Goal: Transaction & Acquisition: Book appointment/travel/reservation

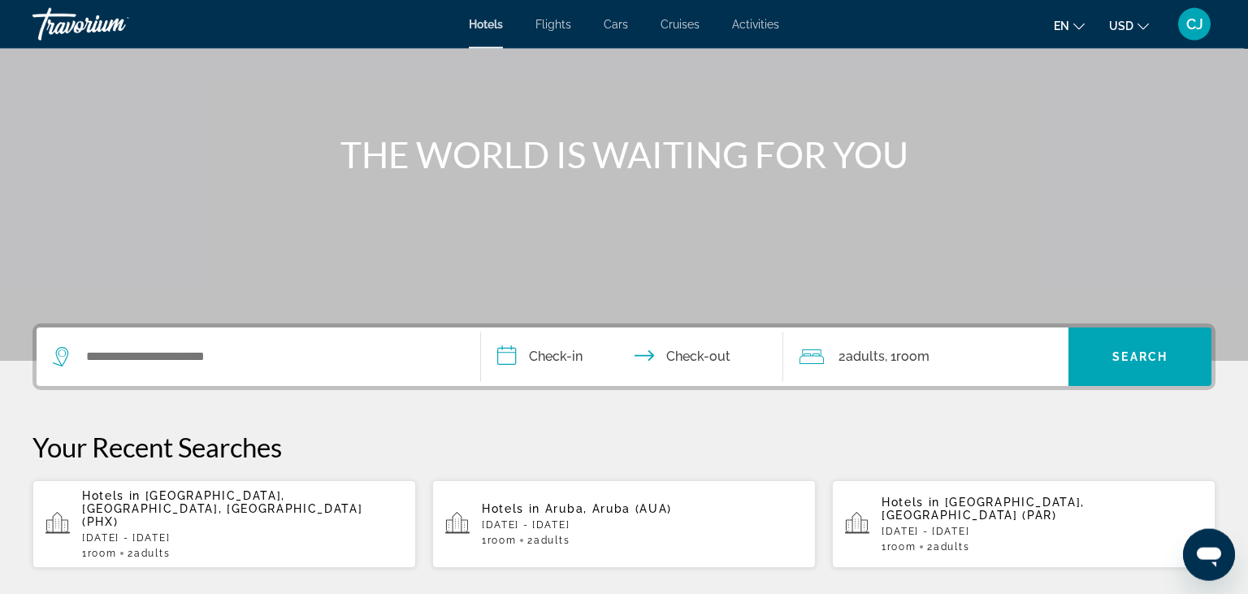
scroll to position [171, 0]
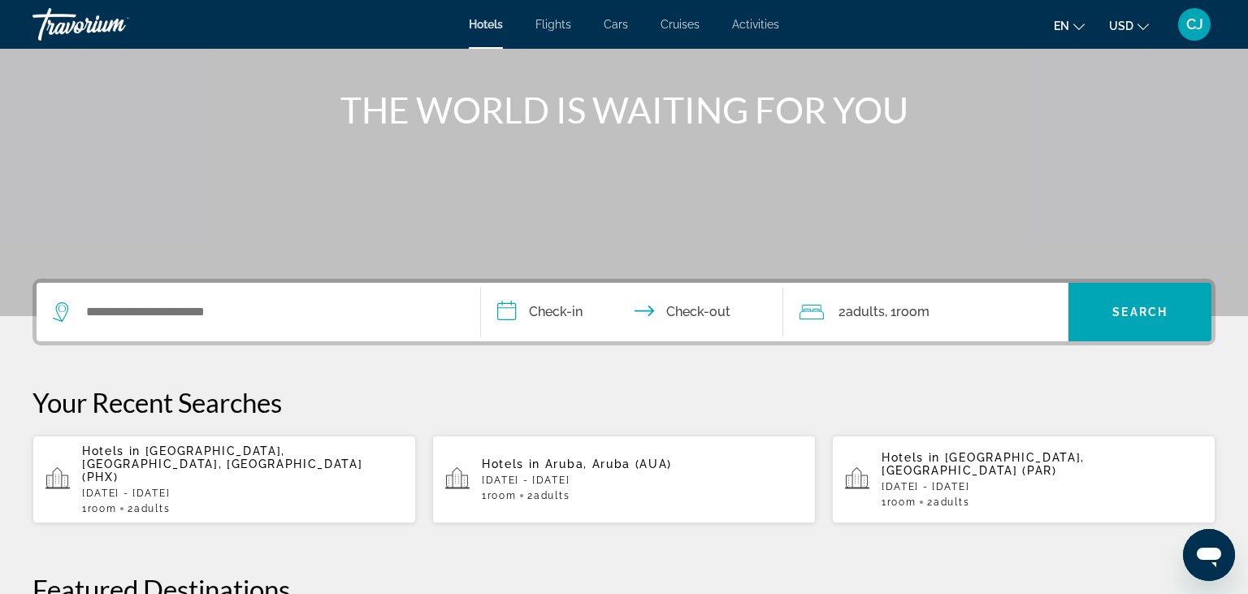
click at [160, 457] on span "[GEOGRAPHIC_DATA], [GEOGRAPHIC_DATA], [GEOGRAPHIC_DATA] (PHX)" at bounding box center [222, 463] width 280 height 39
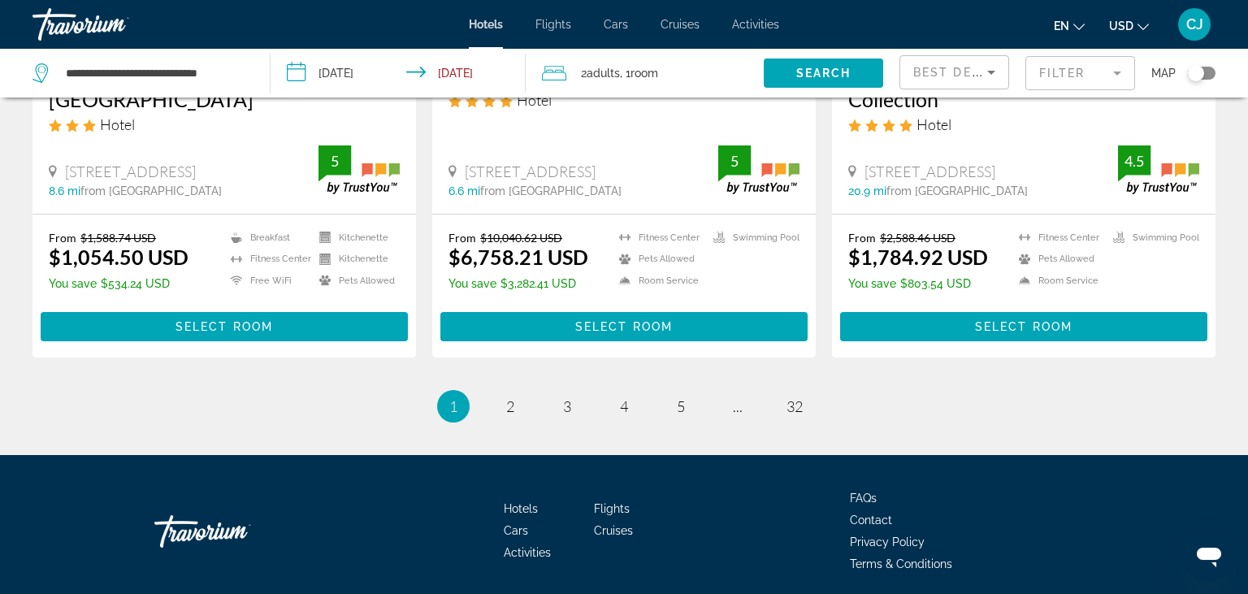
scroll to position [2152, 0]
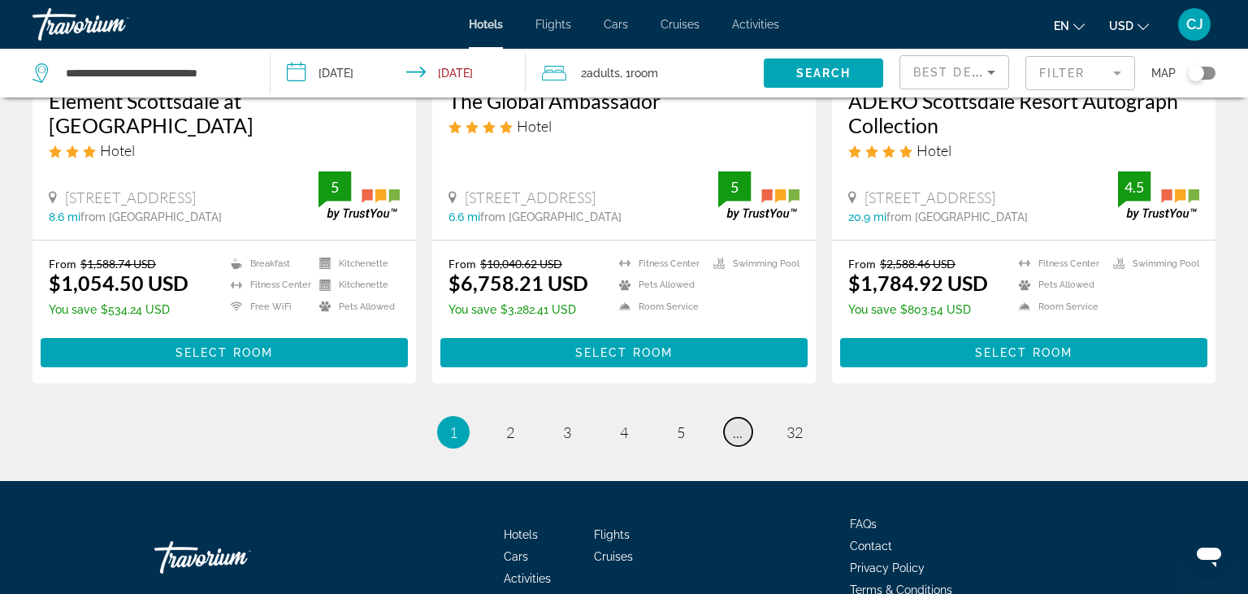
click at [744, 431] on link "page ..." at bounding box center [738, 432] width 28 height 28
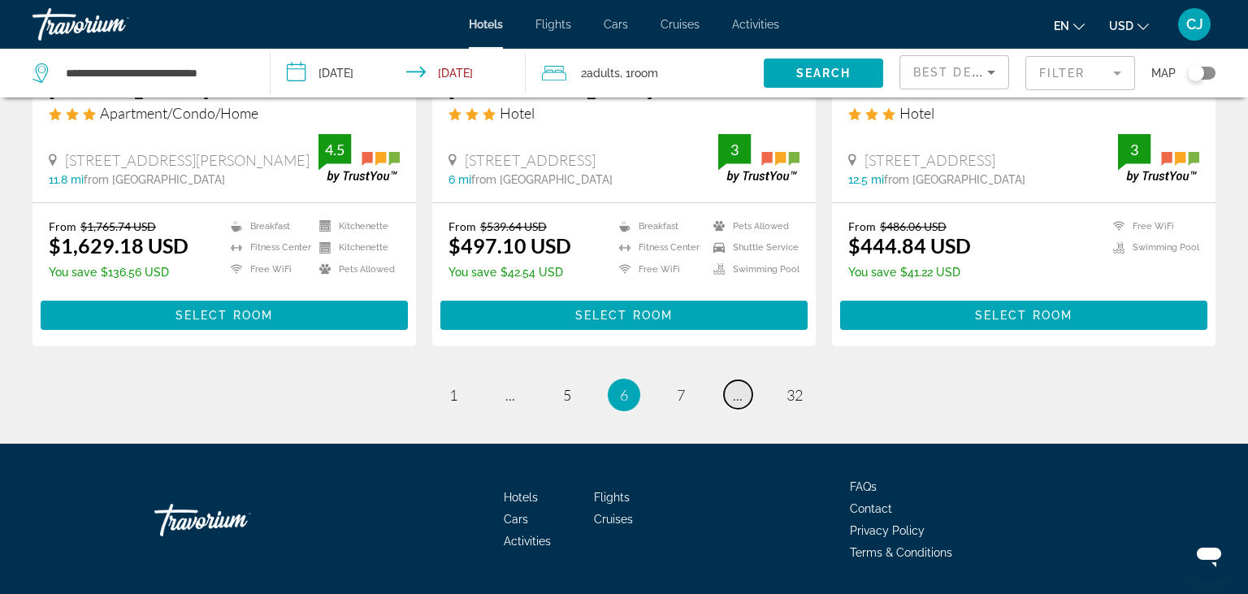
scroll to position [2238, 0]
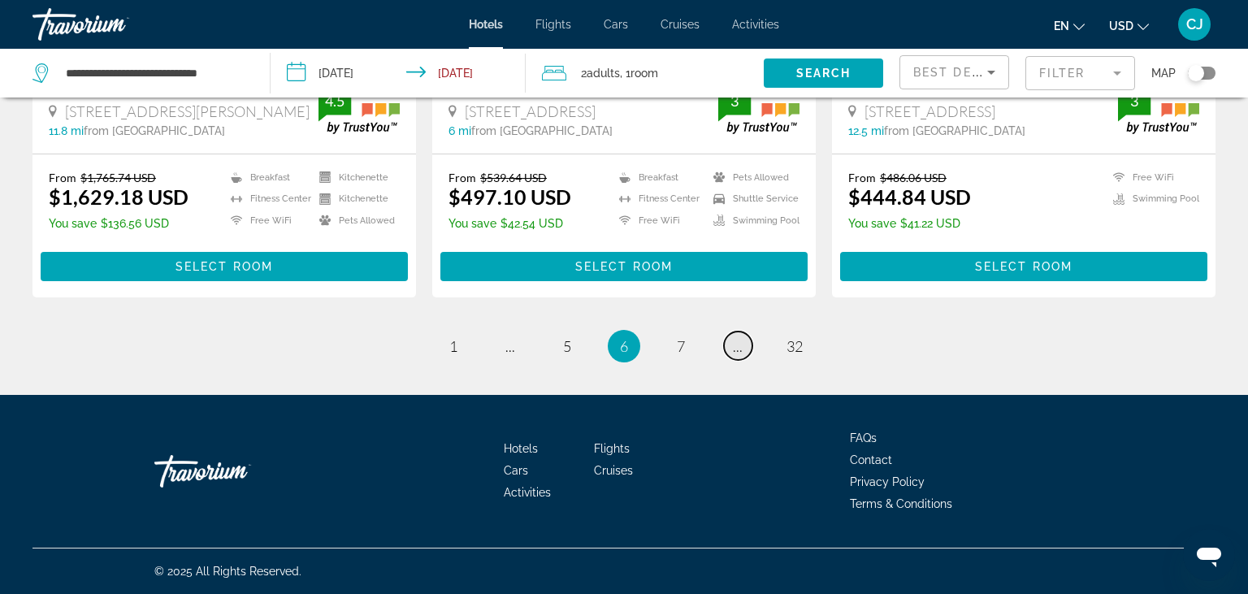
click at [733, 352] on link "page ..." at bounding box center [738, 346] width 28 height 28
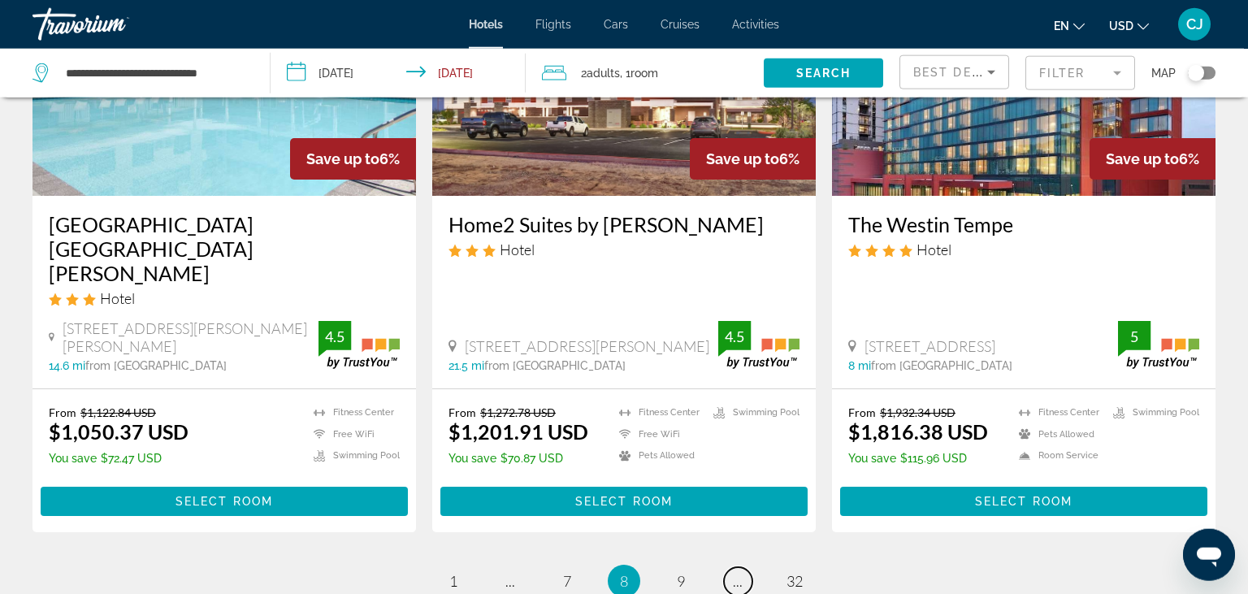
scroll to position [2231, 0]
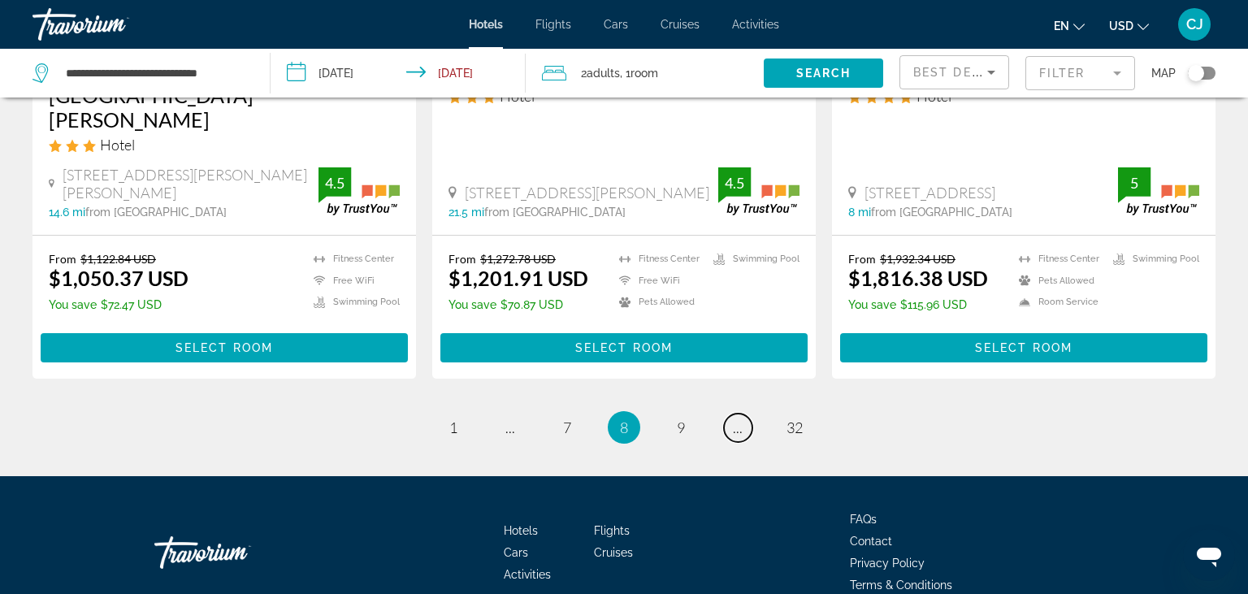
click at [732, 414] on link "page ..." at bounding box center [738, 428] width 28 height 28
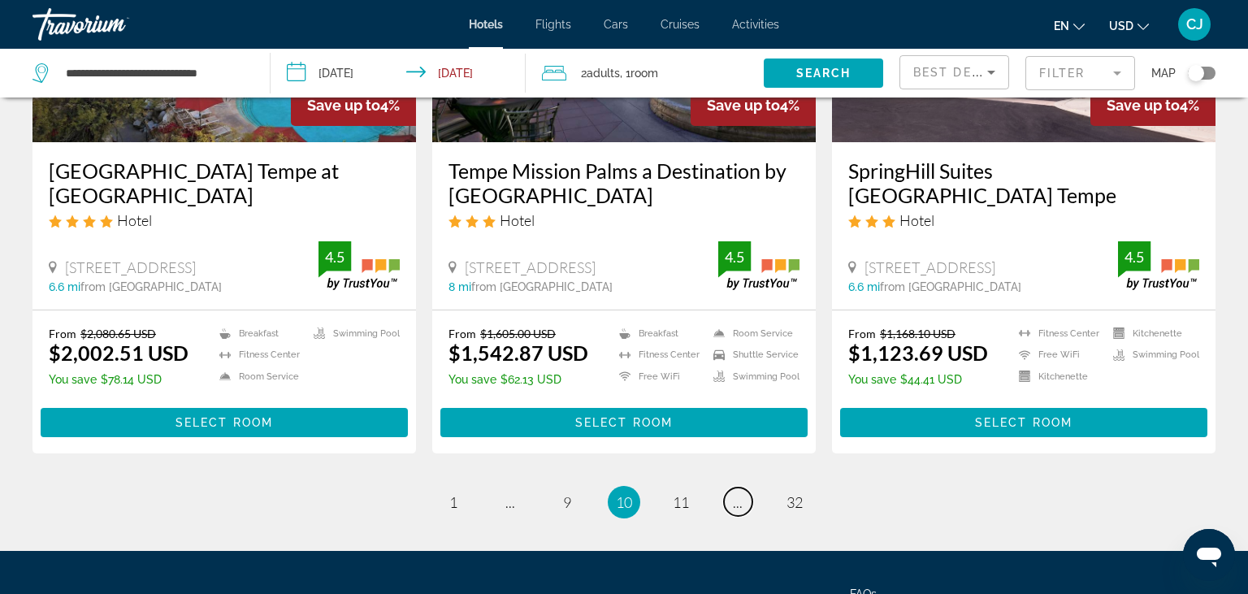
scroll to position [2145, 0]
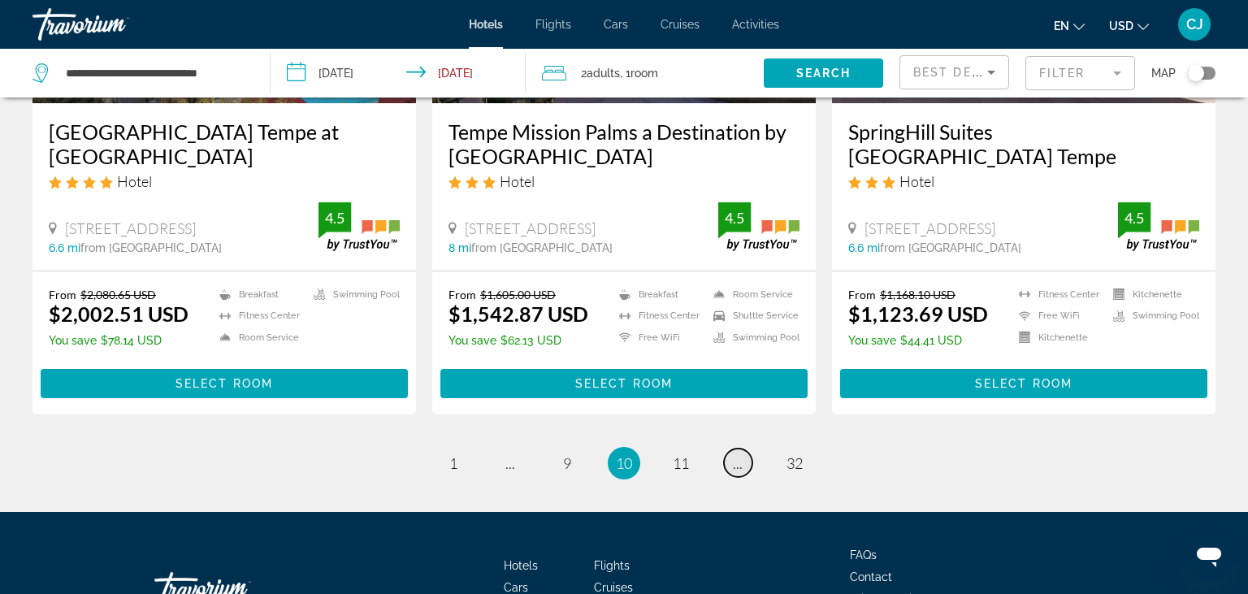
click at [734, 454] on span "..." at bounding box center [738, 463] width 10 height 18
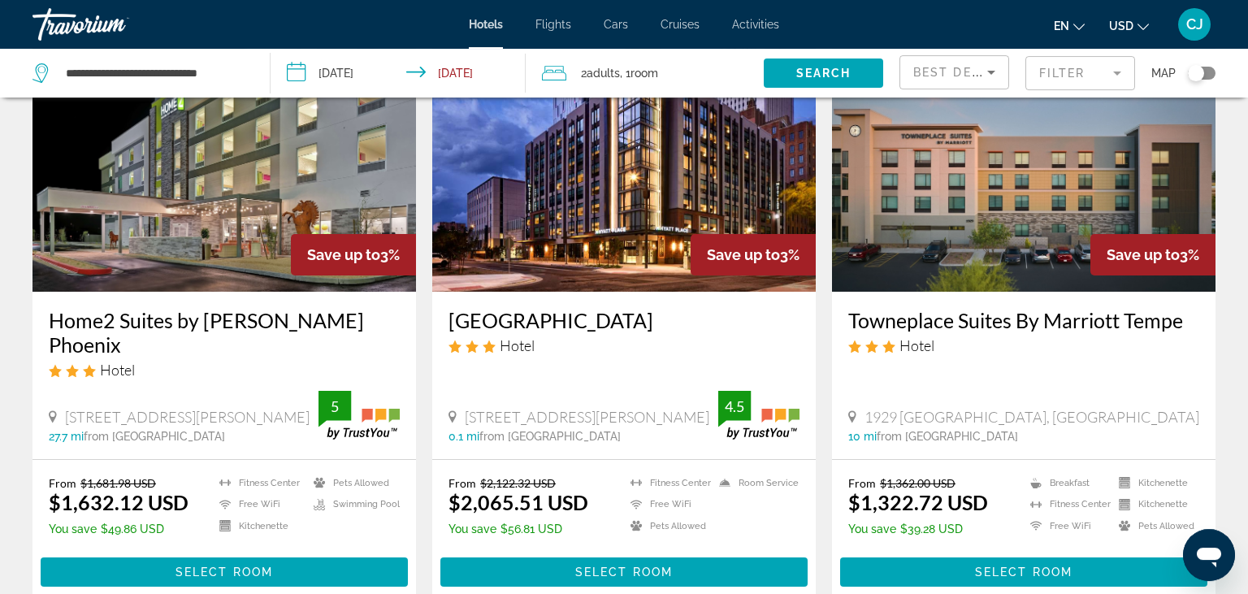
scroll to position [2059, 0]
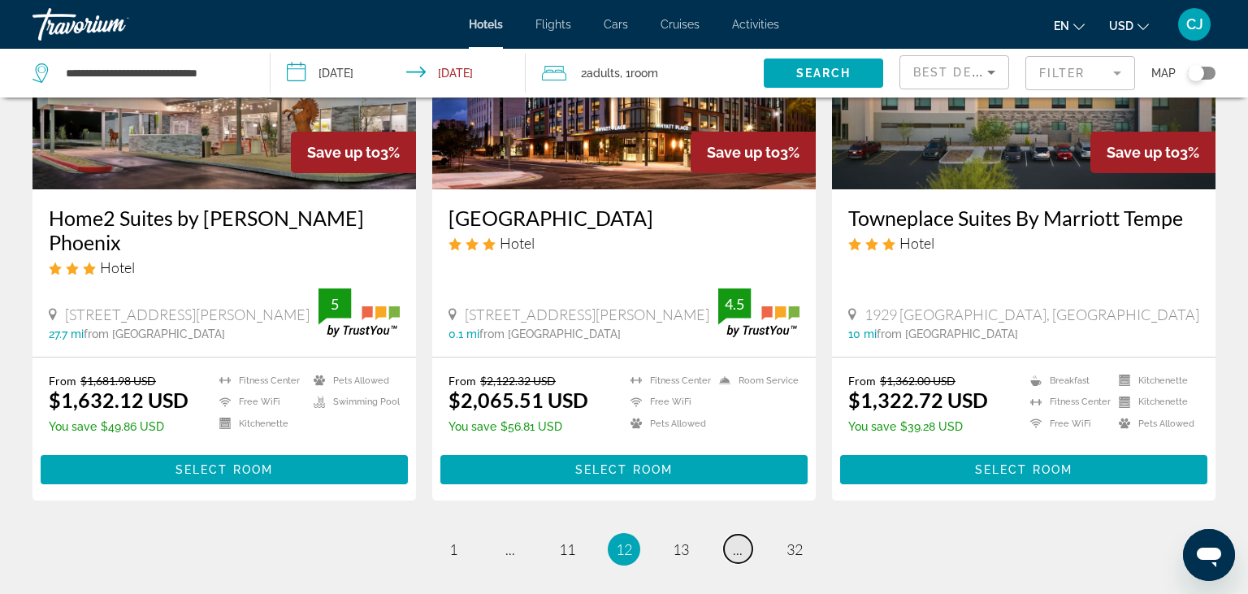
click at [733, 535] on link "page ..." at bounding box center [738, 549] width 28 height 28
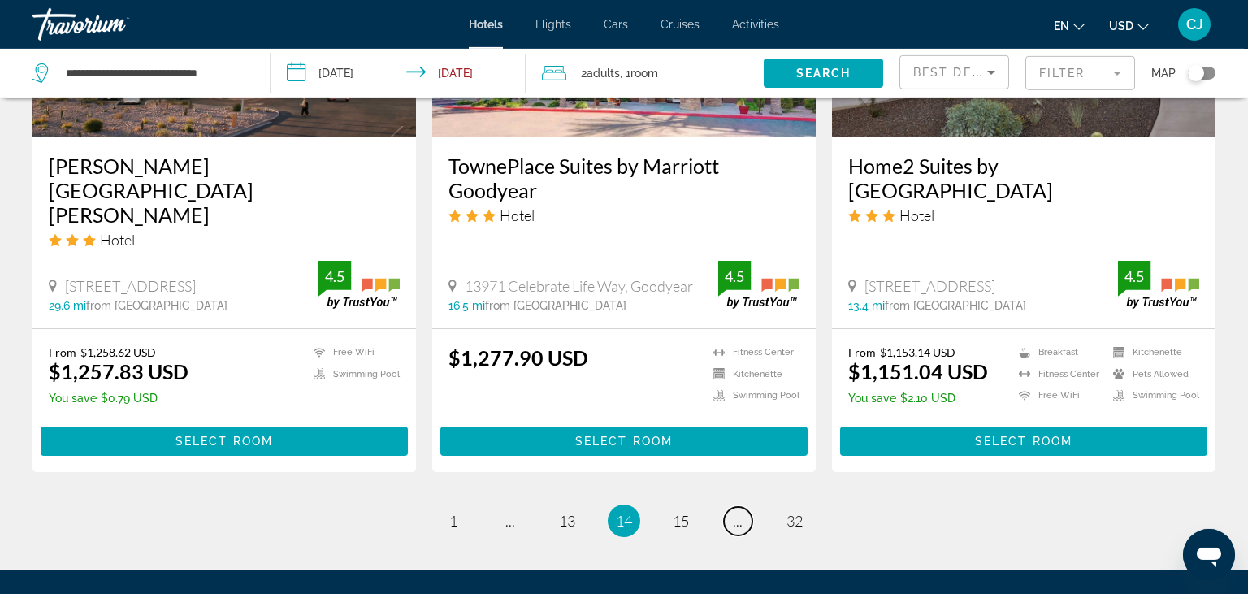
scroll to position [2145, 0]
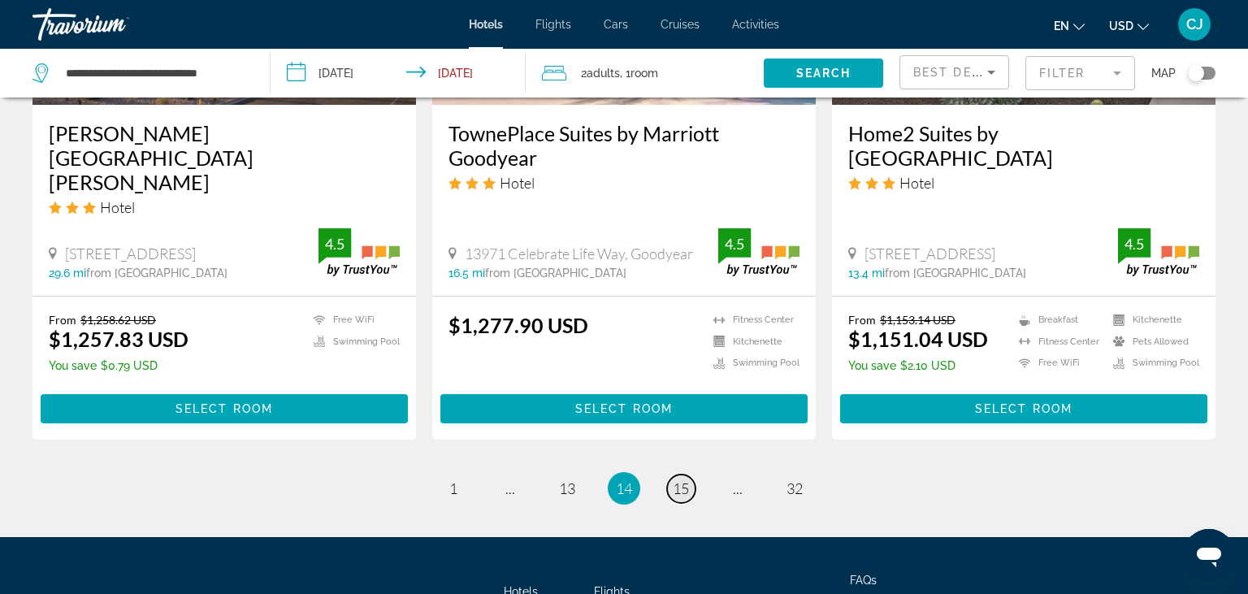
click at [679, 479] on span "15" at bounding box center [681, 488] width 16 height 18
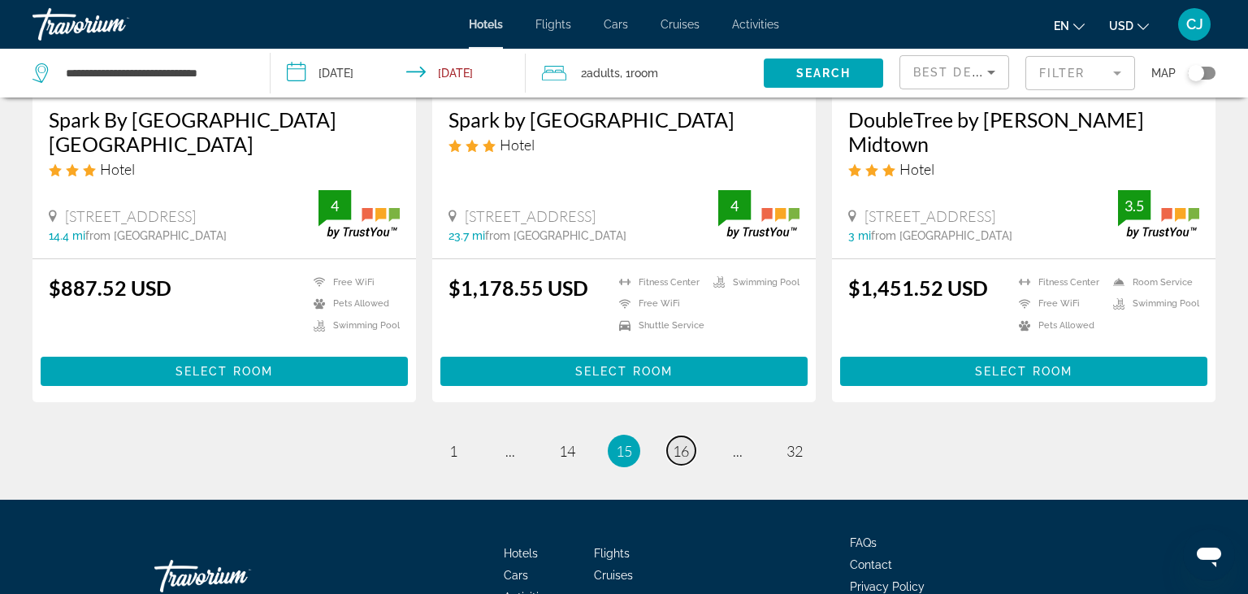
scroll to position [2145, 0]
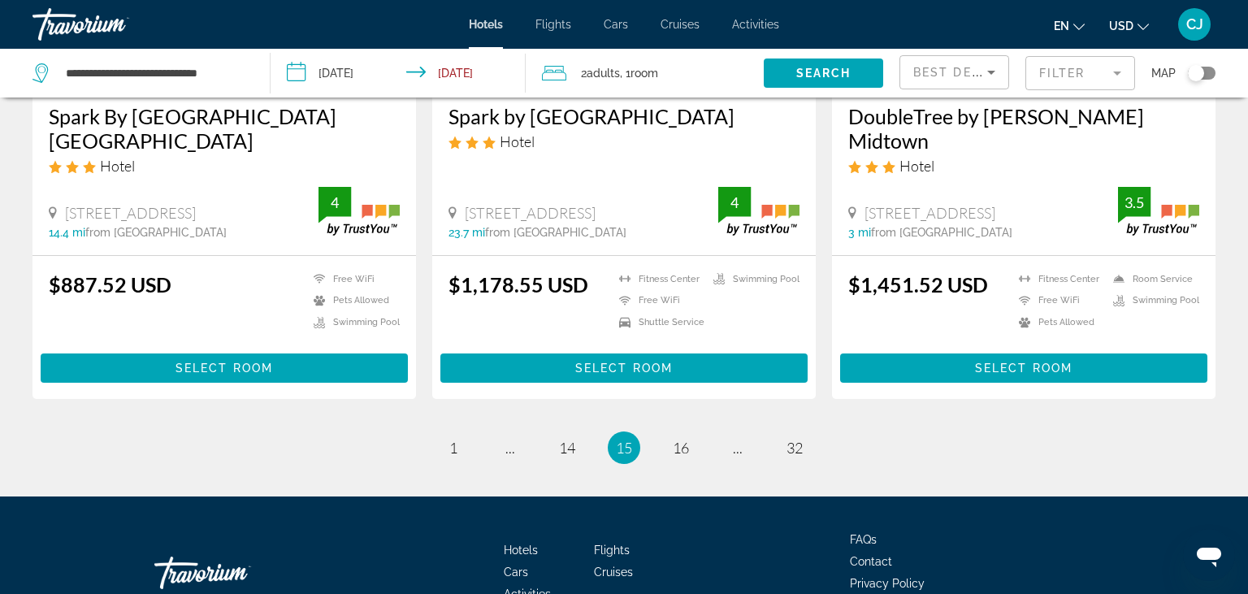
click at [694, 431] on li "page 16" at bounding box center [681, 447] width 33 height 33
click at [683, 439] on span "16" at bounding box center [681, 448] width 16 height 18
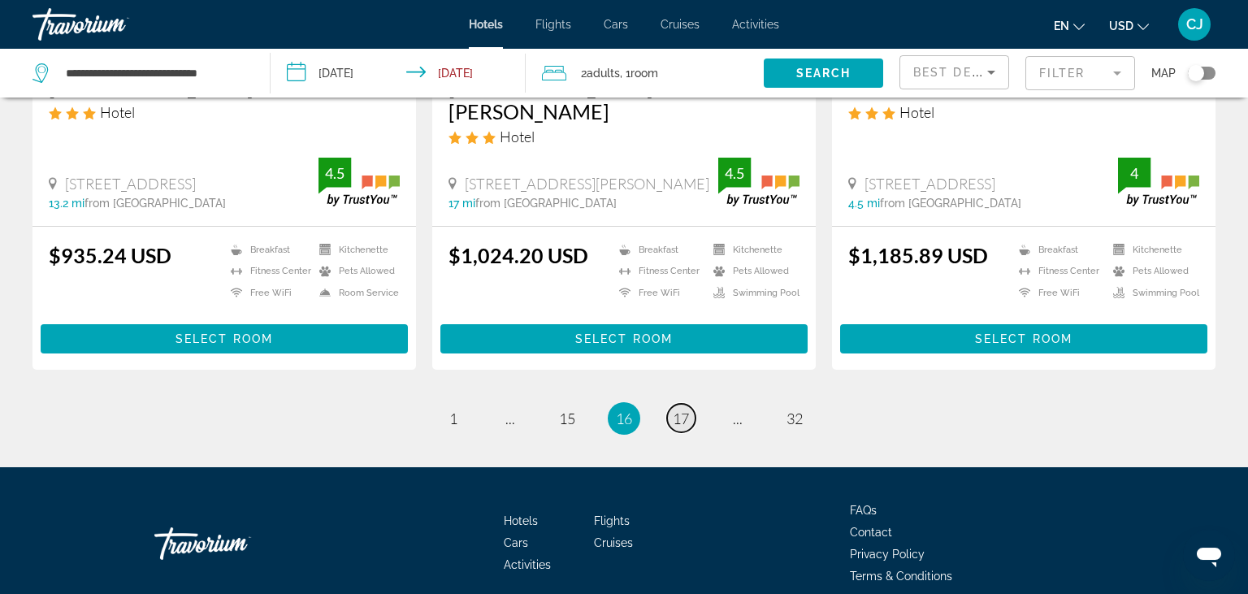
scroll to position [2239, 0]
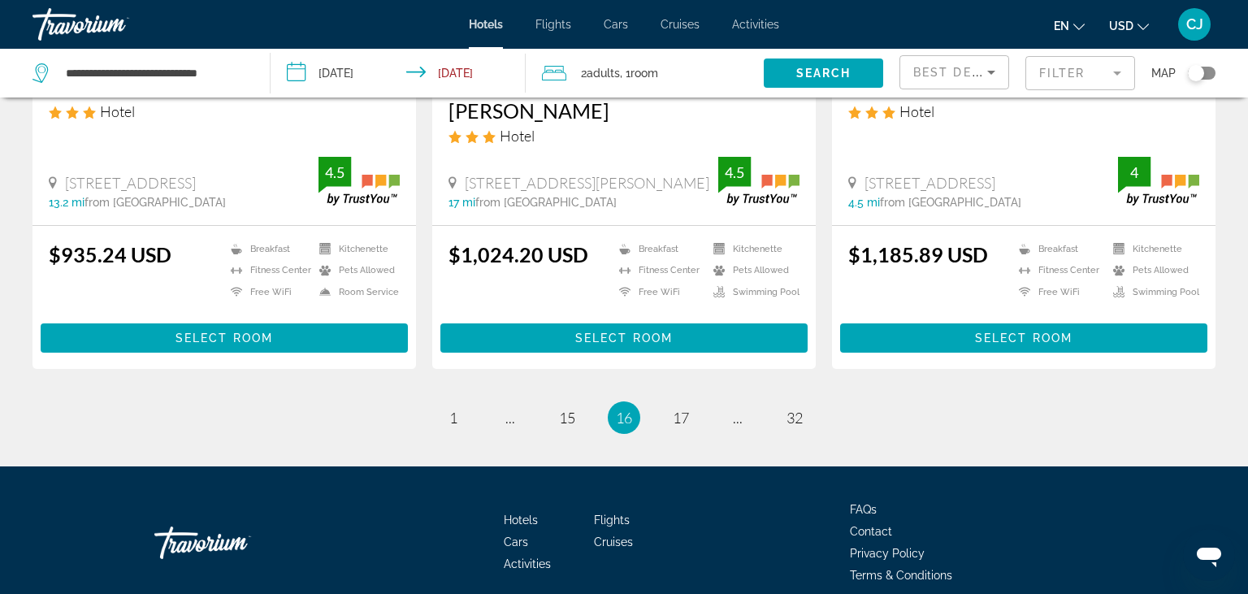
click at [538, 401] on ul "16 / 32 page 1 page ... page 15 You're on page 16 page 17 page ... page 32" at bounding box center [624, 417] width 1183 height 33
click at [566, 409] on span "15" at bounding box center [567, 418] width 16 height 18
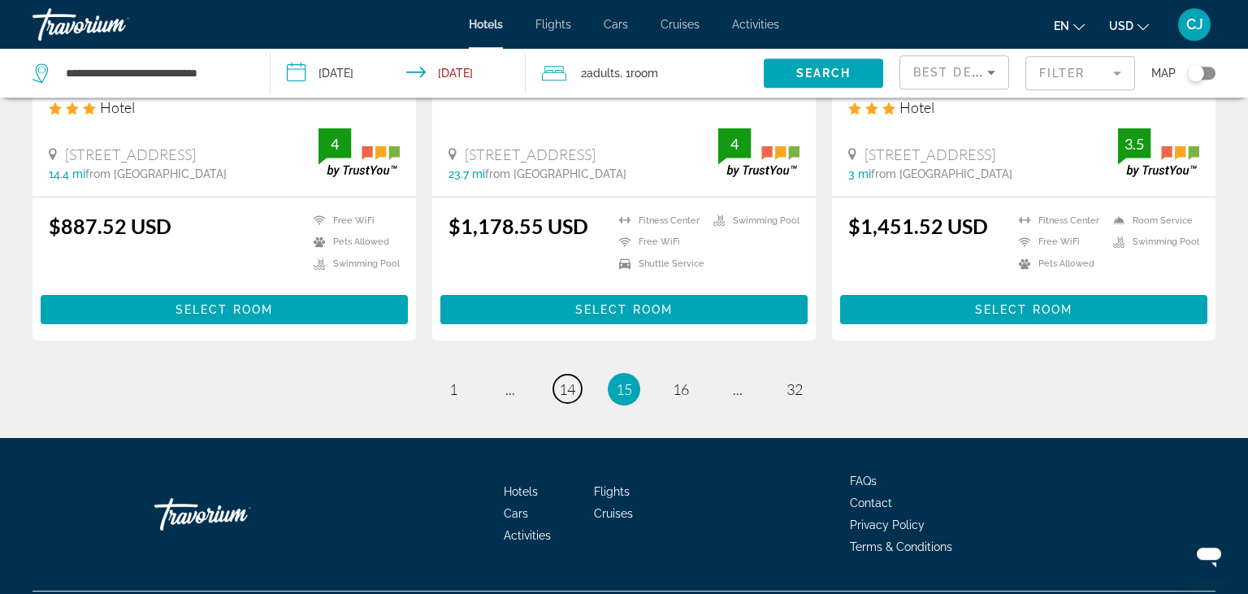
scroll to position [2220, 0]
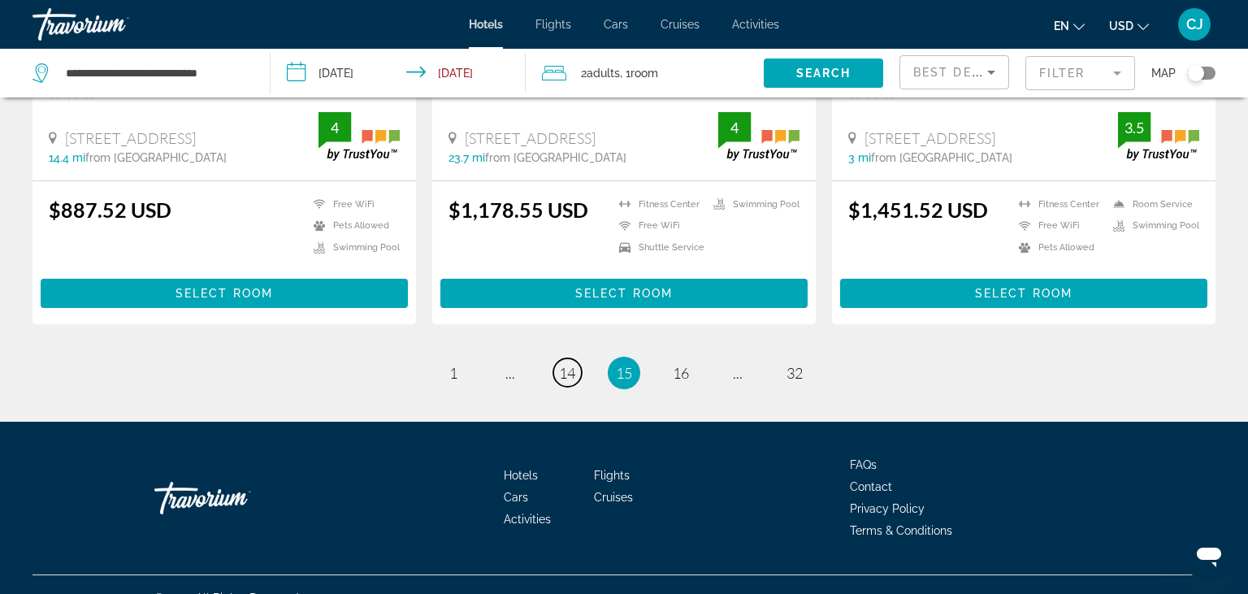
click at [565, 364] on span "14" at bounding box center [567, 373] width 16 height 18
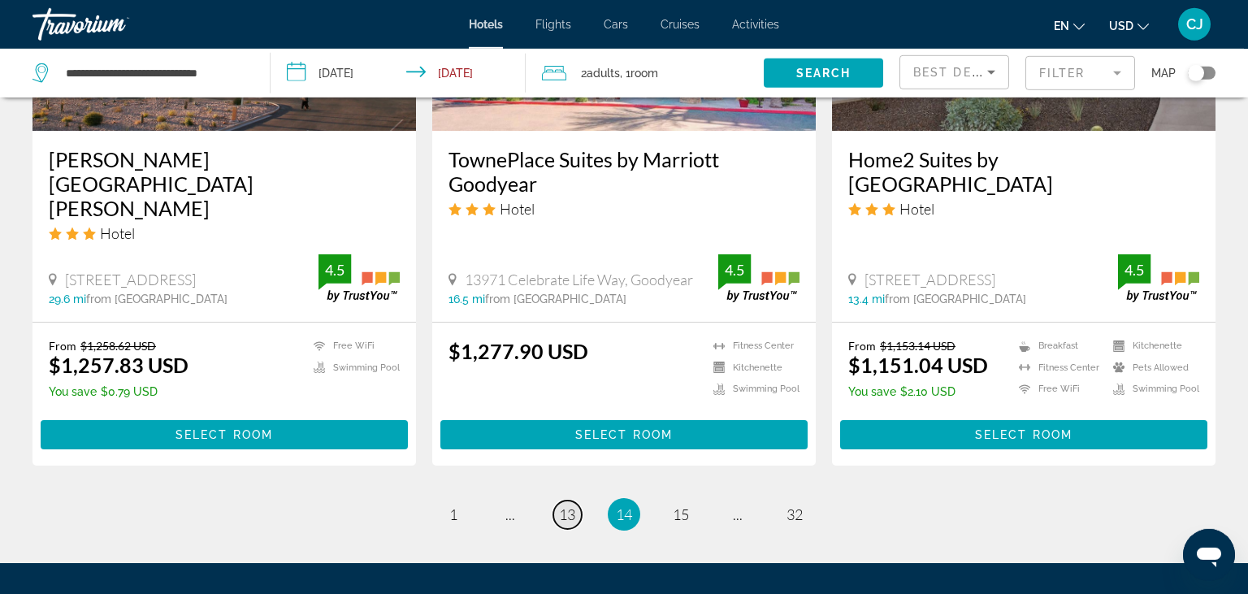
scroll to position [2145, 0]
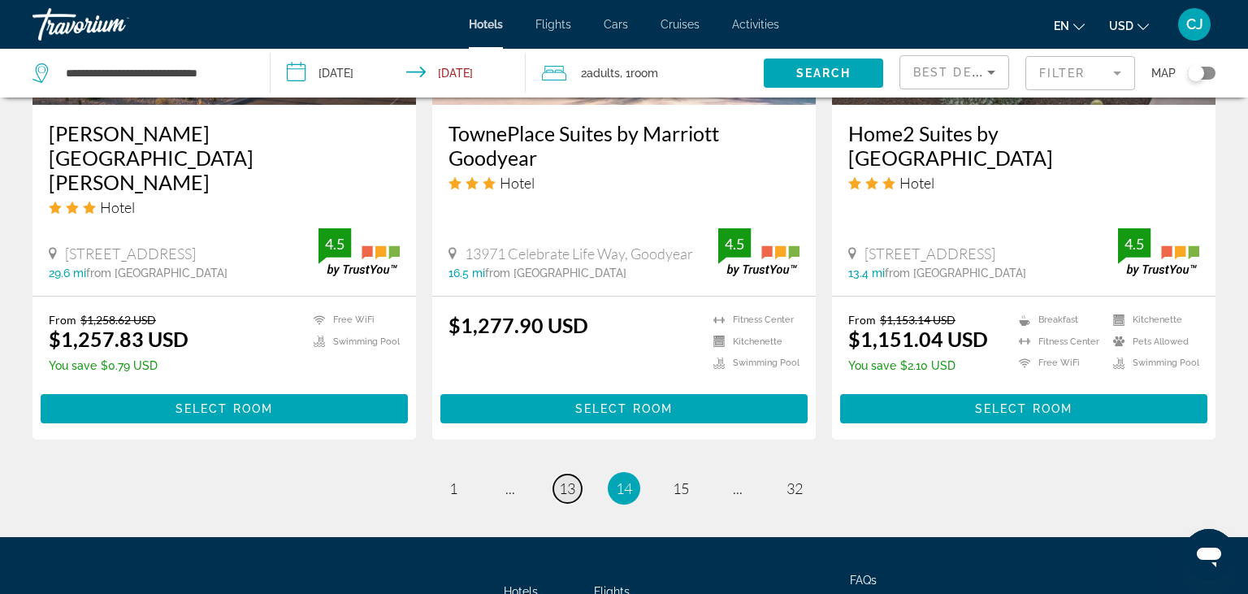
click at [570, 479] on span "13" at bounding box center [567, 488] width 16 height 18
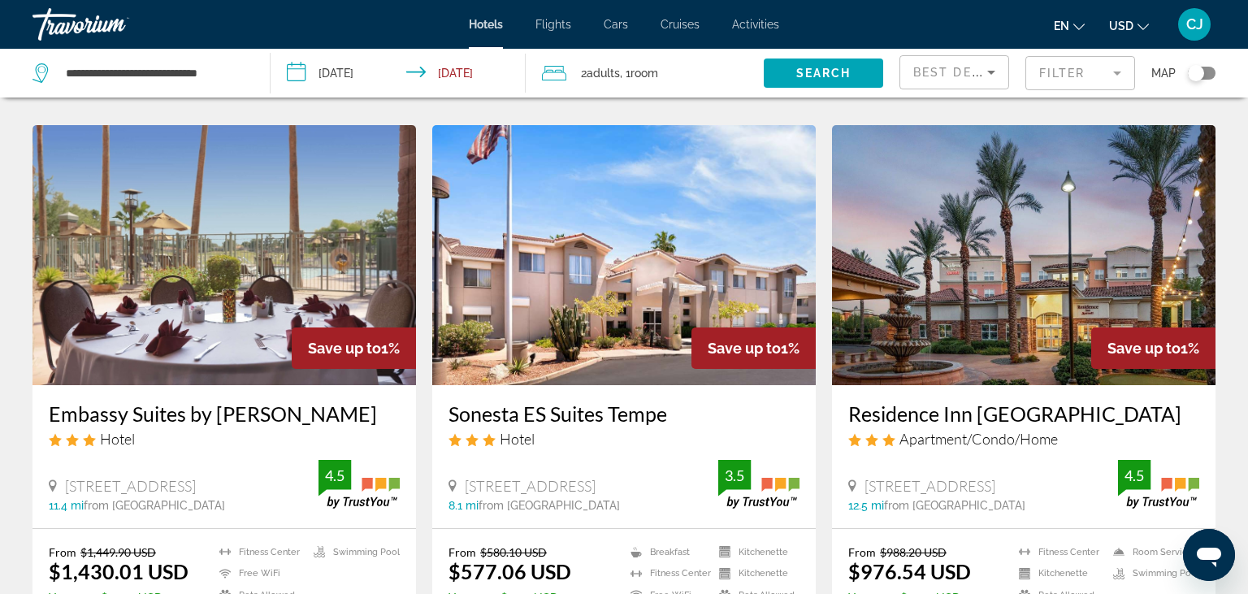
scroll to position [1973, 0]
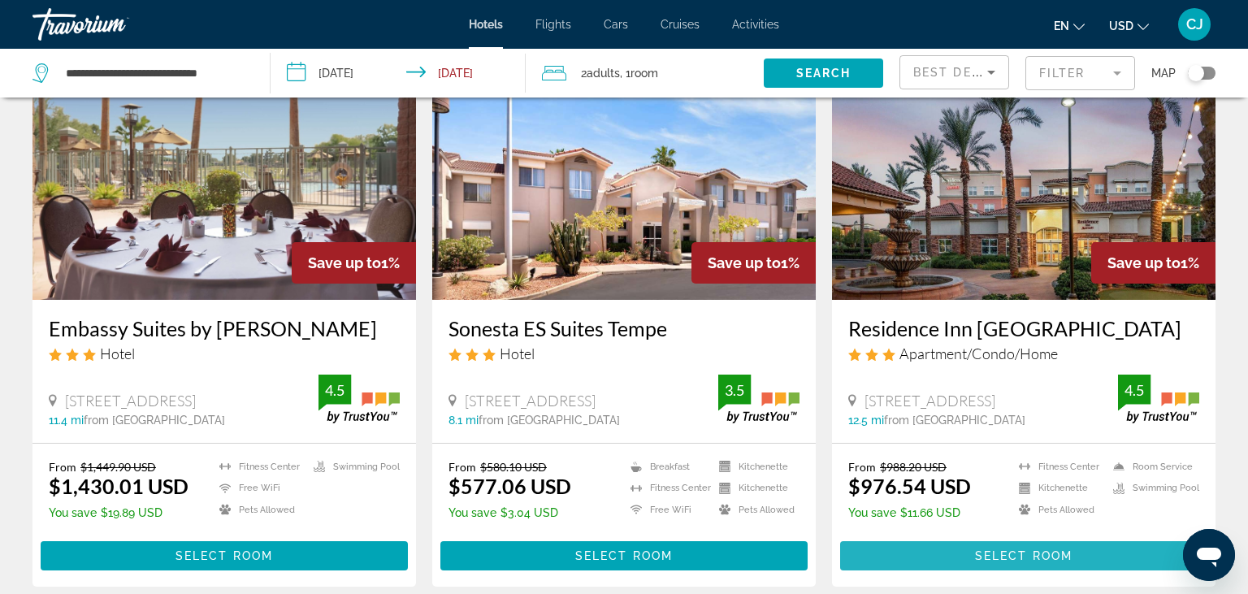
click at [983, 549] on span "Select Room" at bounding box center [1024, 555] width 98 height 13
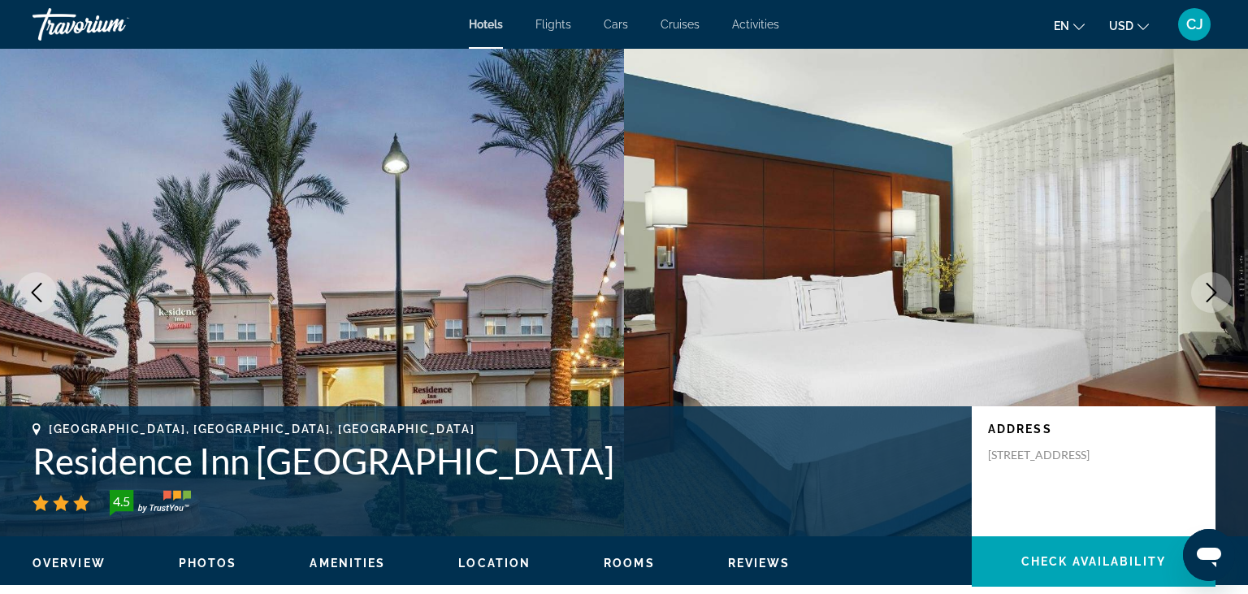
click at [1212, 288] on icon "Next image" at bounding box center [1212, 293] width 11 height 20
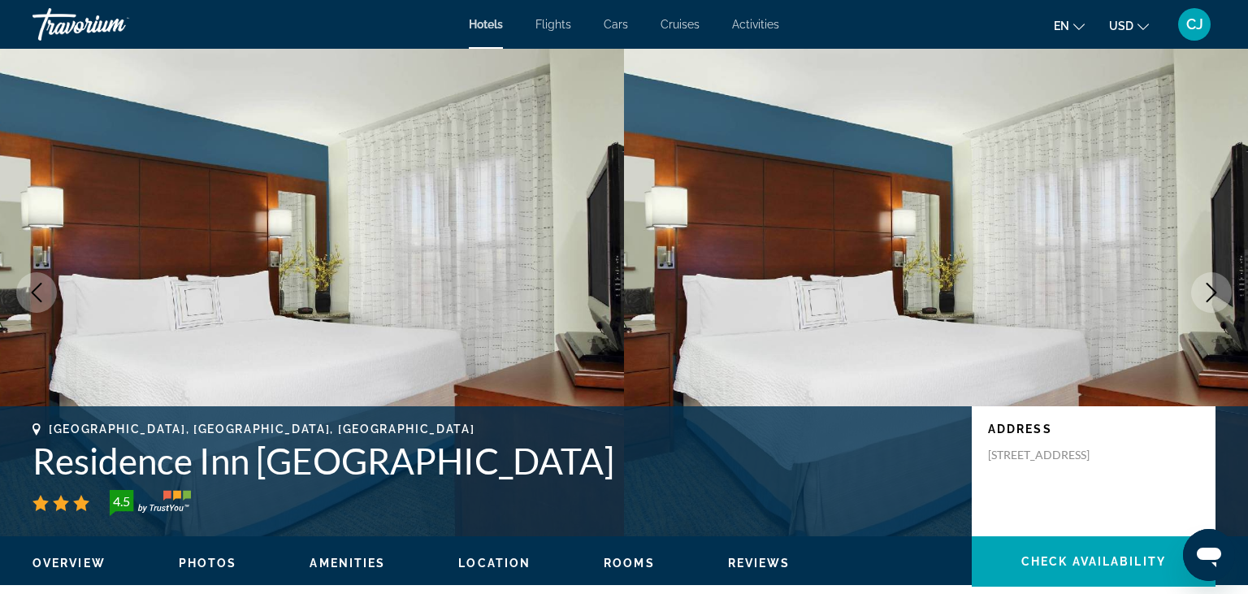
click at [1208, 290] on icon "Next image" at bounding box center [1212, 293] width 20 height 20
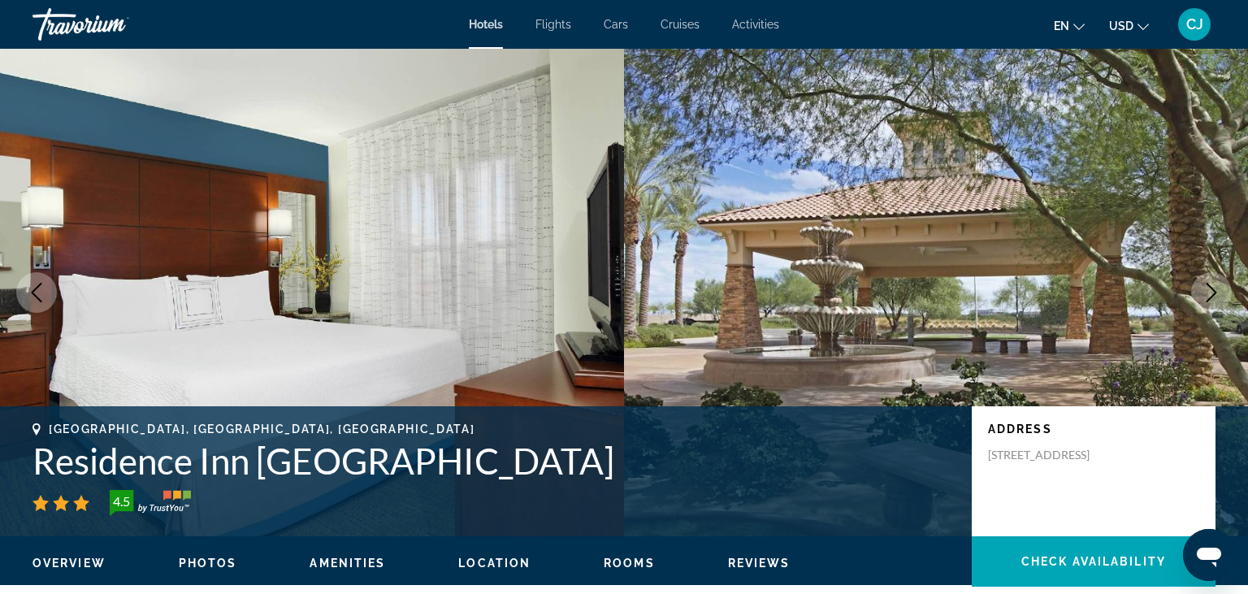
click at [1207, 290] on icon "Next image" at bounding box center [1212, 293] width 20 height 20
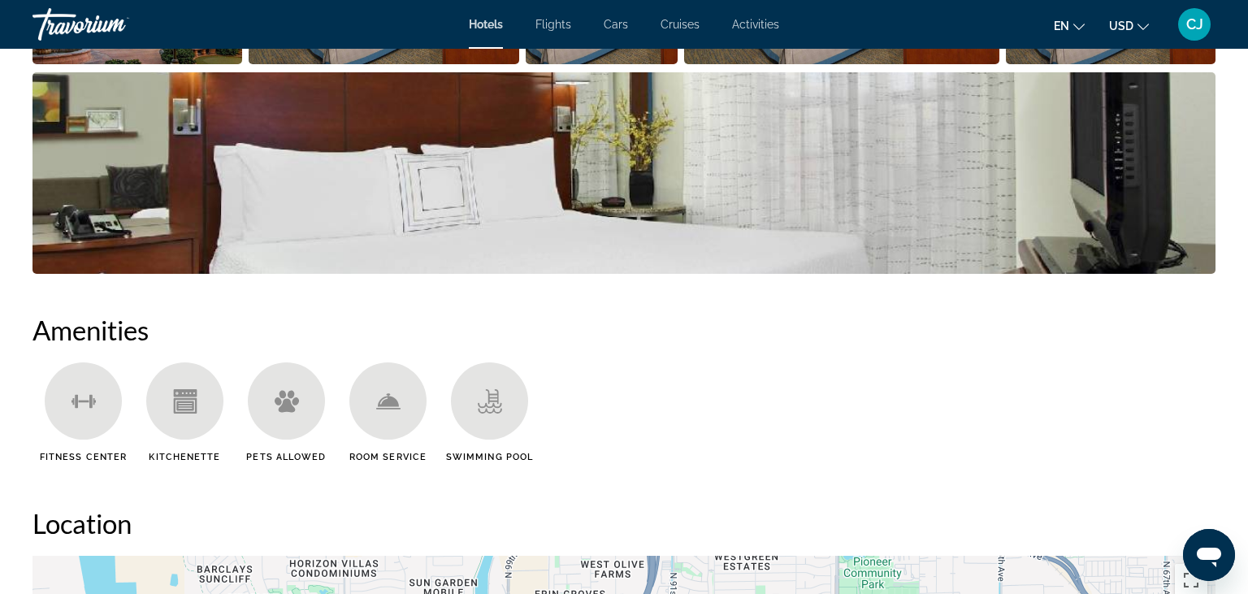
scroll to position [858, 0]
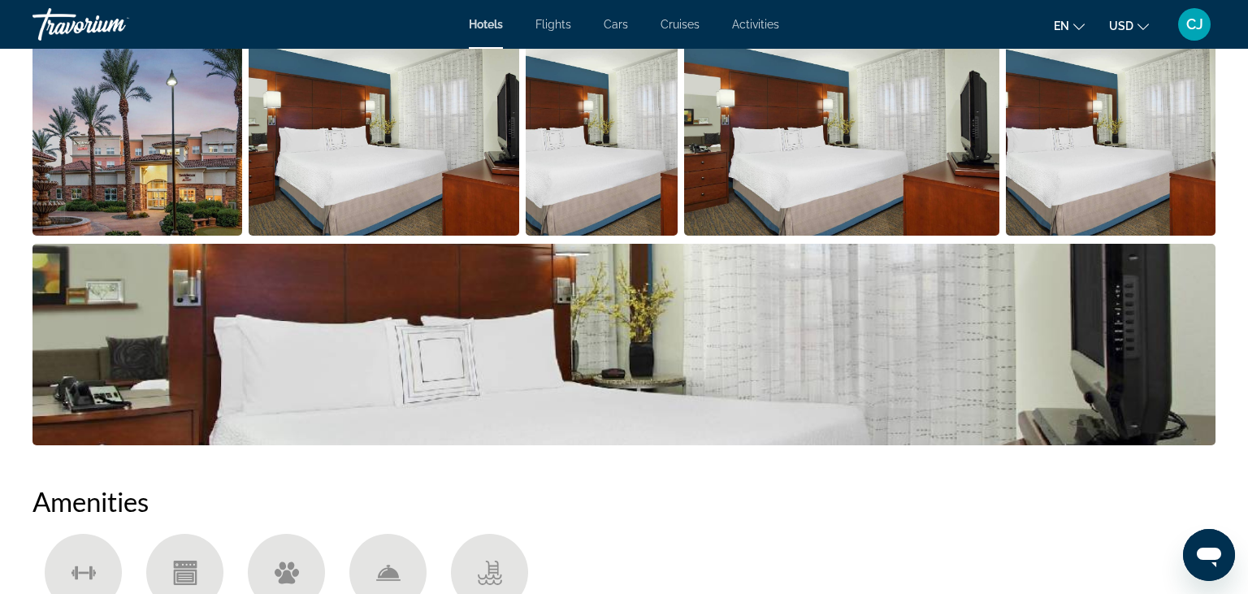
click at [149, 214] on img "Open full-screen image slider" at bounding box center [138, 135] width 210 height 202
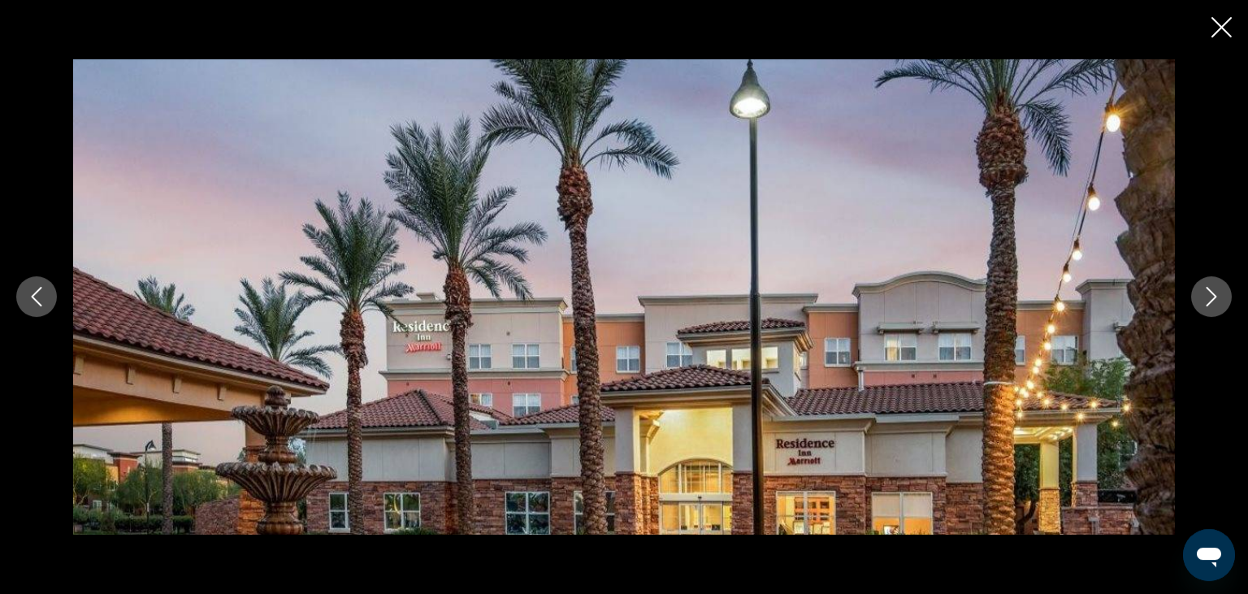
scroll to position [943, 0]
click at [1203, 302] on icon "Next image" at bounding box center [1212, 297] width 20 height 20
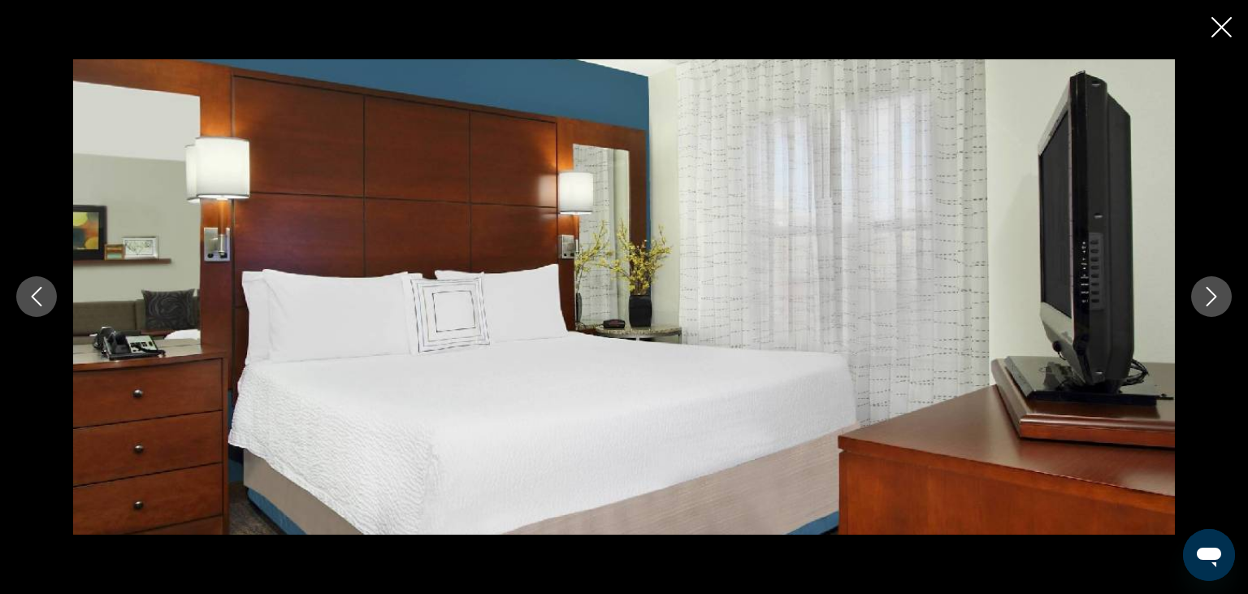
click at [1191, 308] on div "prev next" at bounding box center [624, 296] width 1248 height 475
click at [1207, 307] on button "Next image" at bounding box center [1211, 296] width 41 height 41
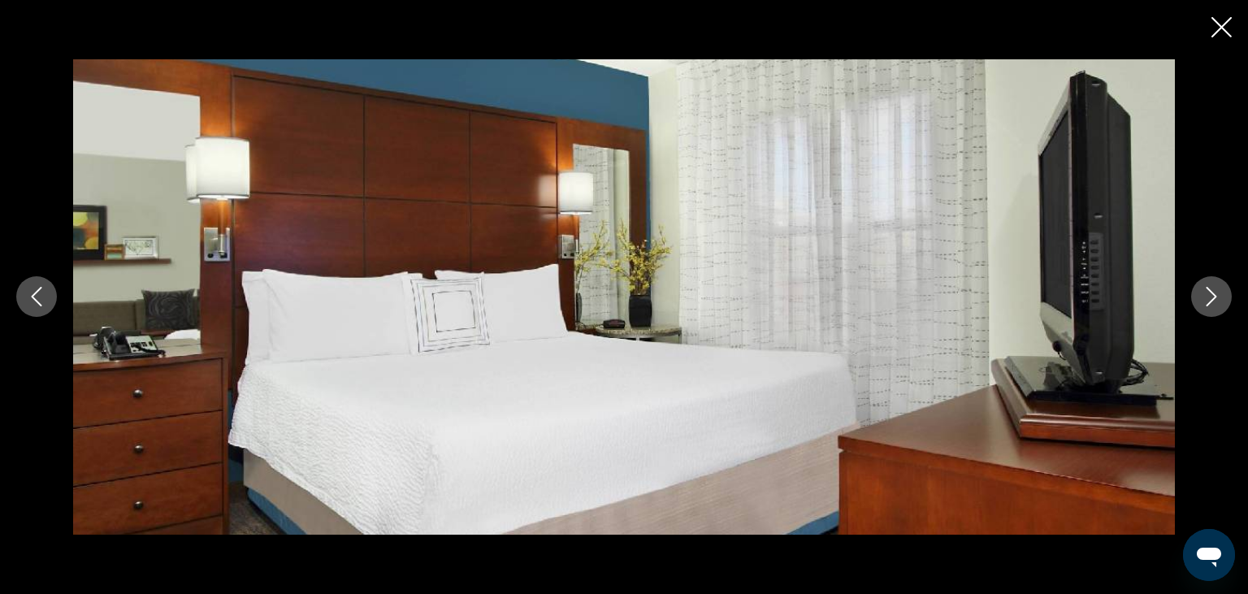
click at [1207, 307] on button "Next image" at bounding box center [1211, 296] width 41 height 41
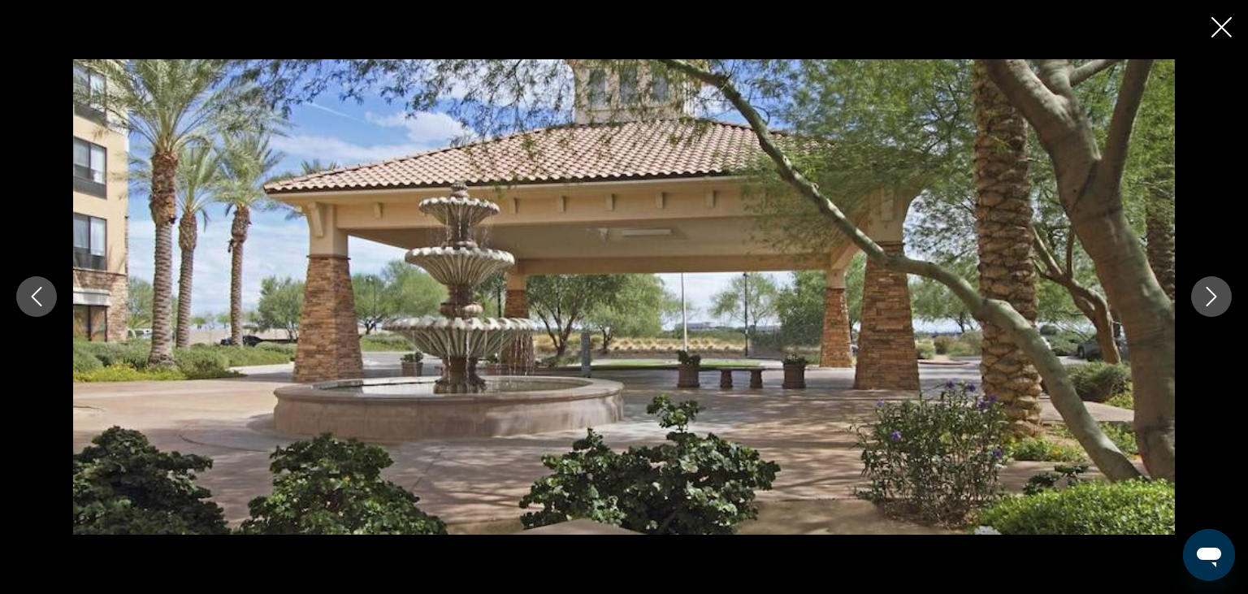
click at [1207, 307] on button "Next image" at bounding box center [1211, 296] width 41 height 41
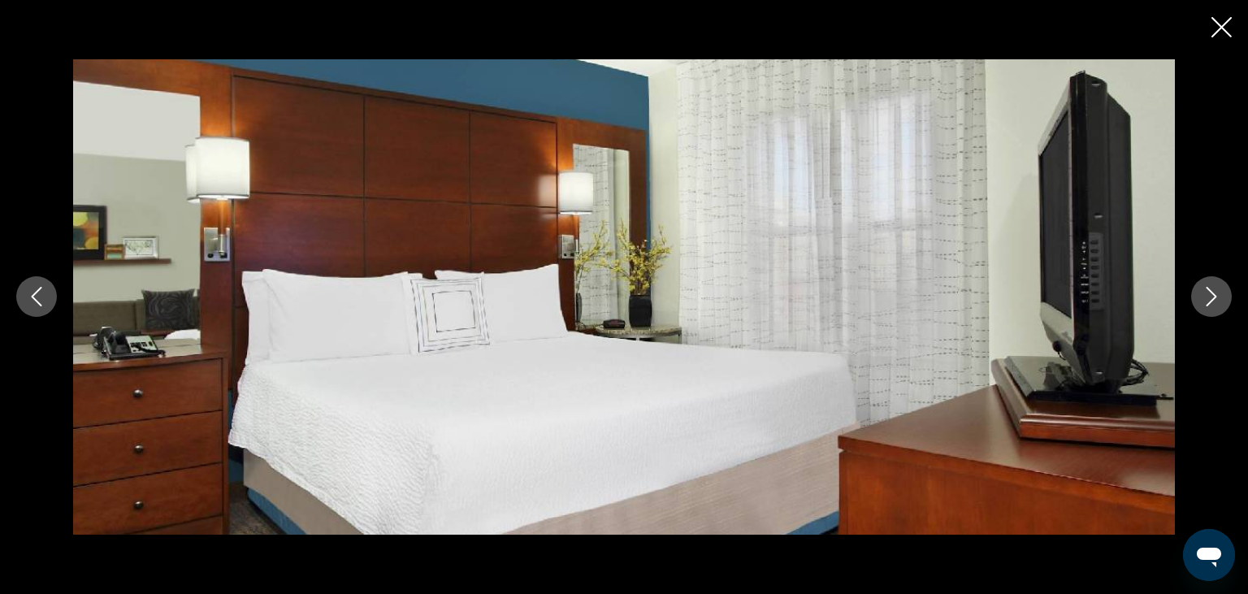
click at [31, 297] on icon "Previous image" at bounding box center [37, 297] width 20 height 20
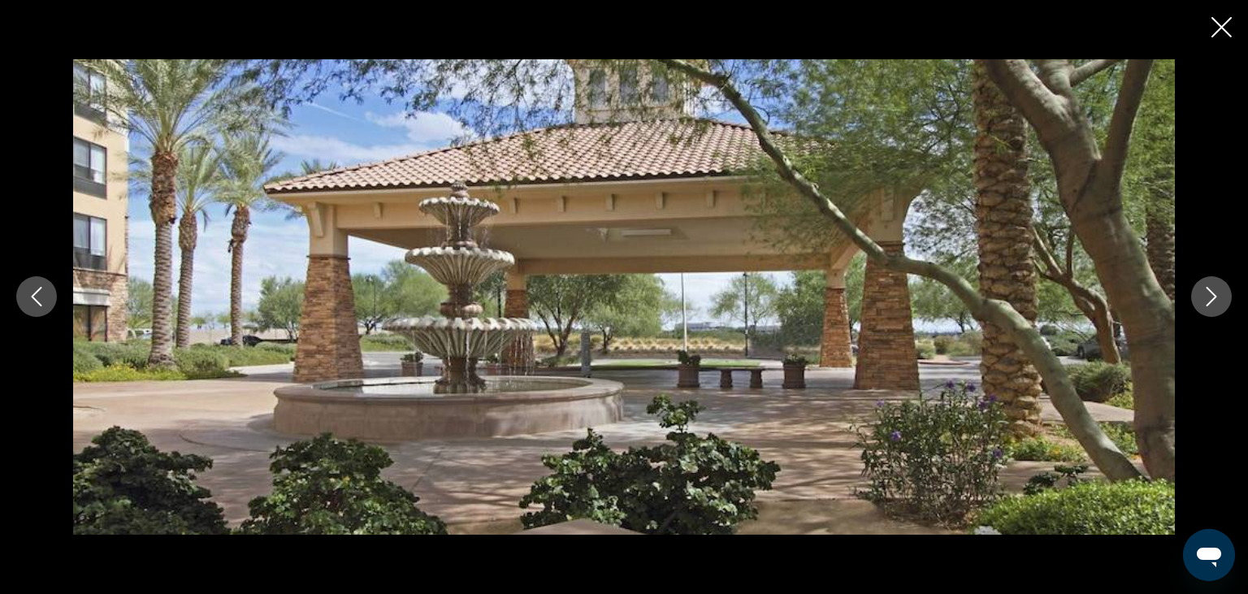
click at [1212, 298] on icon "Next image" at bounding box center [1212, 297] width 20 height 20
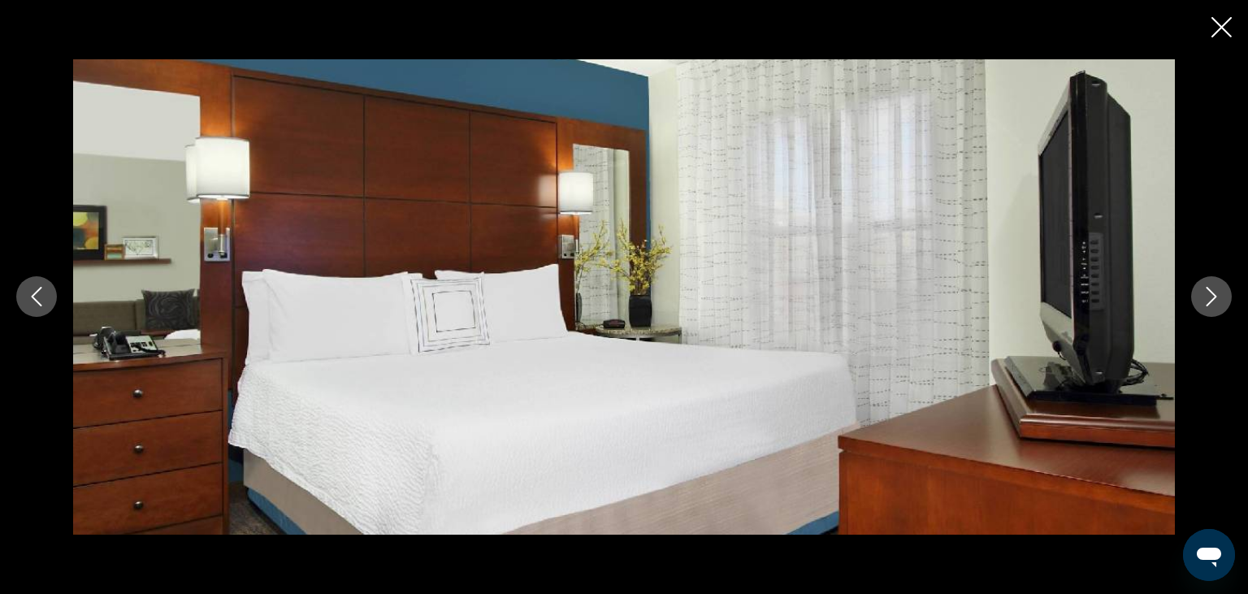
click at [1207, 299] on icon "Next image" at bounding box center [1212, 297] width 20 height 20
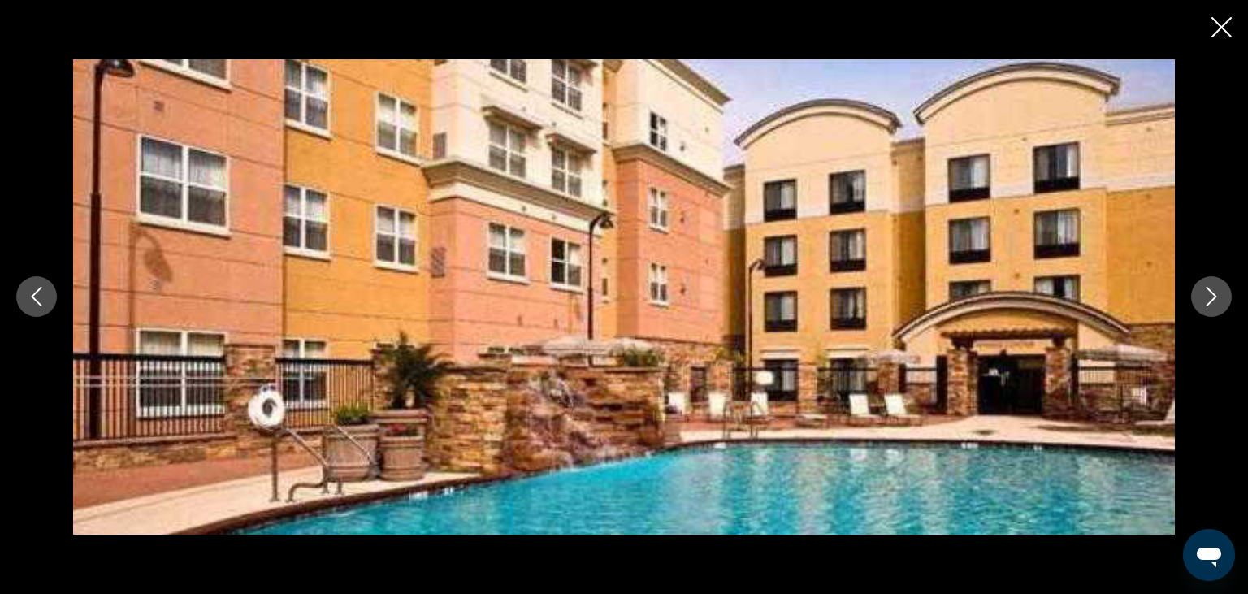
click at [1208, 297] on icon "Next image" at bounding box center [1212, 297] width 20 height 20
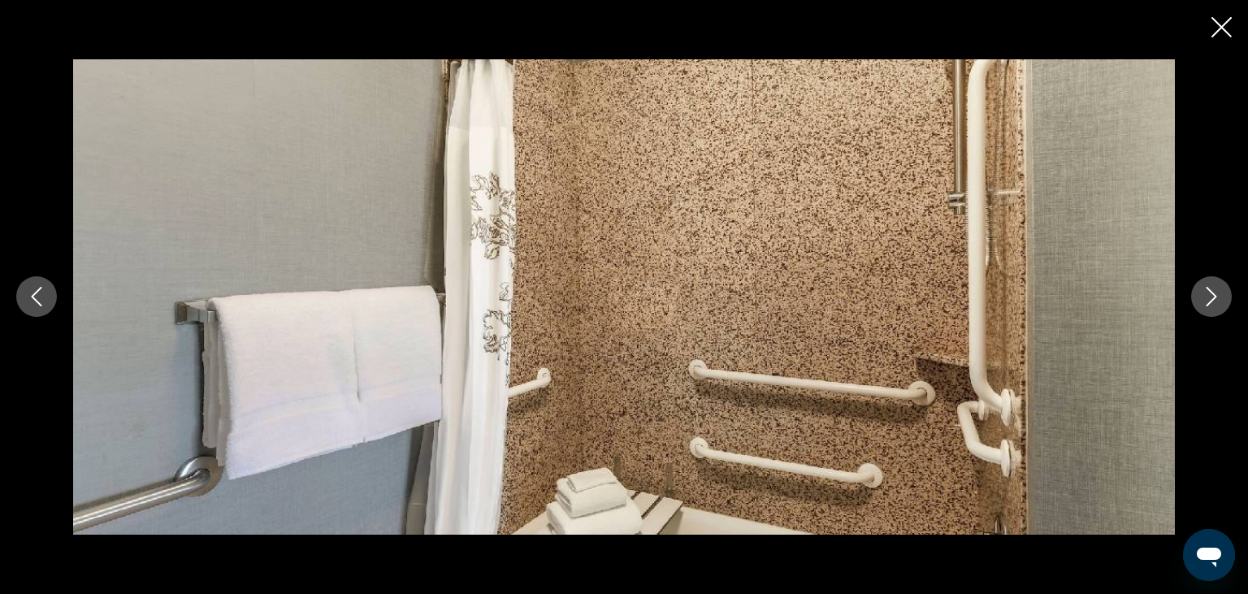
click at [1207, 301] on icon "Next image" at bounding box center [1212, 297] width 20 height 20
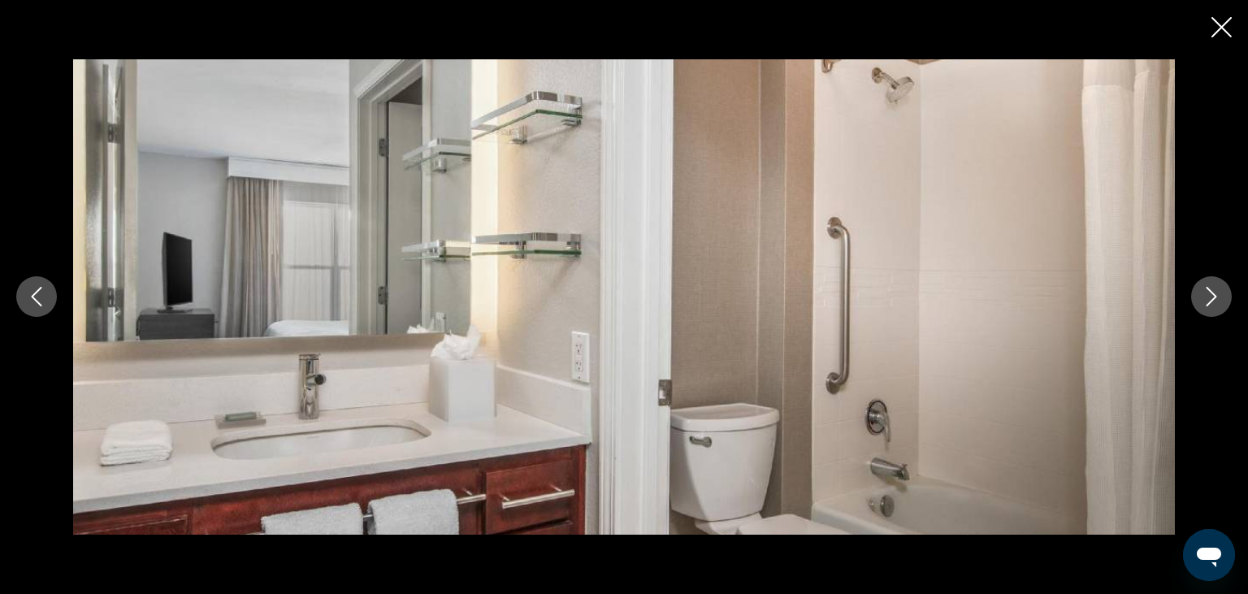
click at [1207, 301] on icon "Next image" at bounding box center [1212, 297] width 20 height 20
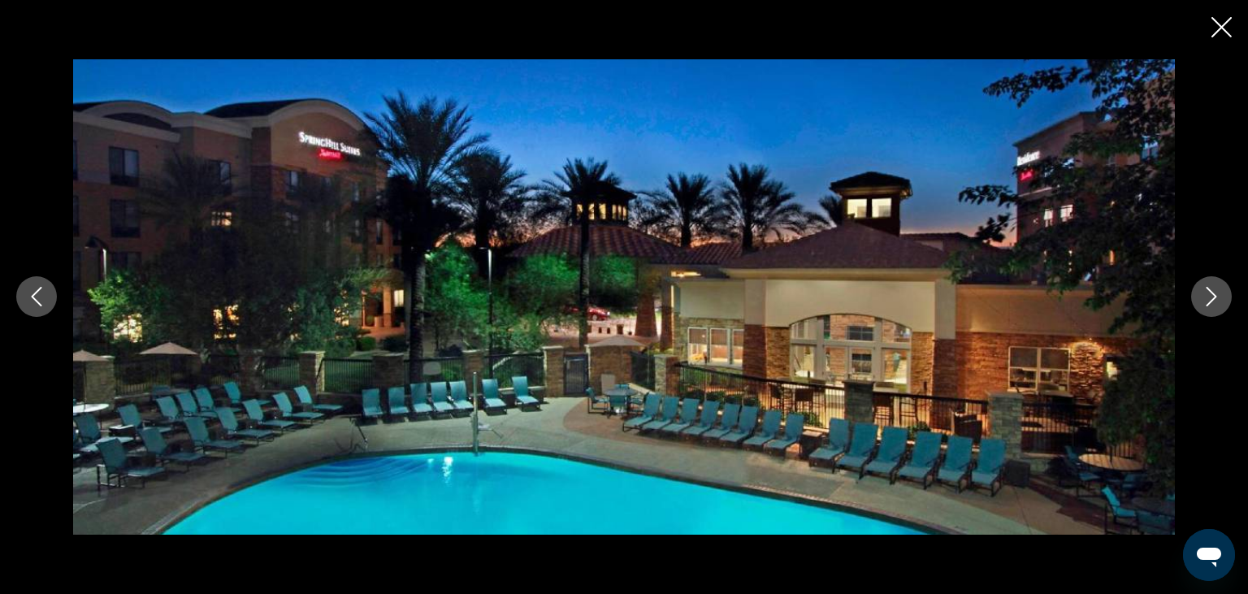
click at [1200, 304] on button "Next image" at bounding box center [1211, 296] width 41 height 41
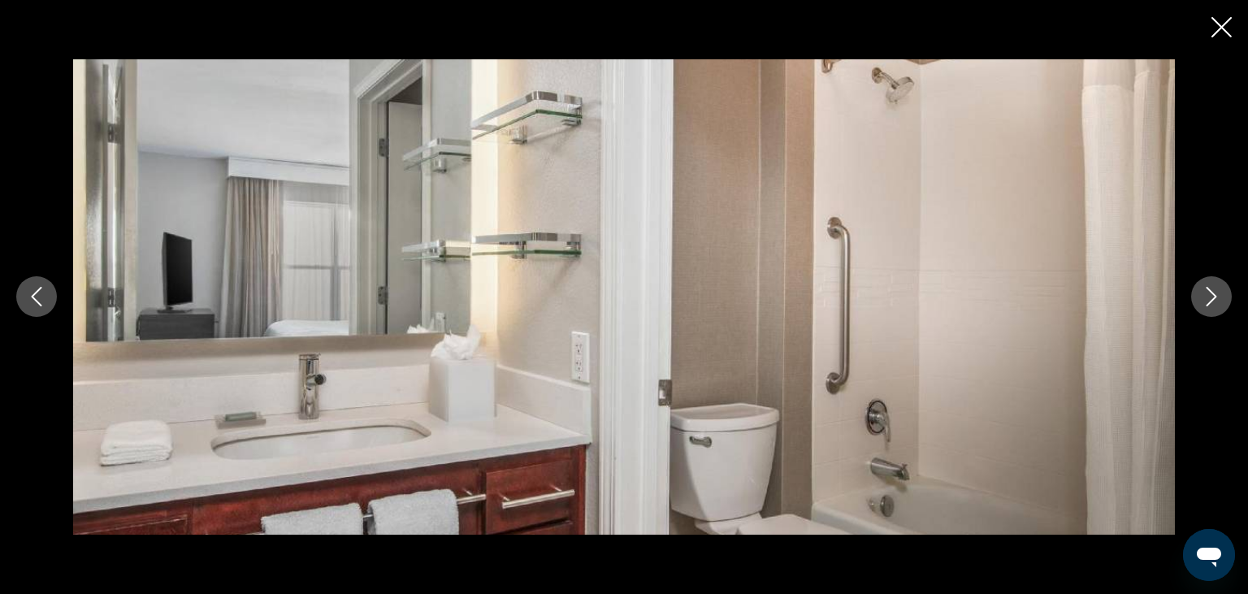
click at [1200, 304] on button "Next image" at bounding box center [1211, 296] width 41 height 41
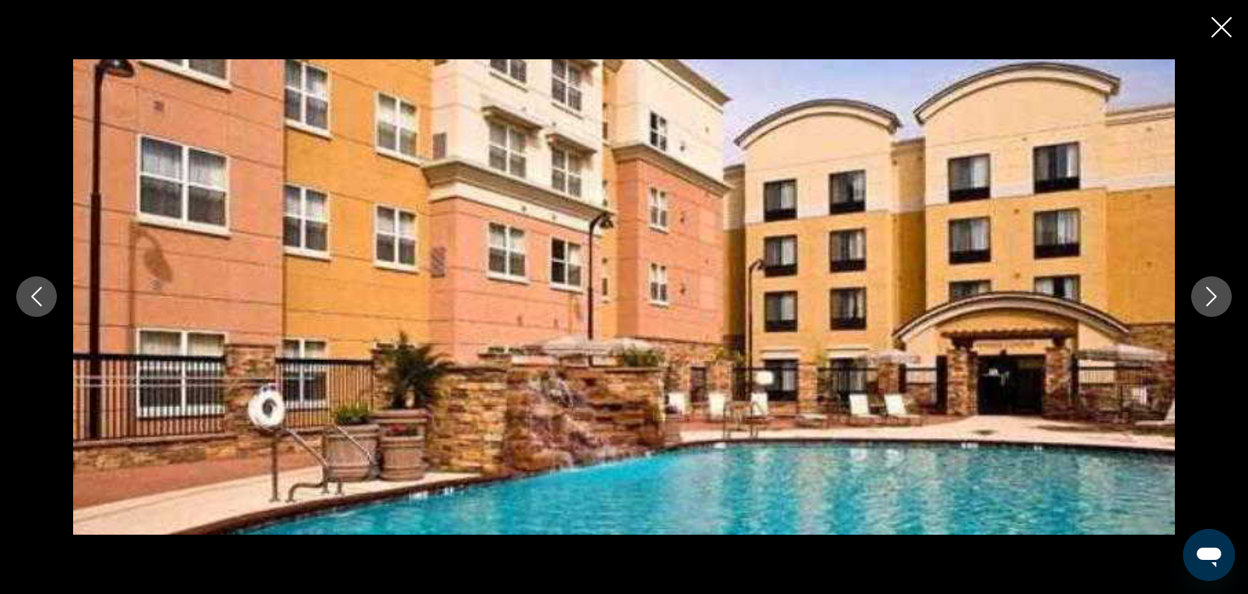
click at [40, 293] on icon "Previous image" at bounding box center [37, 297] width 20 height 20
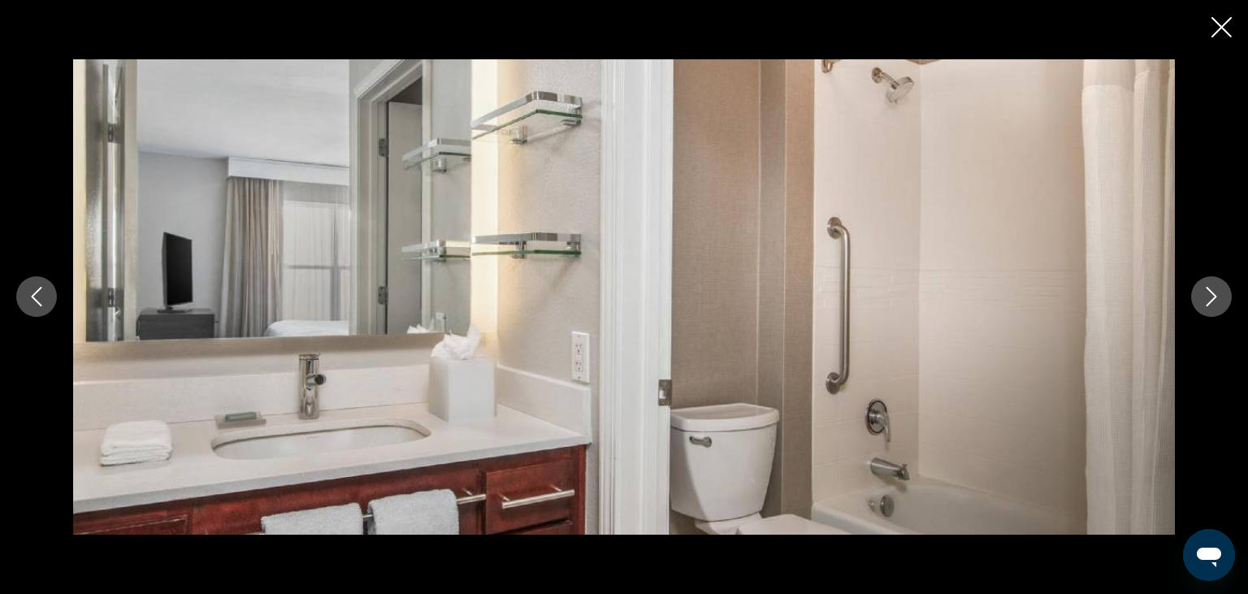
click at [40, 293] on icon "Previous image" at bounding box center [37, 297] width 20 height 20
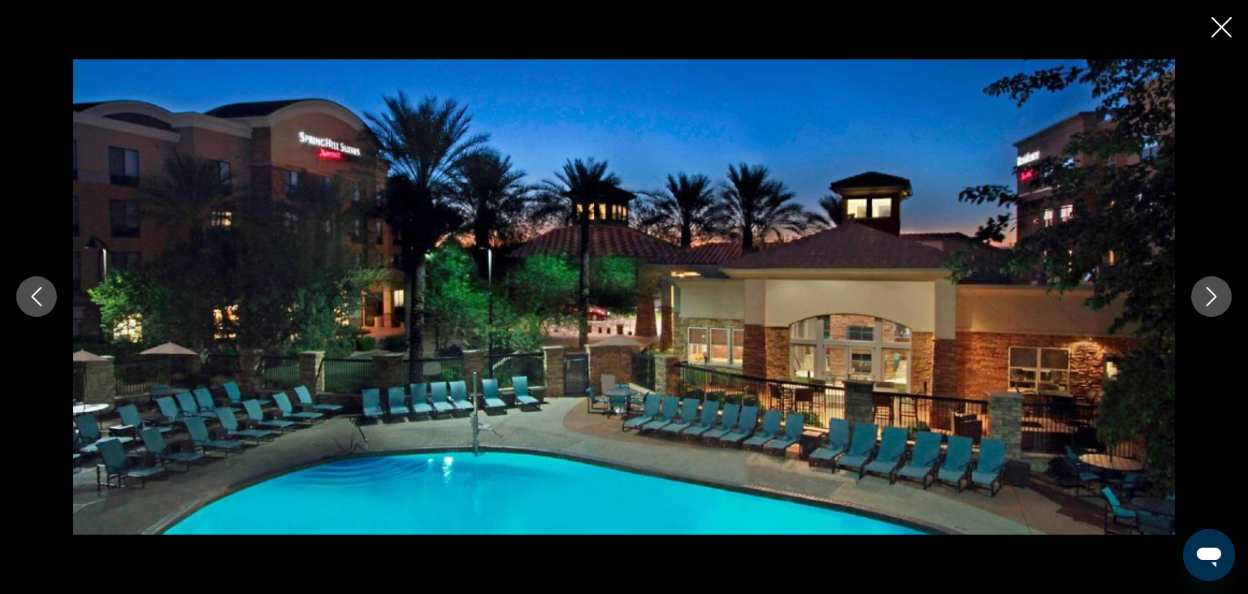
click at [1207, 297] on icon "Next image" at bounding box center [1212, 297] width 20 height 20
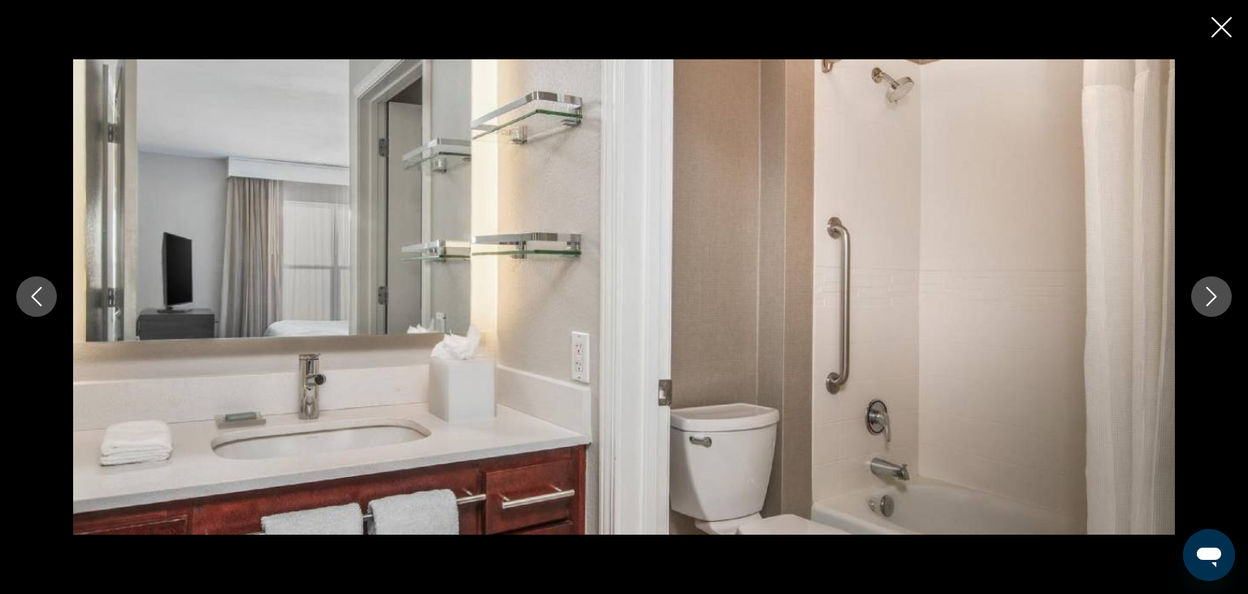
click at [1207, 297] on icon "Next image" at bounding box center [1212, 297] width 20 height 20
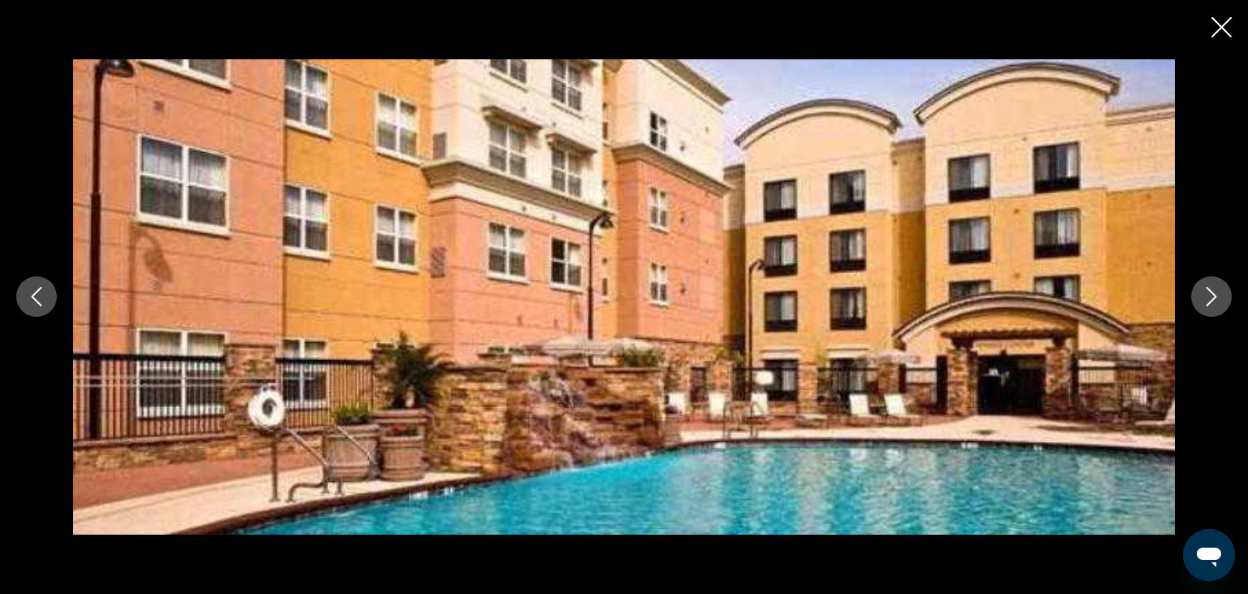
click at [37, 298] on icon "Previous image" at bounding box center [37, 297] width 20 height 20
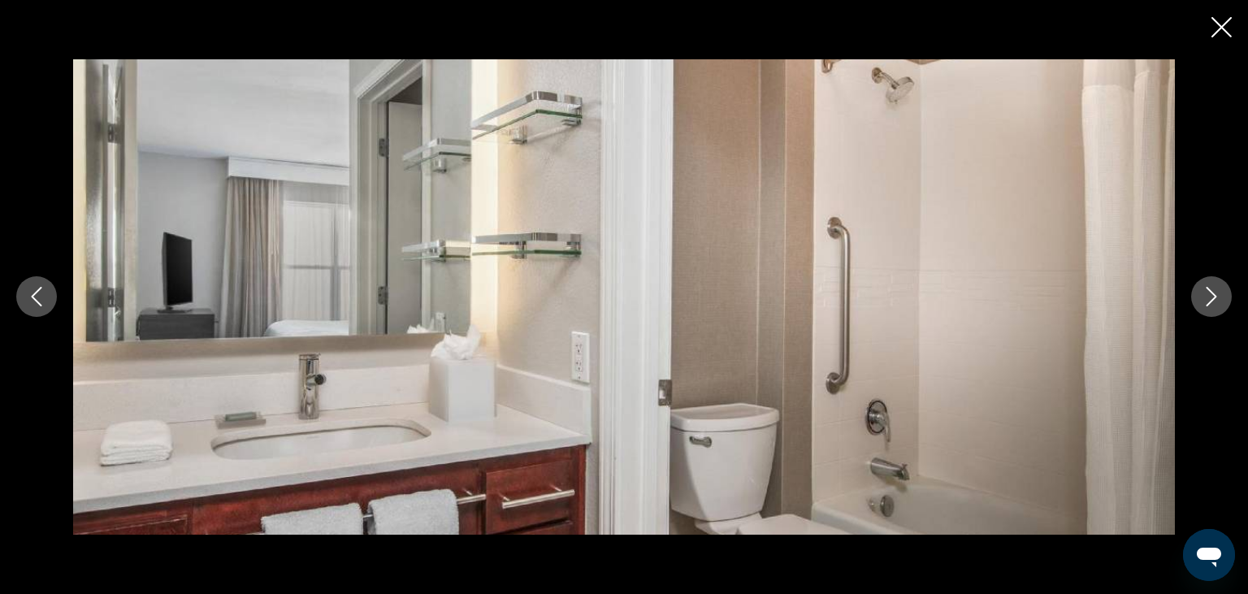
click at [37, 298] on icon "Previous image" at bounding box center [37, 297] width 20 height 20
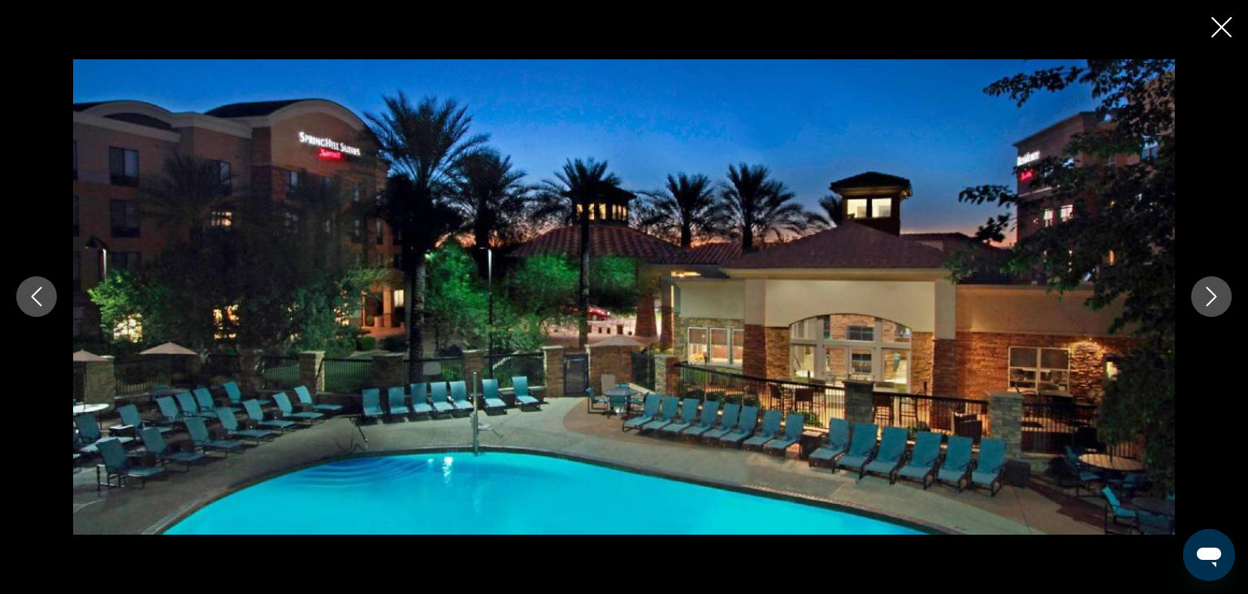
click at [1233, 28] on div "prev next" at bounding box center [624, 297] width 1248 height 594
click at [1226, 26] on icon "Close slideshow" at bounding box center [1222, 27] width 20 height 20
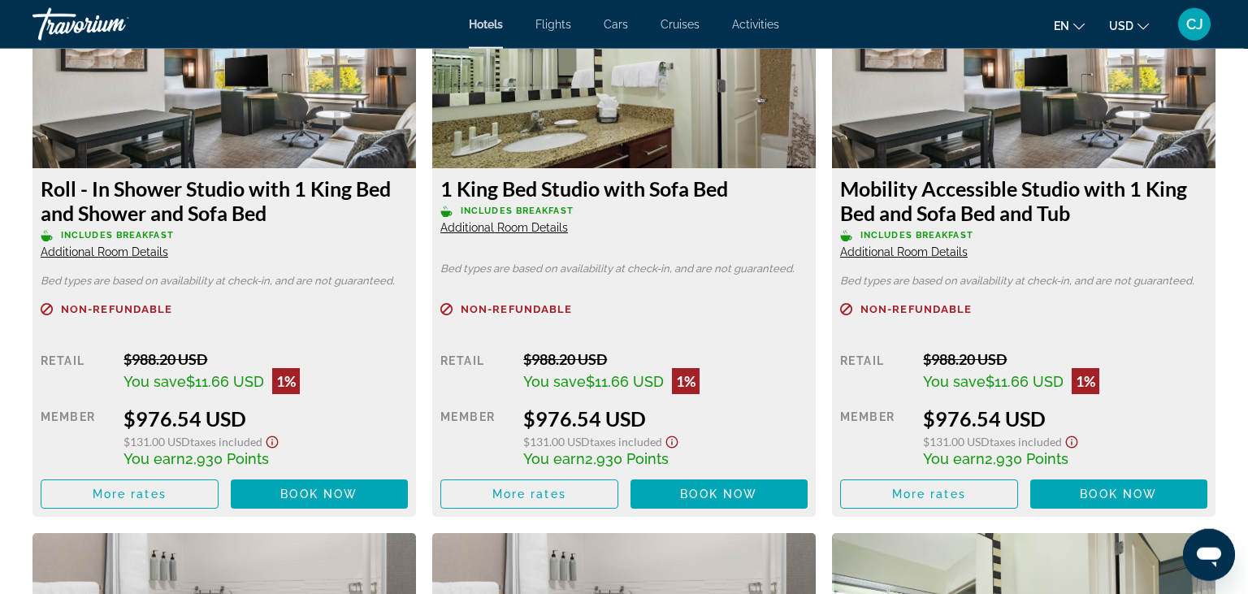
scroll to position [2317, 0]
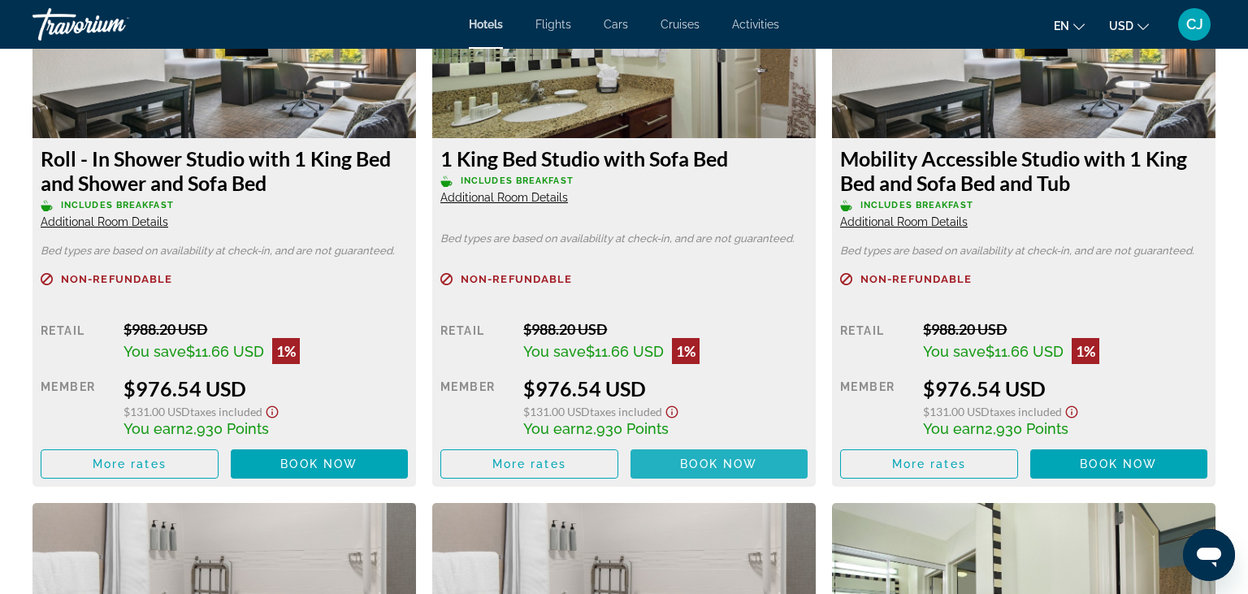
click at [682, 470] on span "Book now" at bounding box center [718, 463] width 77 height 13
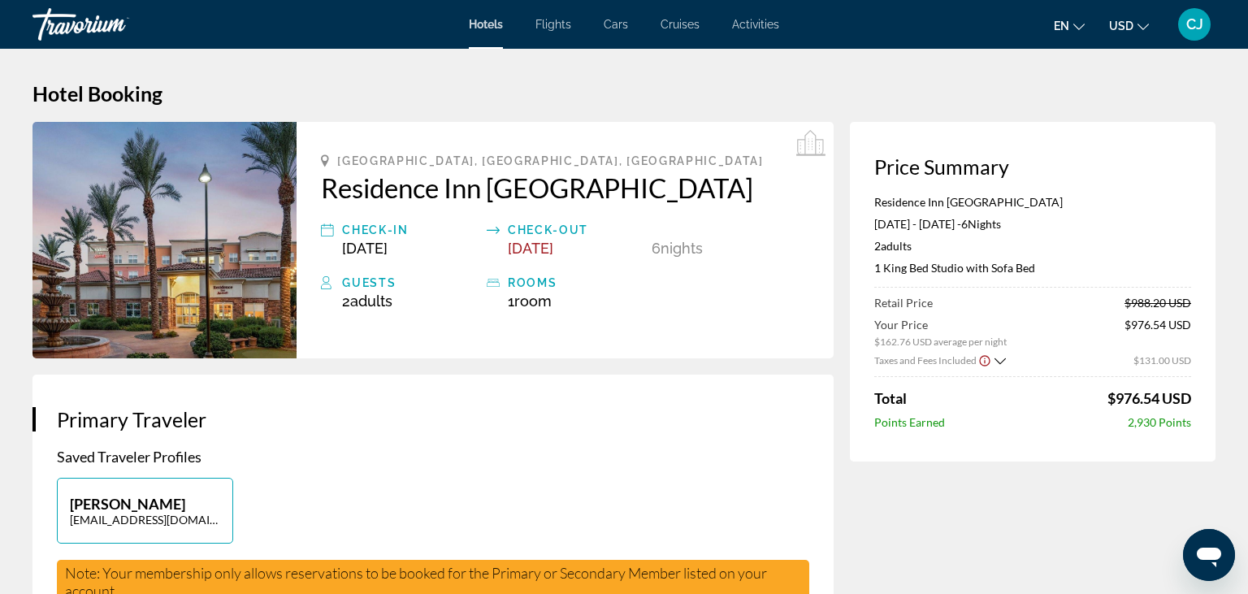
click at [1146, 23] on icon "Change currency" at bounding box center [1143, 26] width 11 height 11
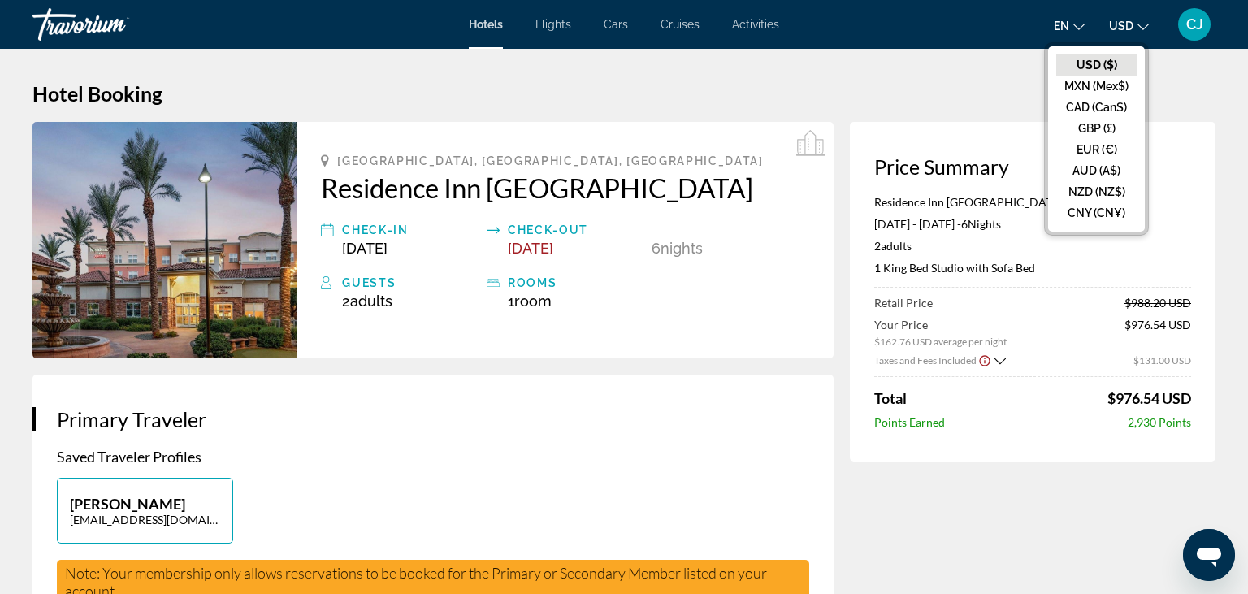
click at [1188, 21] on span "CJ" at bounding box center [1194, 24] width 17 height 16
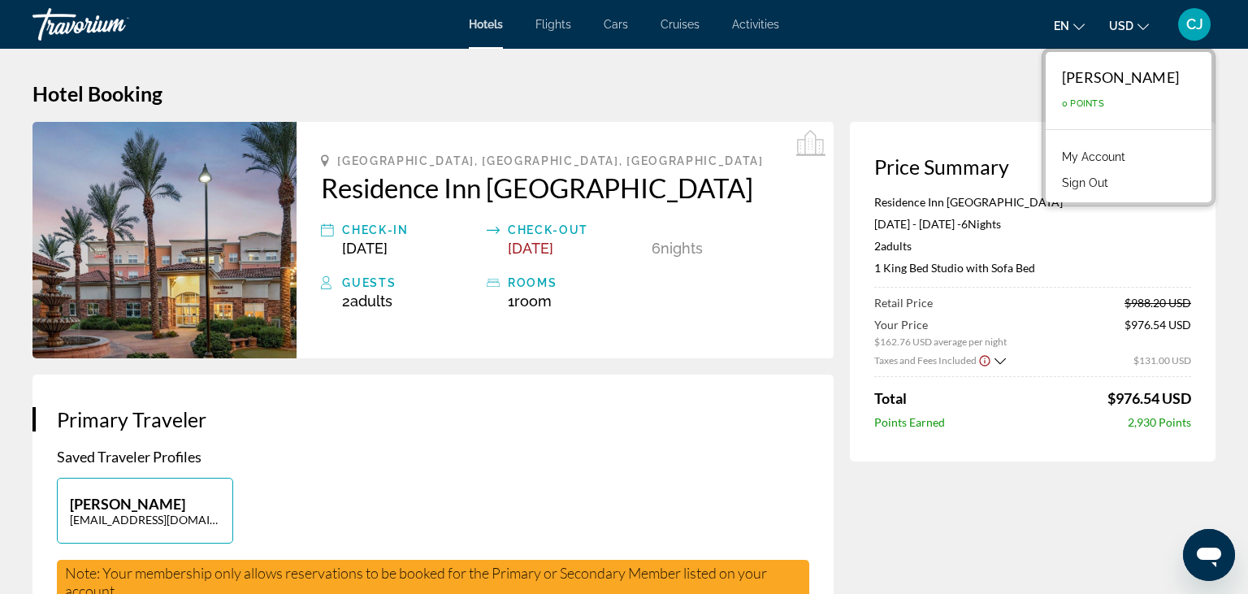
click at [1095, 185] on button "Sign Out" at bounding box center [1085, 182] width 63 height 21
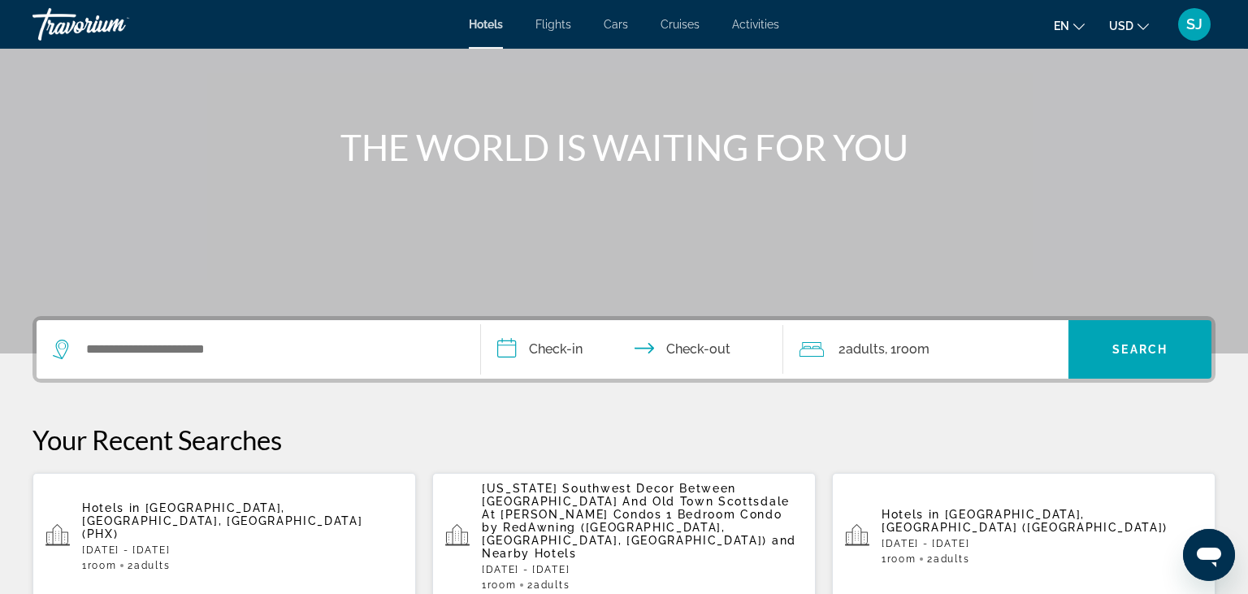
scroll to position [171, 0]
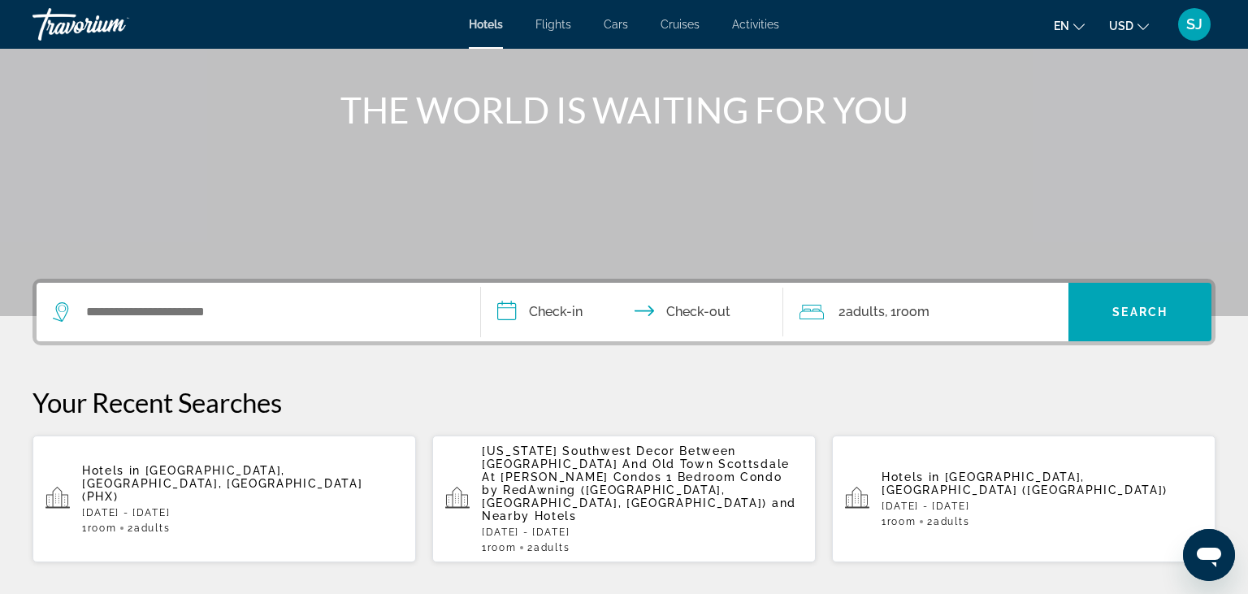
click at [158, 507] on p "[DATE] - [DATE]" at bounding box center [242, 512] width 321 height 11
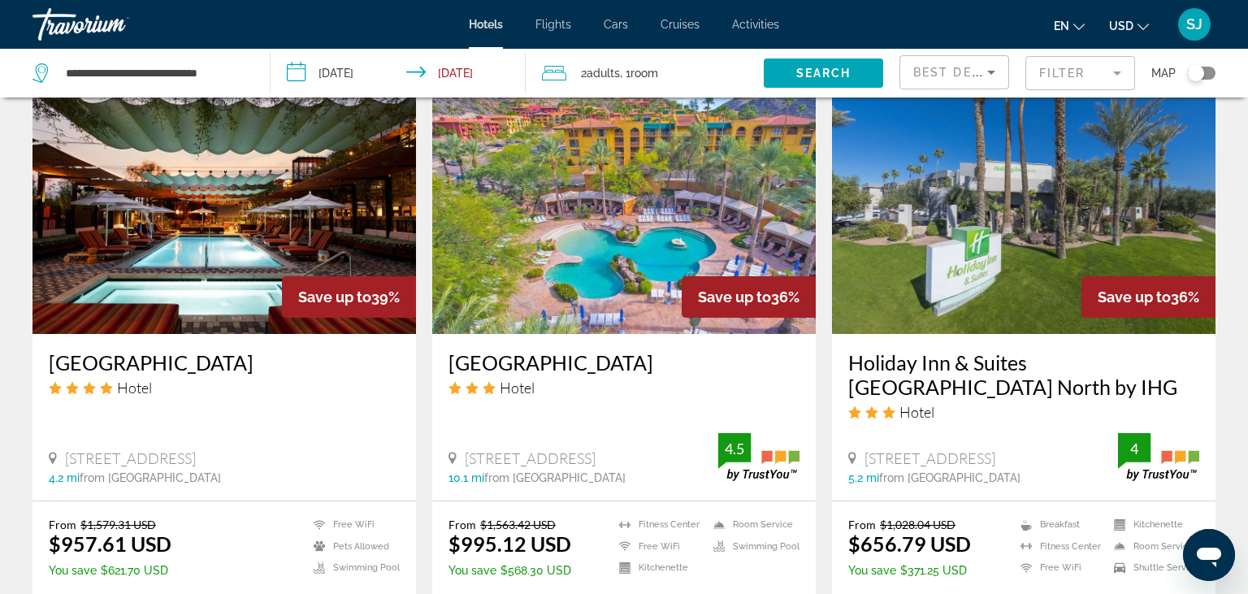
scroll to position [2238, 0]
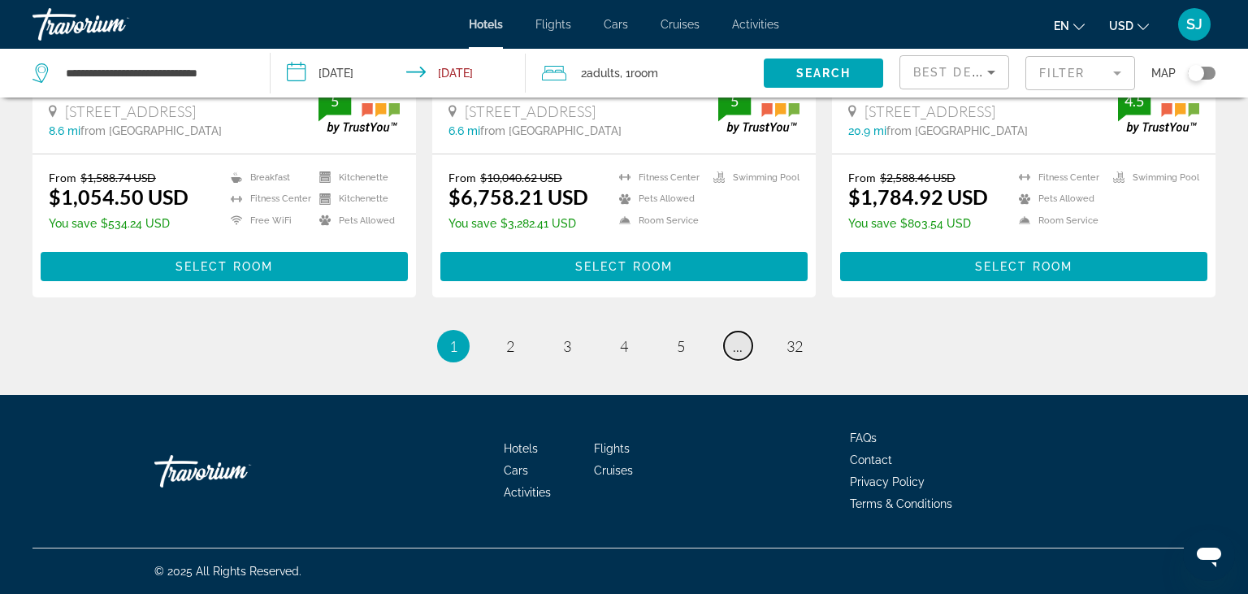
click at [739, 349] on span "..." at bounding box center [738, 346] width 10 height 18
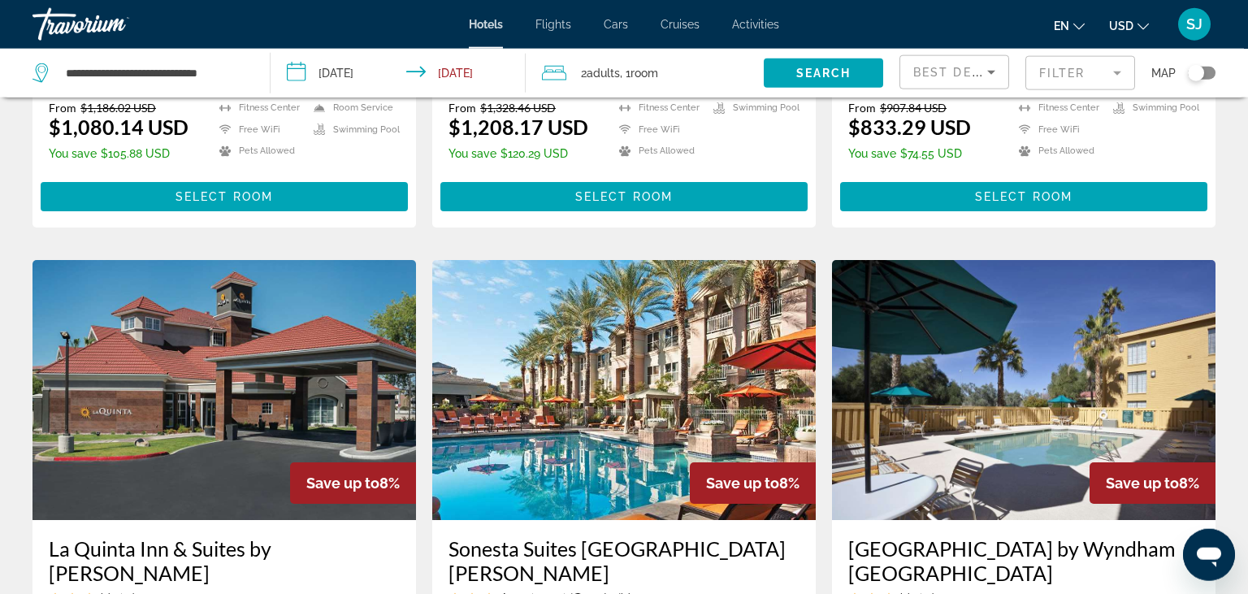
scroll to position [2238, 0]
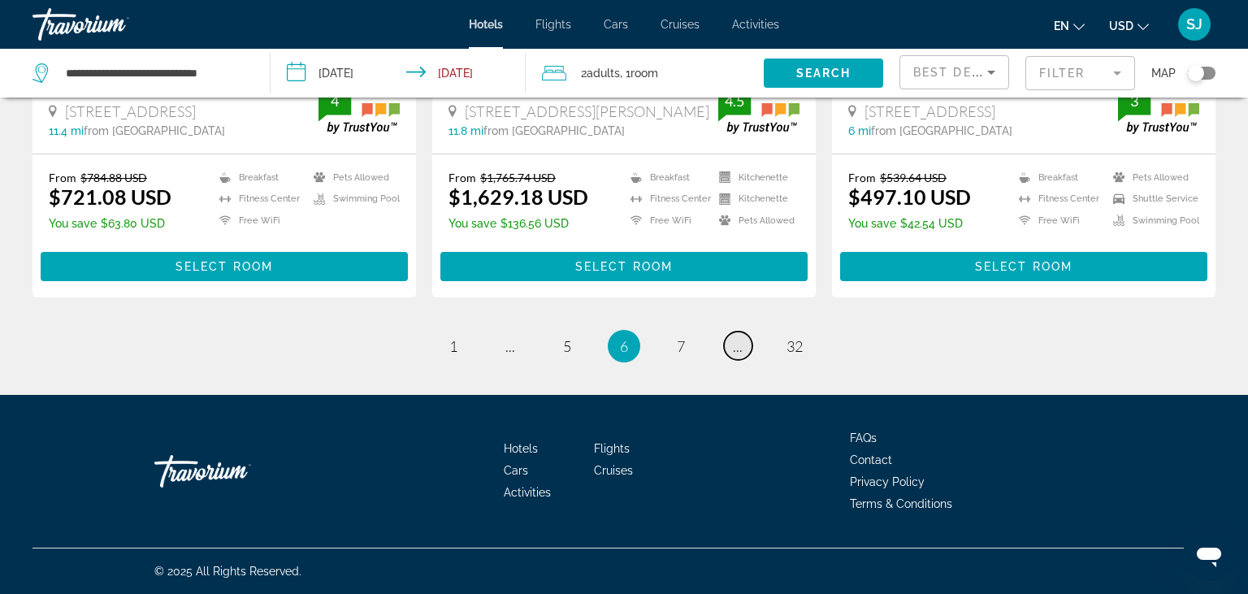
click at [735, 346] on span "..." at bounding box center [738, 346] width 10 height 18
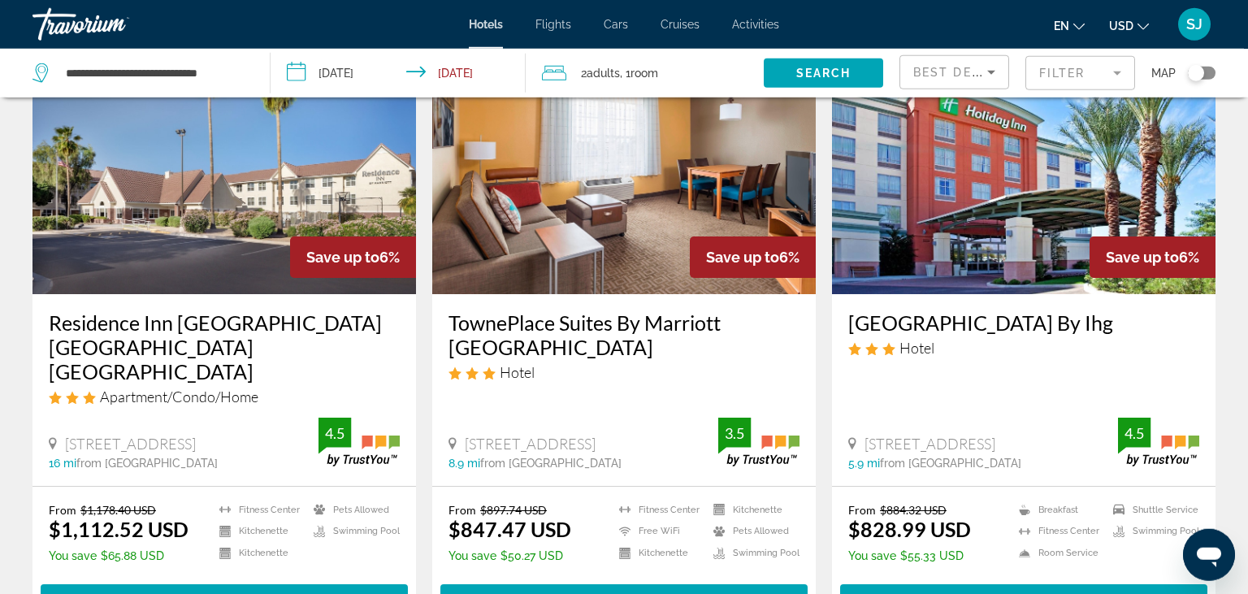
scroll to position [2059, 0]
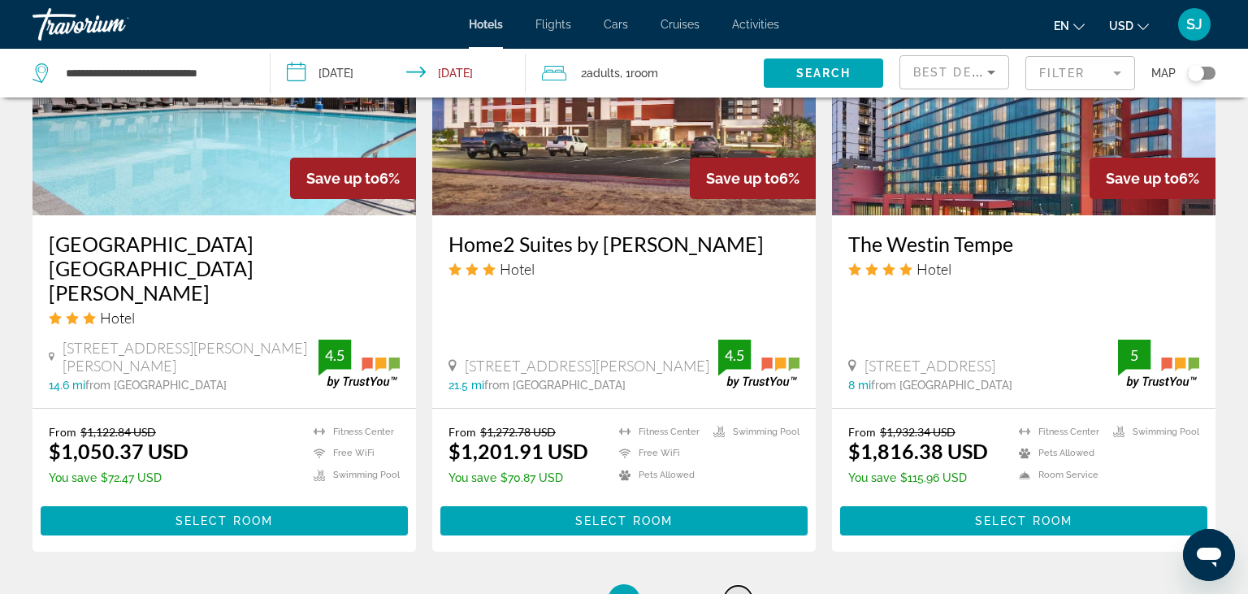
click at [735, 586] on link "page ..." at bounding box center [738, 600] width 28 height 28
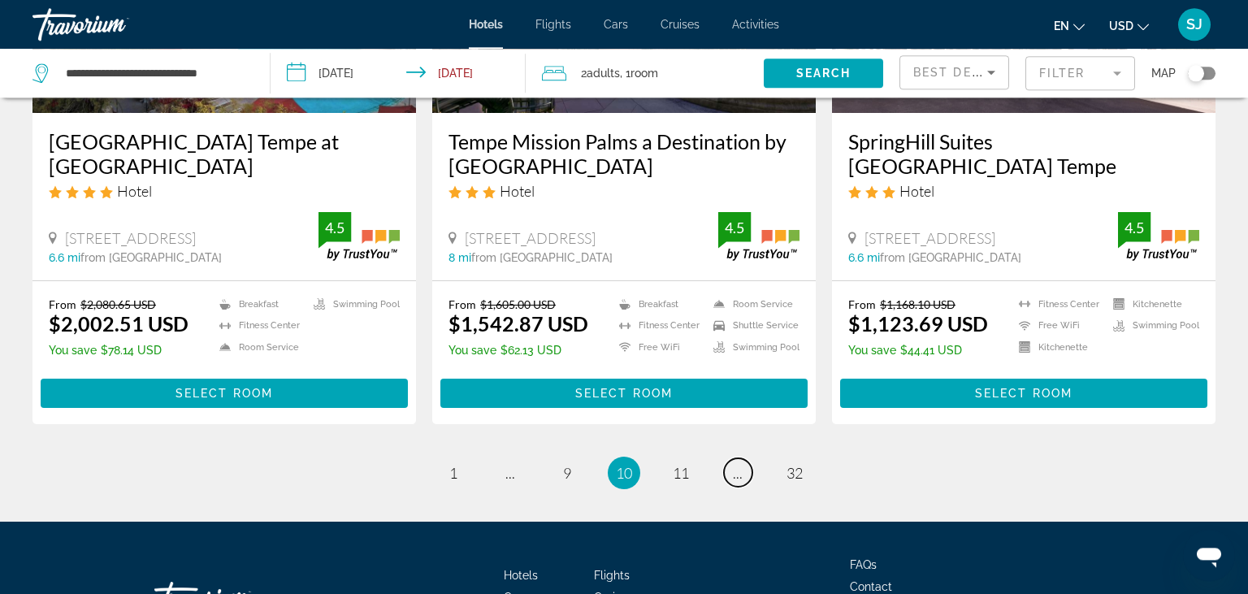
scroll to position [2145, 0]
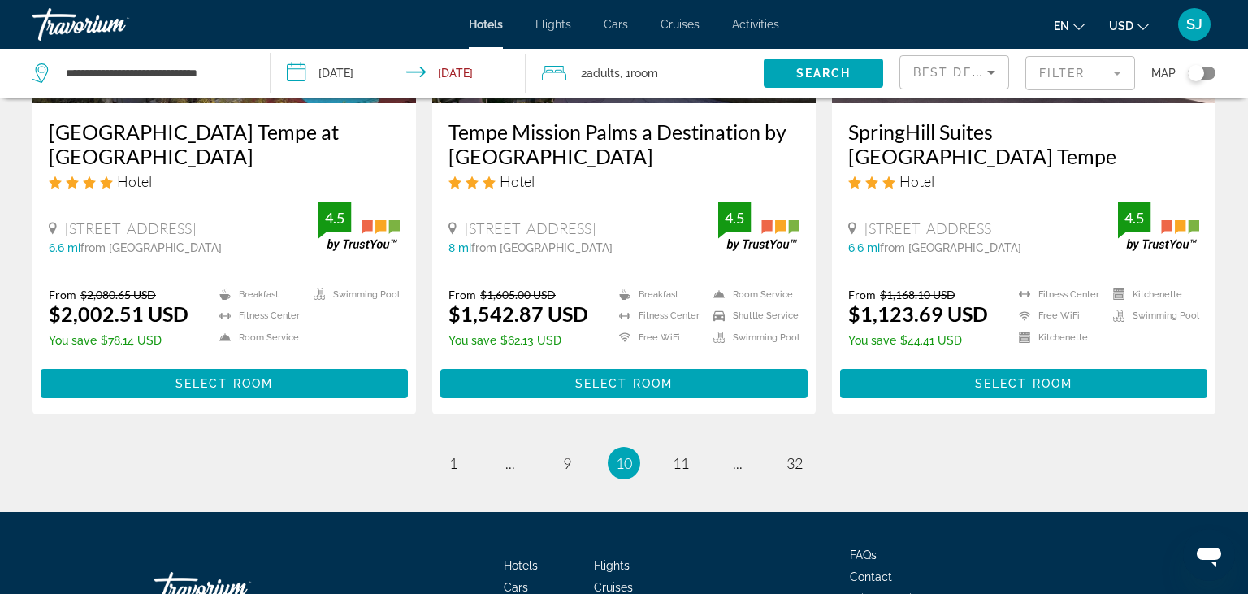
click at [757, 447] on ul "10 / 32 page 1 page ... page 9 You're on page 10 page 11 page ... page 32" at bounding box center [624, 463] width 1183 height 33
click at [741, 454] on span "..." at bounding box center [738, 463] width 10 height 18
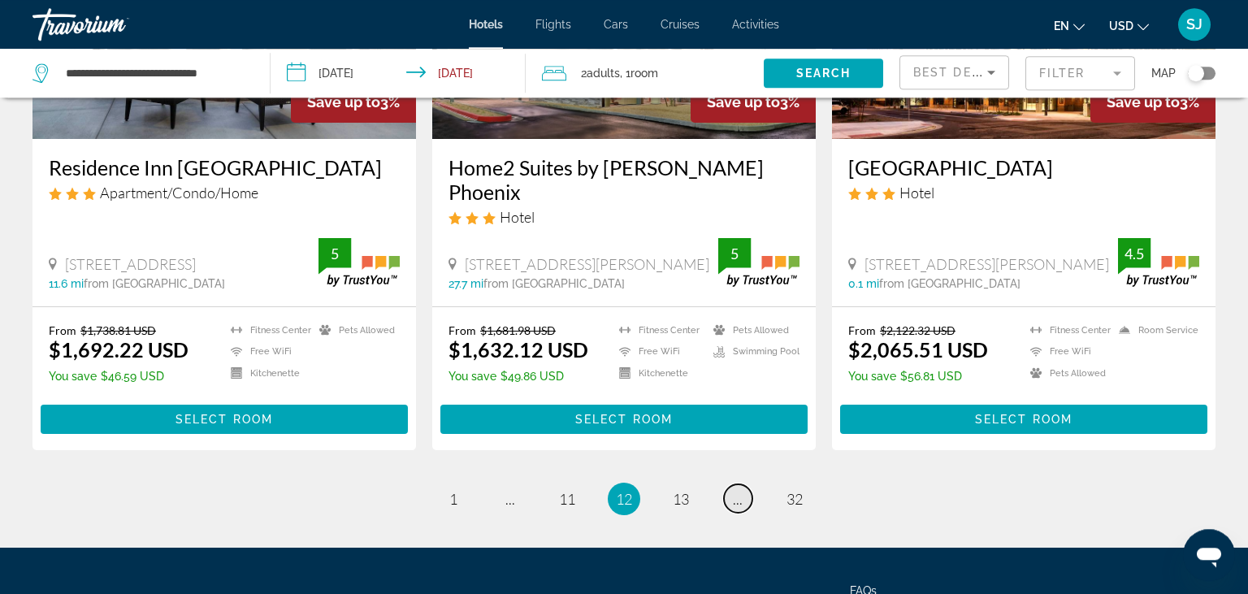
scroll to position [2145, 0]
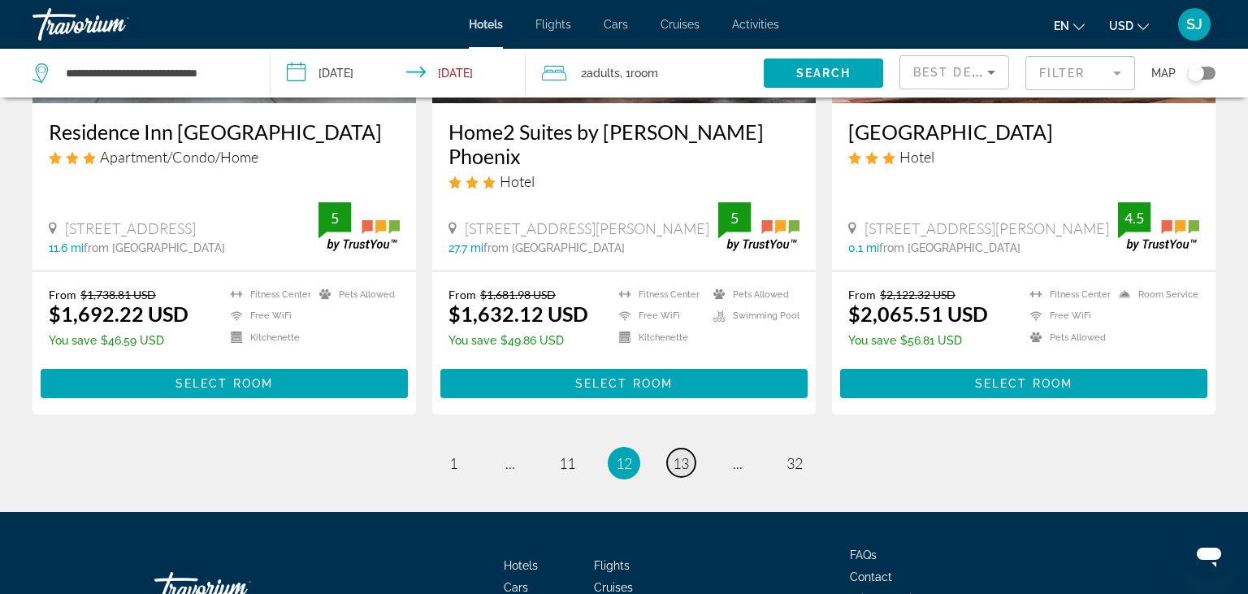
click at [683, 454] on span "13" at bounding box center [681, 463] width 16 height 18
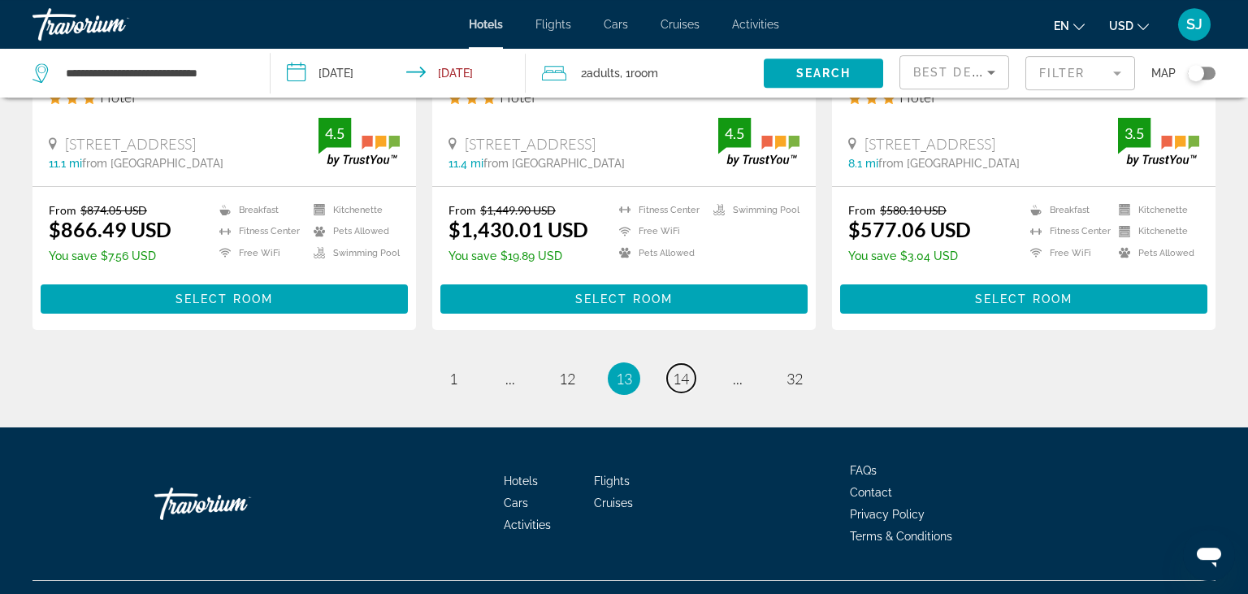
scroll to position [2231, 0]
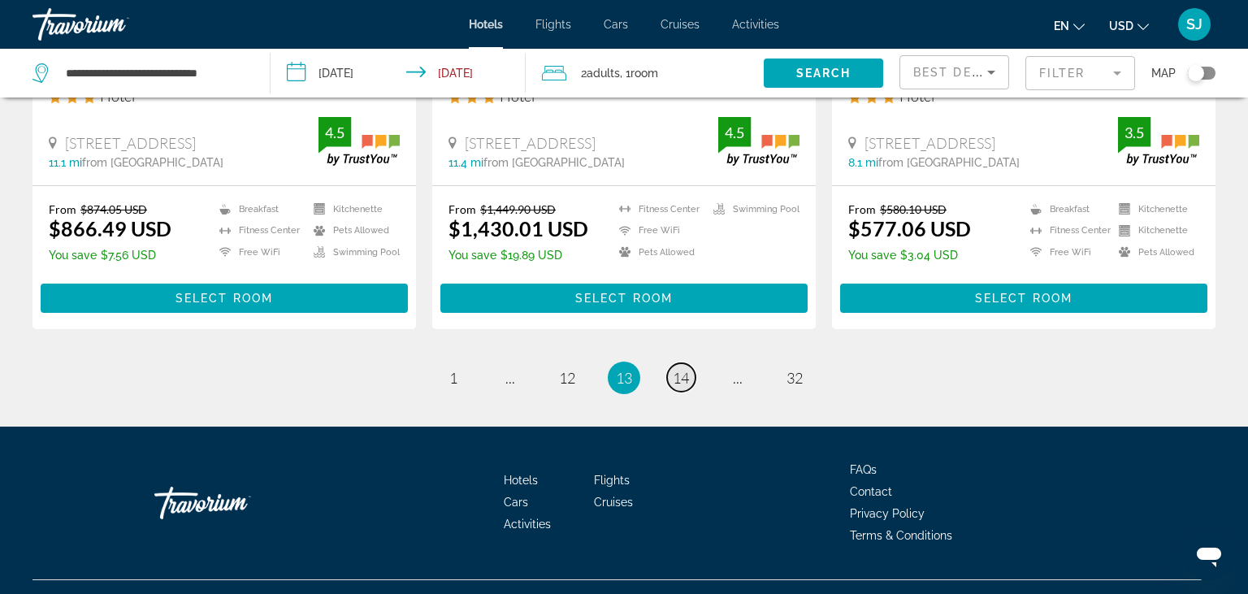
click at [676, 369] on span "14" at bounding box center [681, 378] width 16 height 18
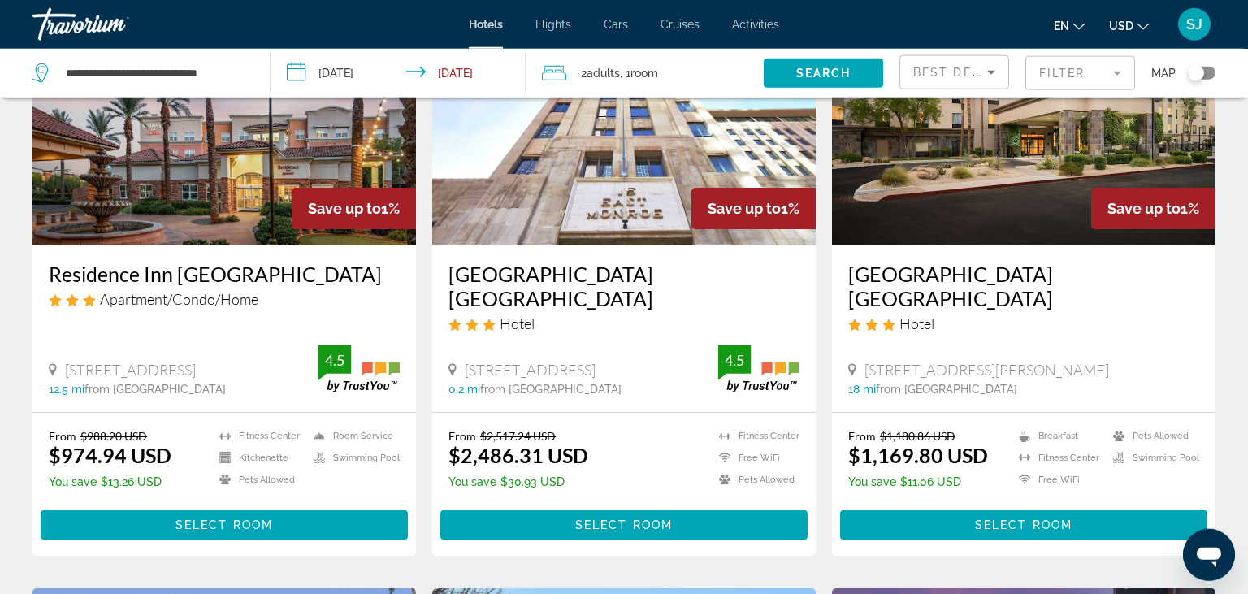
scroll to position [171, 0]
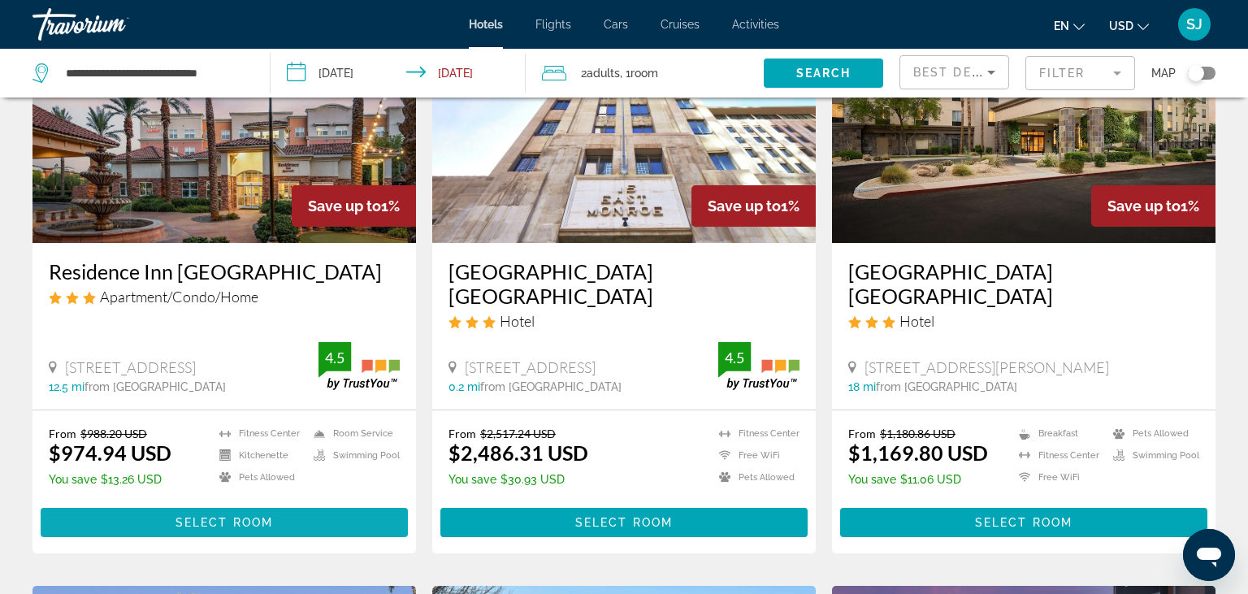
click at [199, 520] on span "Select Room" at bounding box center [225, 522] width 98 height 13
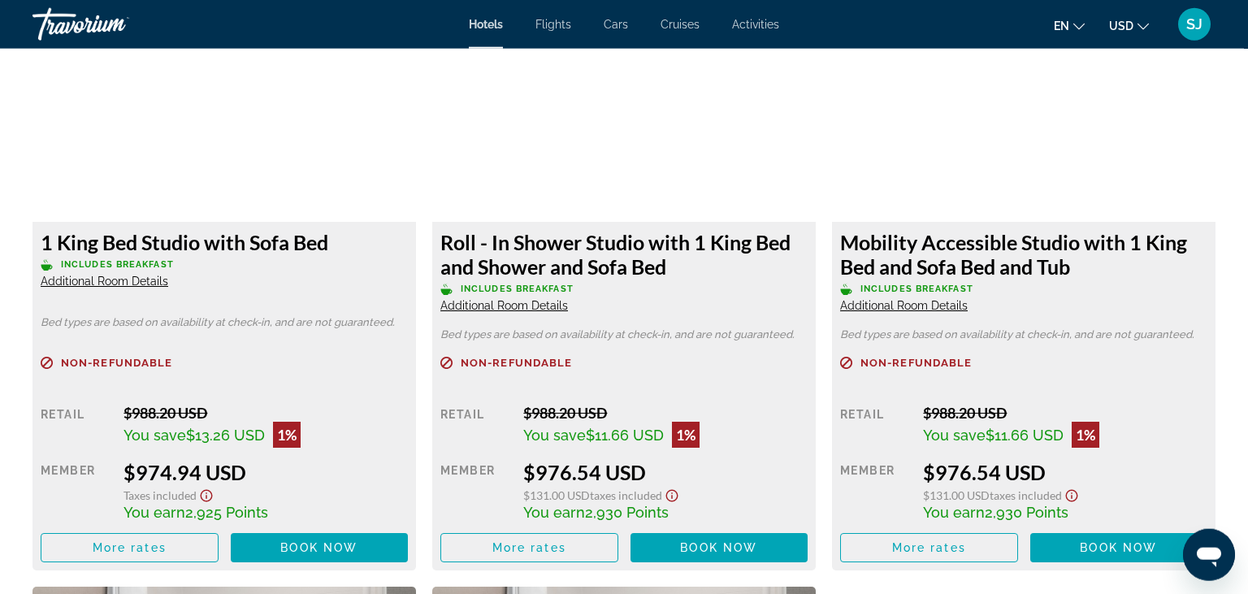
scroll to position [2231, 0]
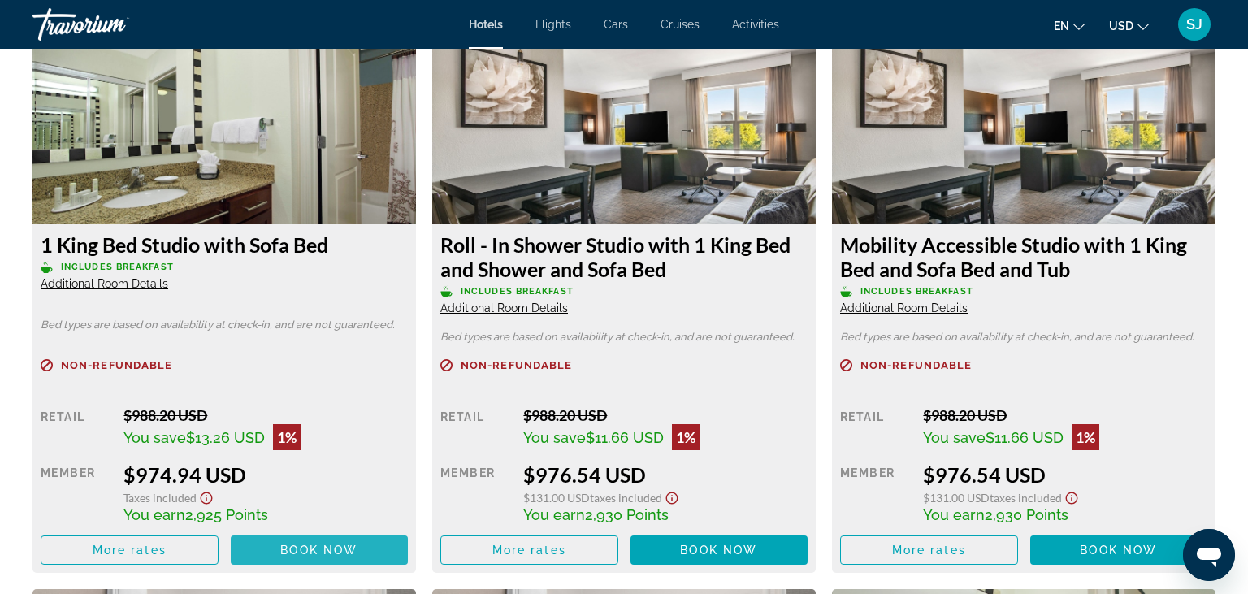
click at [322, 557] on span "Book now" at bounding box center [318, 550] width 77 height 13
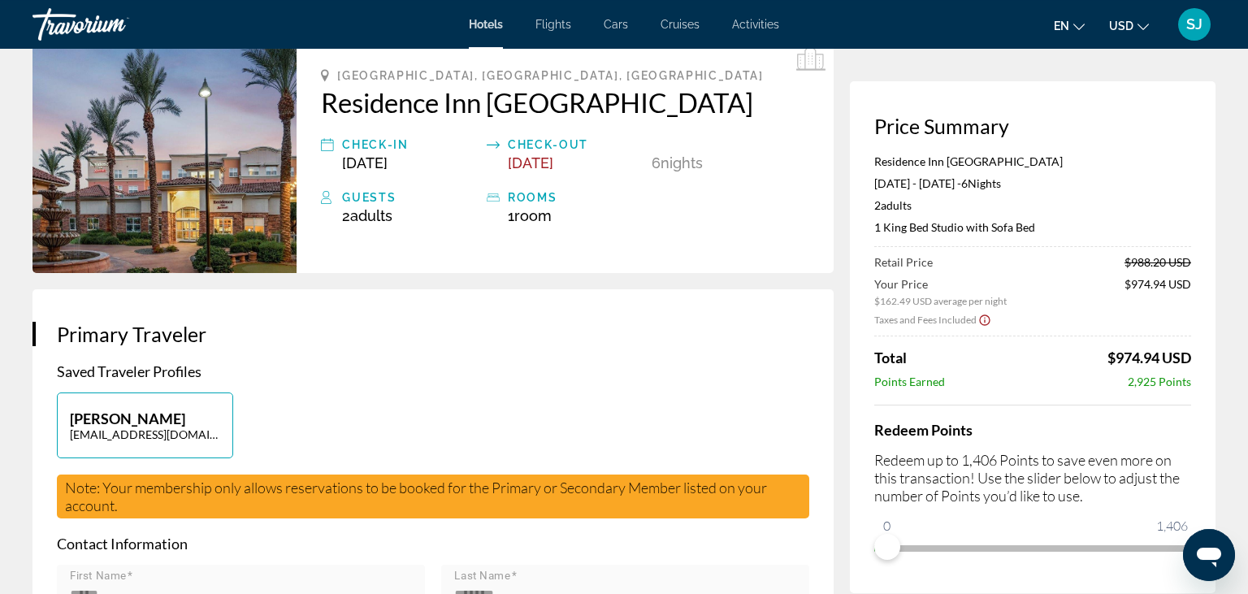
scroll to position [171, 0]
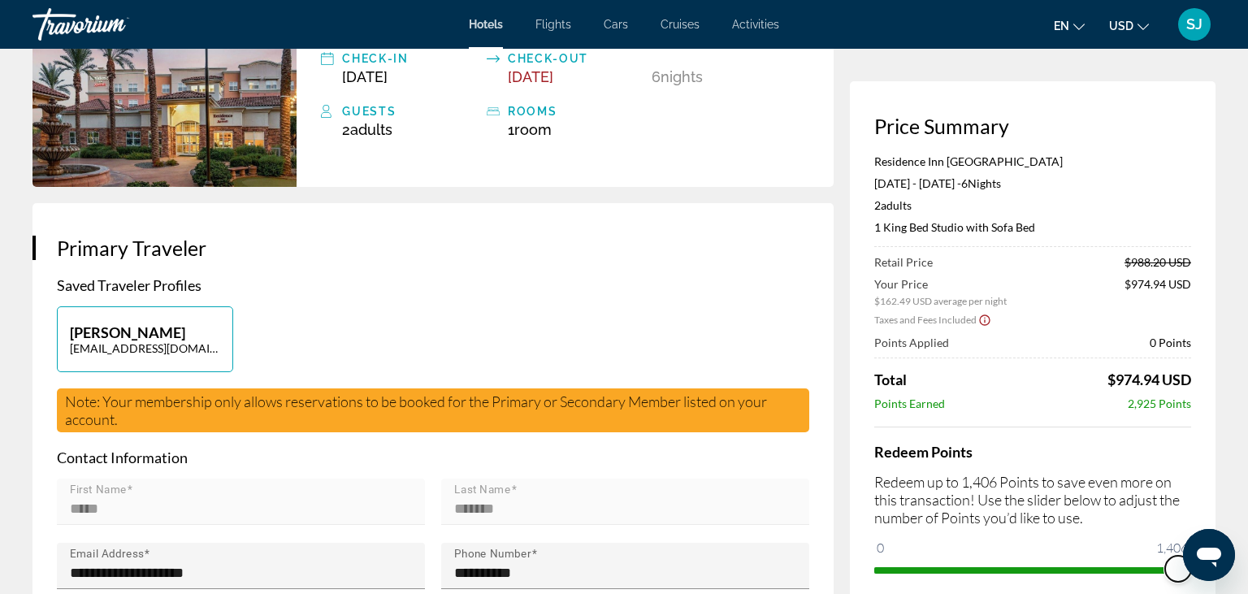
drag, startPoint x: 887, startPoint y: 564, endPoint x: 1217, endPoint y: 599, distance: 332.6
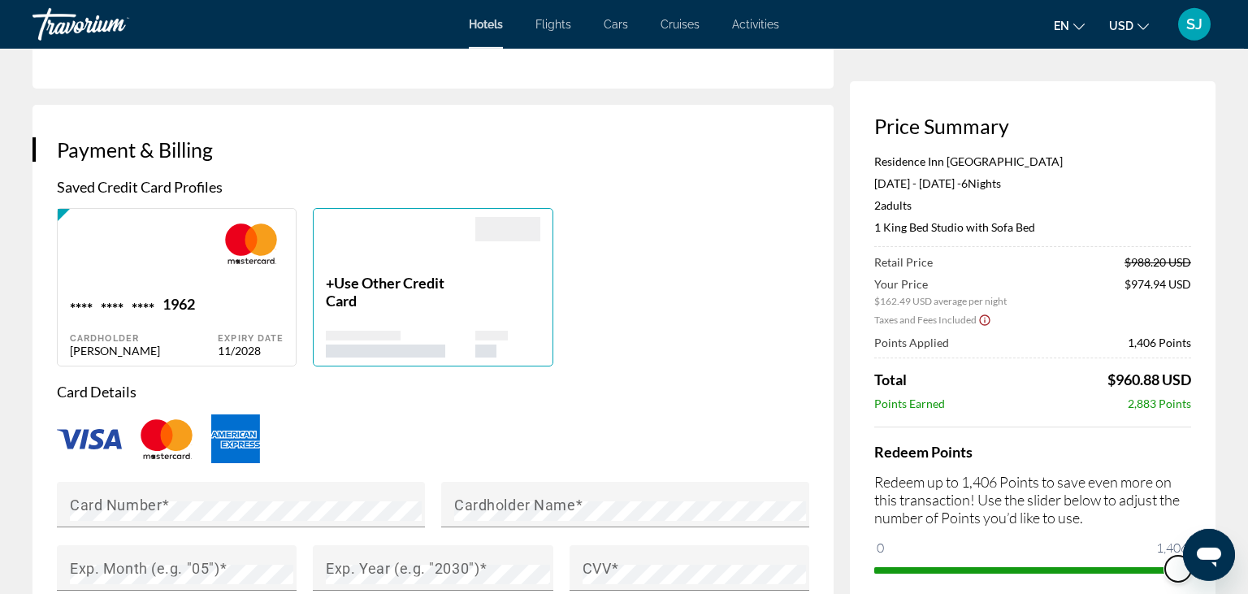
scroll to position [1115, 0]
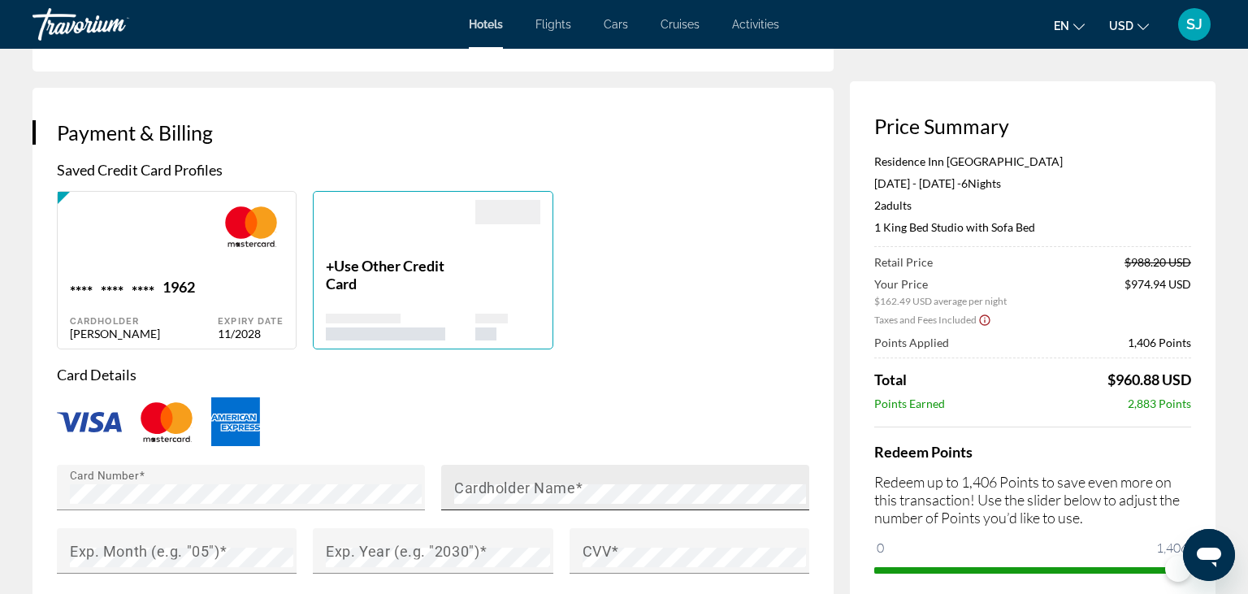
click at [562, 496] on mat-label "Cardholder Name" at bounding box center [514, 487] width 121 height 17
click at [680, 384] on p "Card Details" at bounding box center [433, 375] width 752 height 18
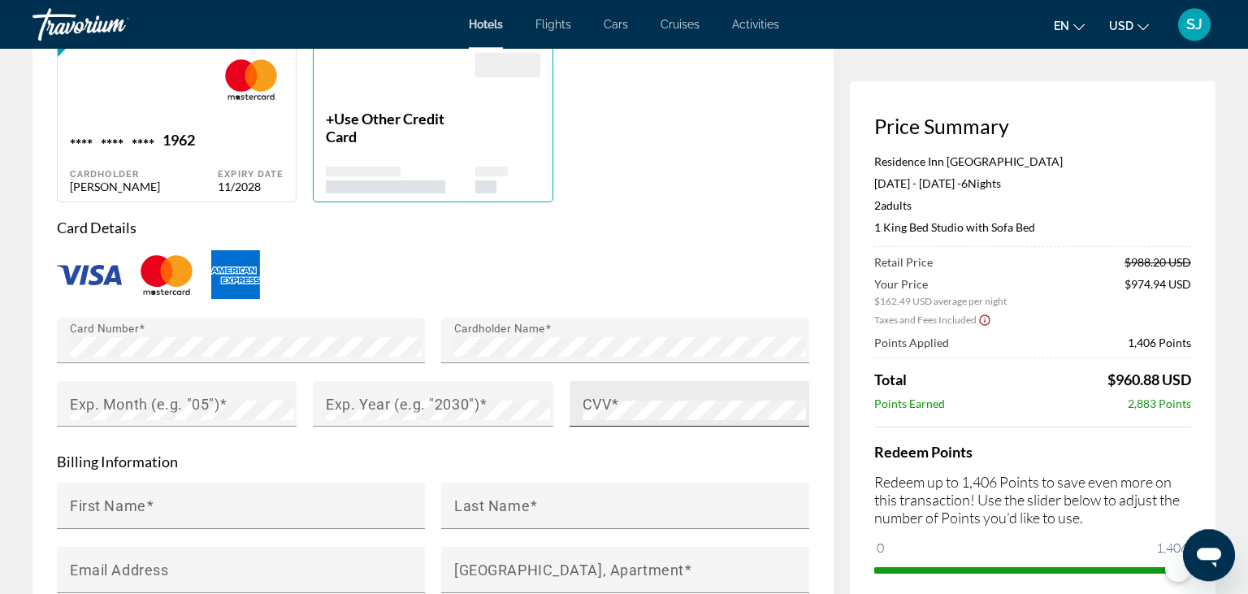
scroll to position [1287, 0]
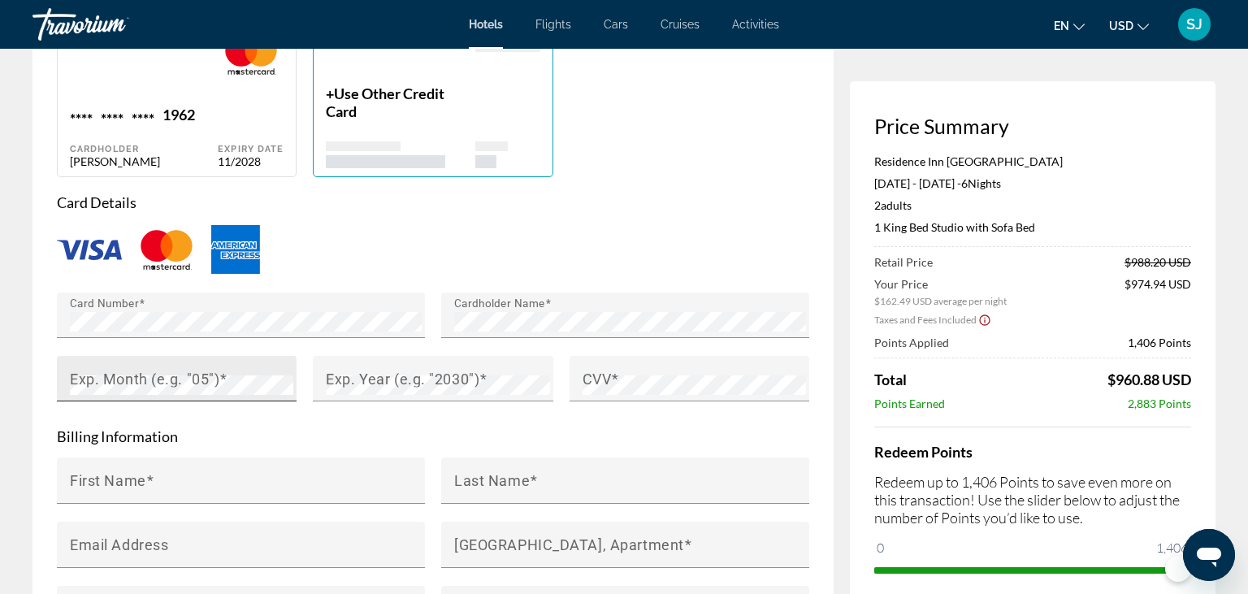
click at [222, 388] on span "Main content" at bounding box center [223, 379] width 8 height 17
click at [361, 388] on mat-label "Exp. Year (e.g. "2030")" at bounding box center [403, 379] width 154 height 17
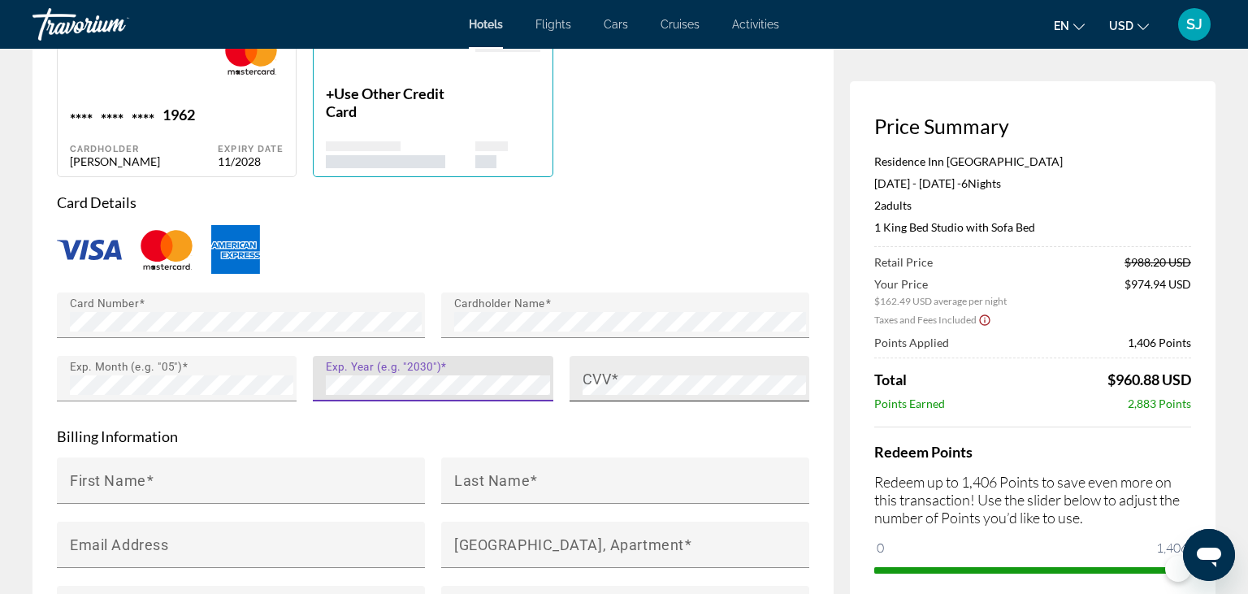
click at [600, 388] on mat-label "CVV" at bounding box center [597, 379] width 29 height 17
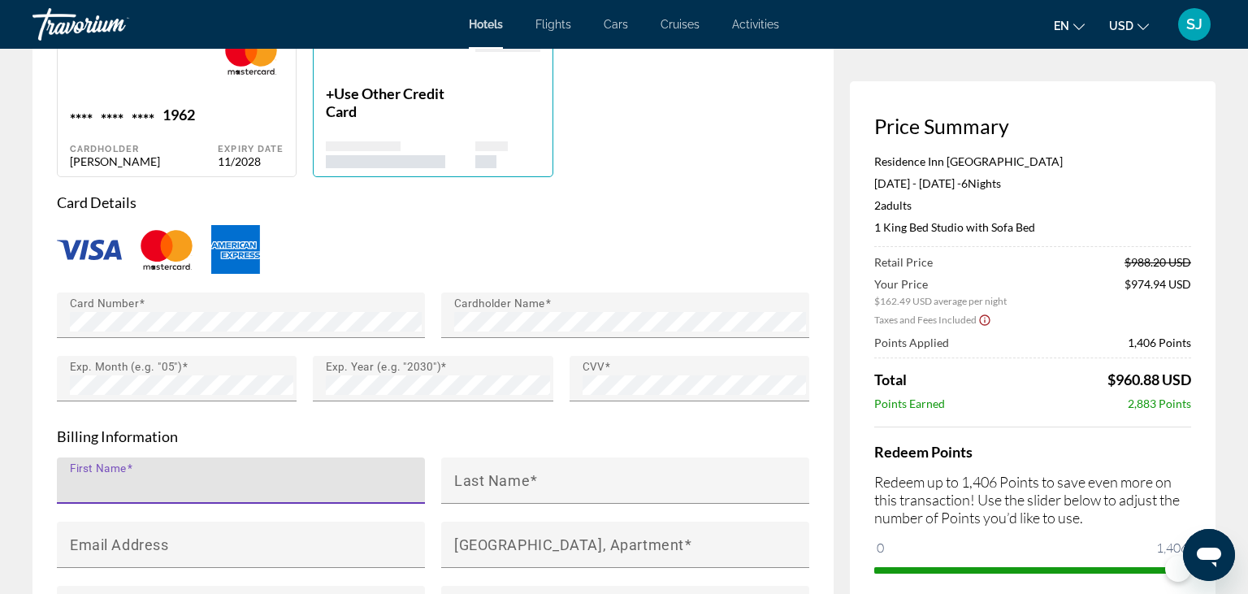
click at [256, 497] on input "First Name" at bounding box center [246, 488] width 352 height 20
type input "*****"
type input "*******"
type input "**********"
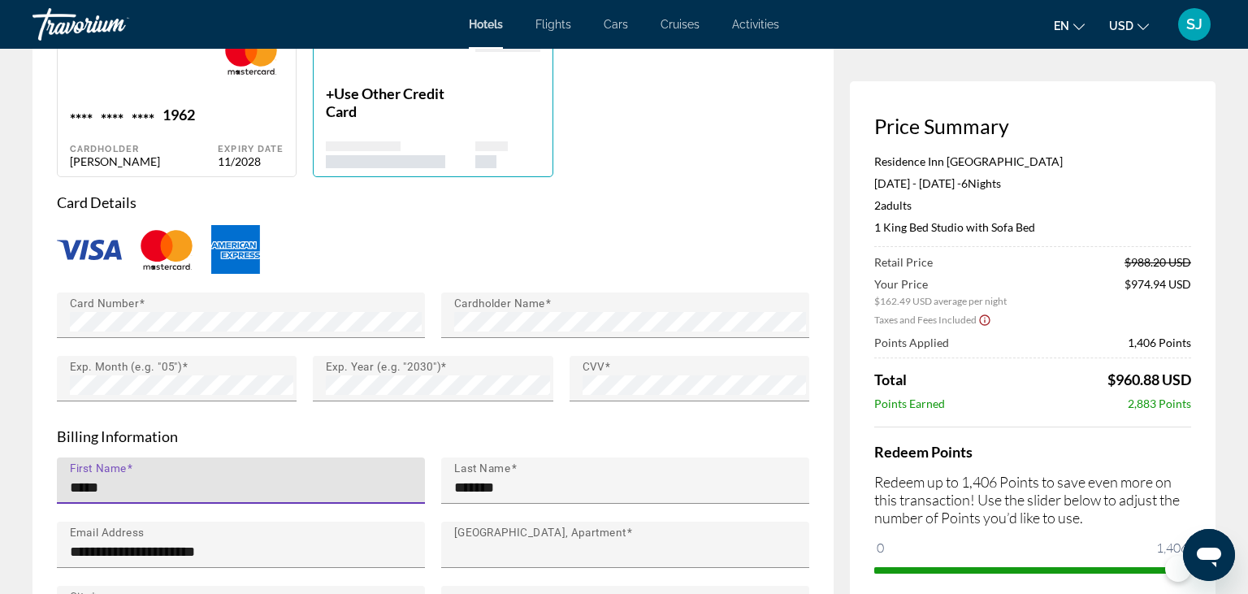
type input "**********"
type input "*****"
type input "**"
type input "*****"
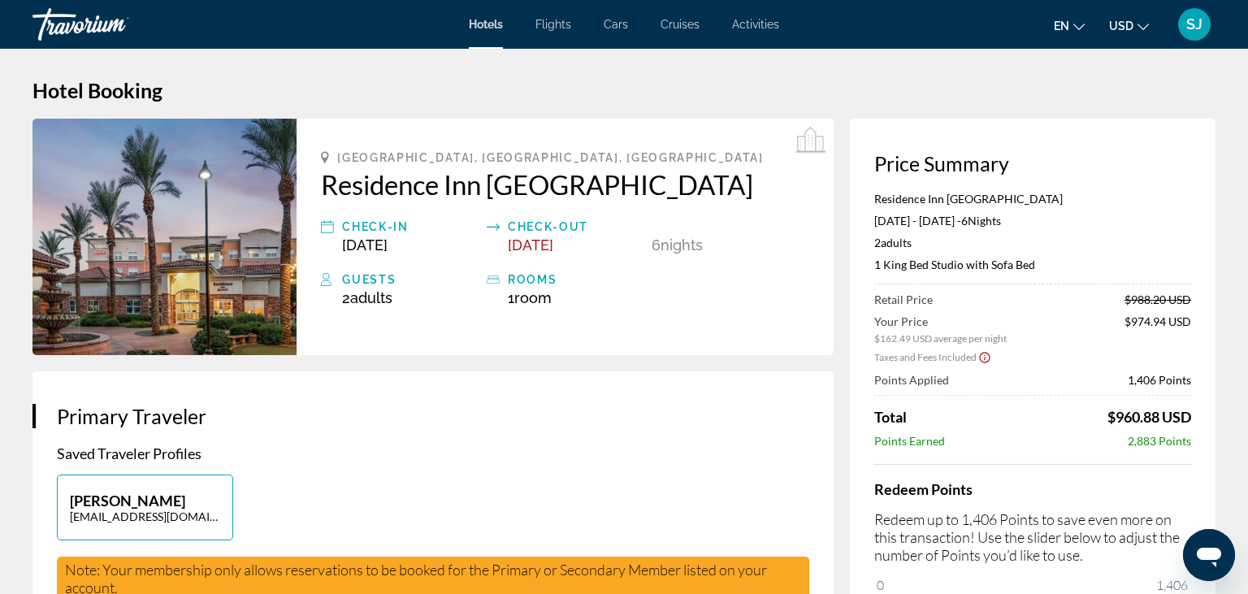
scroll to position [0, 0]
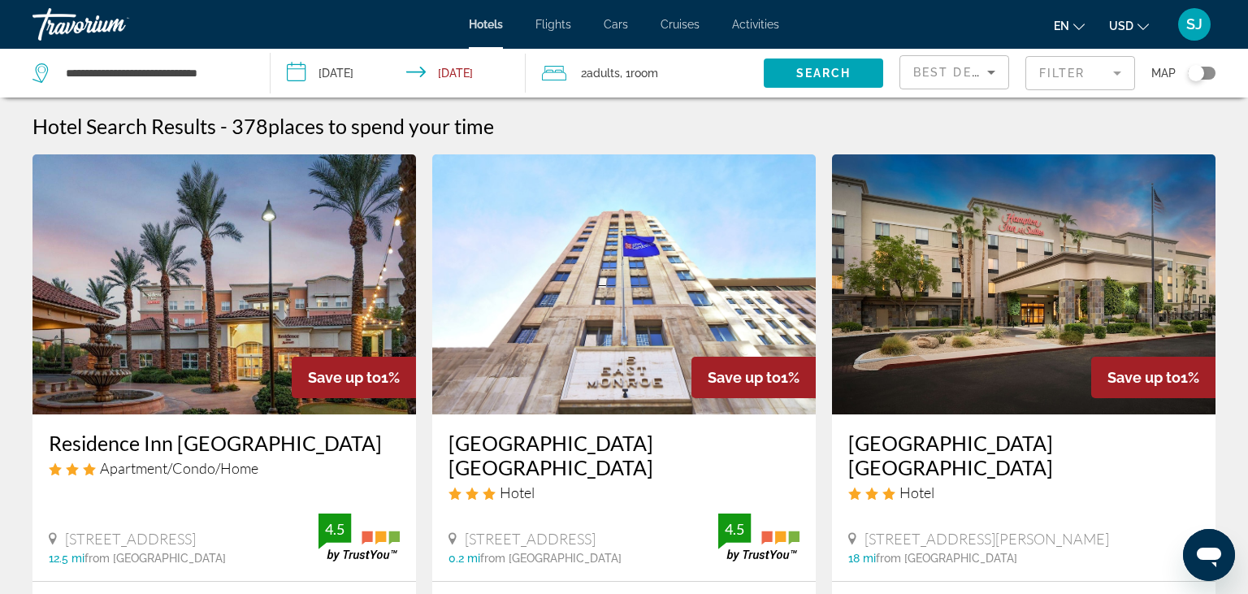
click at [297, 76] on input "**********" at bounding box center [401, 76] width 261 height 54
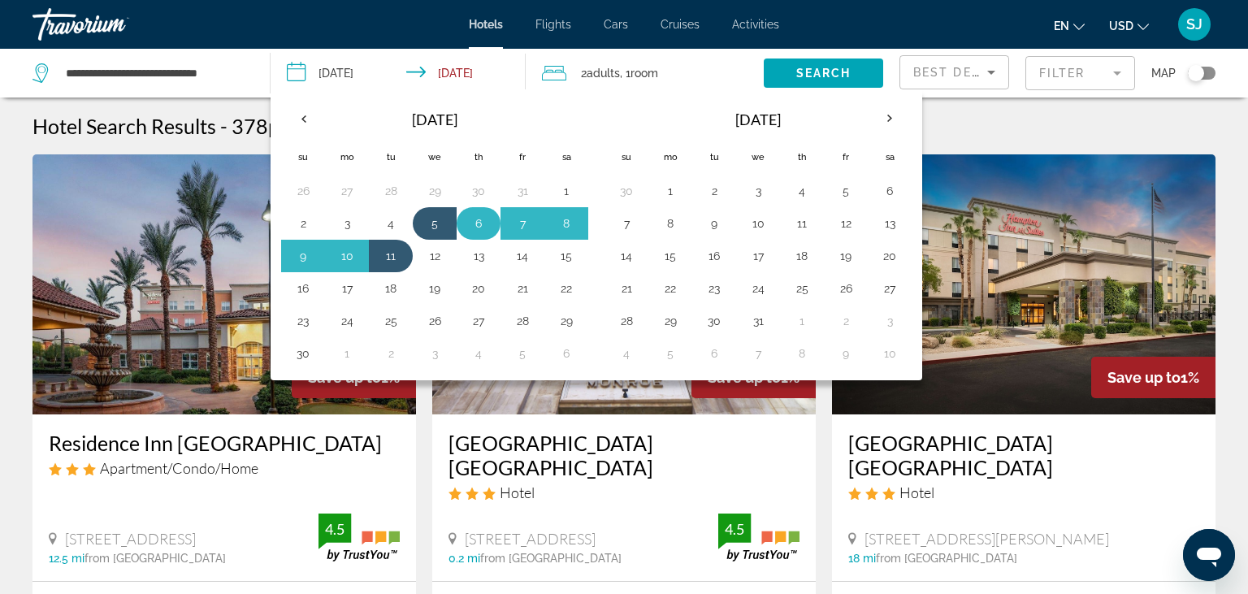
click at [473, 218] on button "6" at bounding box center [479, 223] width 26 height 23
click at [395, 258] on button "11" at bounding box center [391, 256] width 26 height 23
type input "**********"
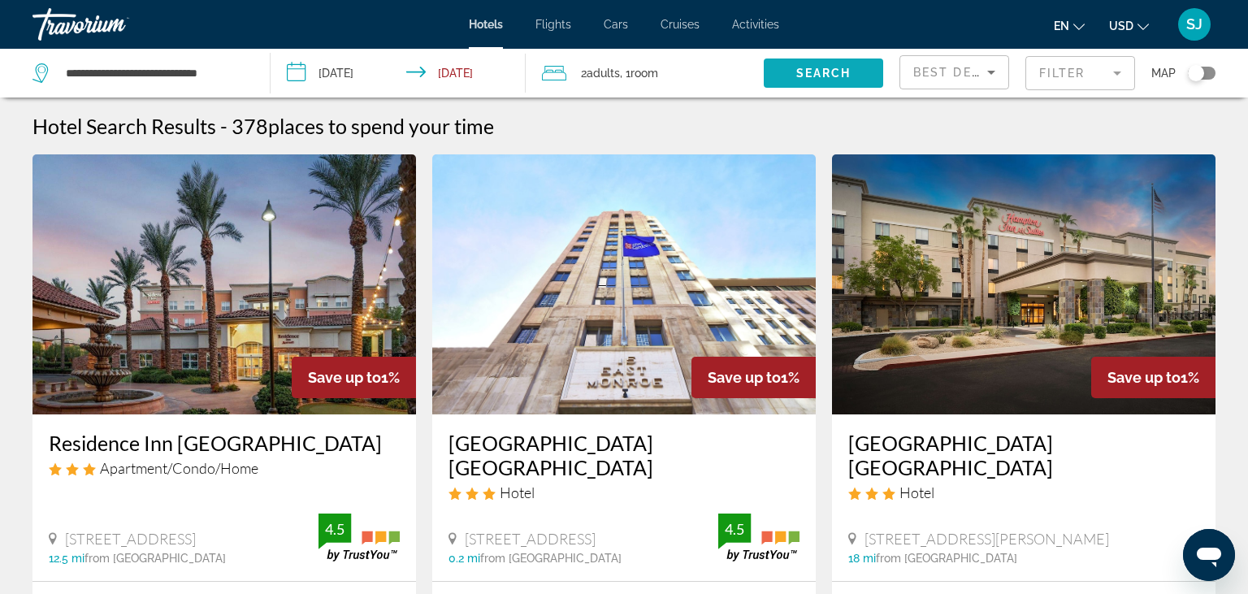
click at [797, 73] on span "Search" at bounding box center [823, 73] width 55 height 13
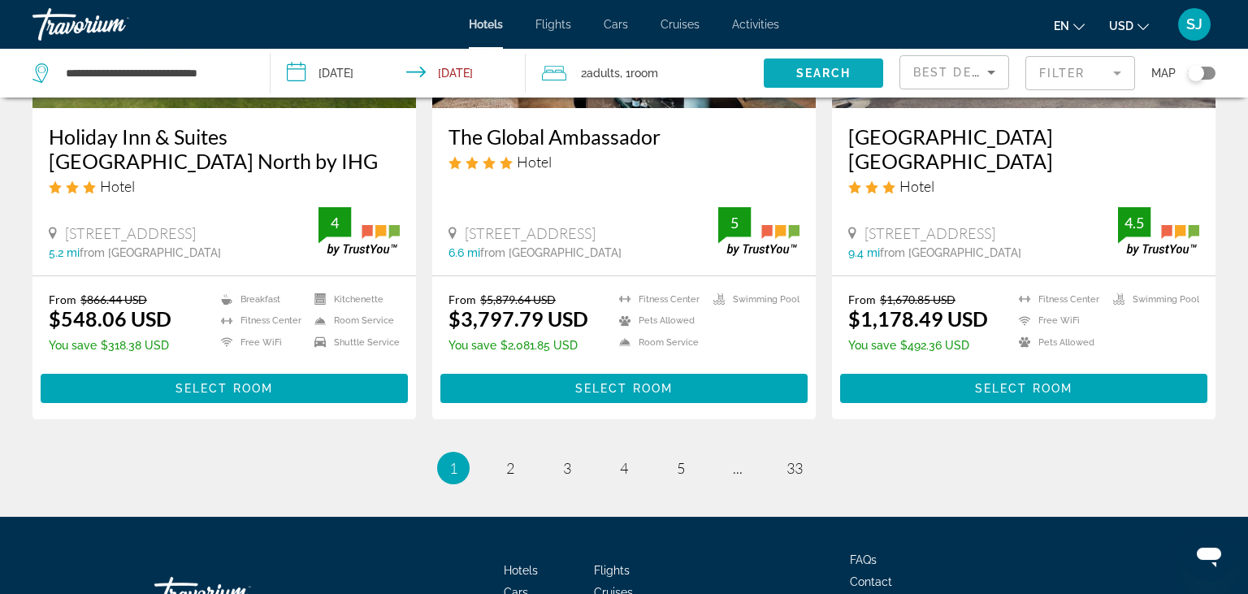
scroll to position [2145, 0]
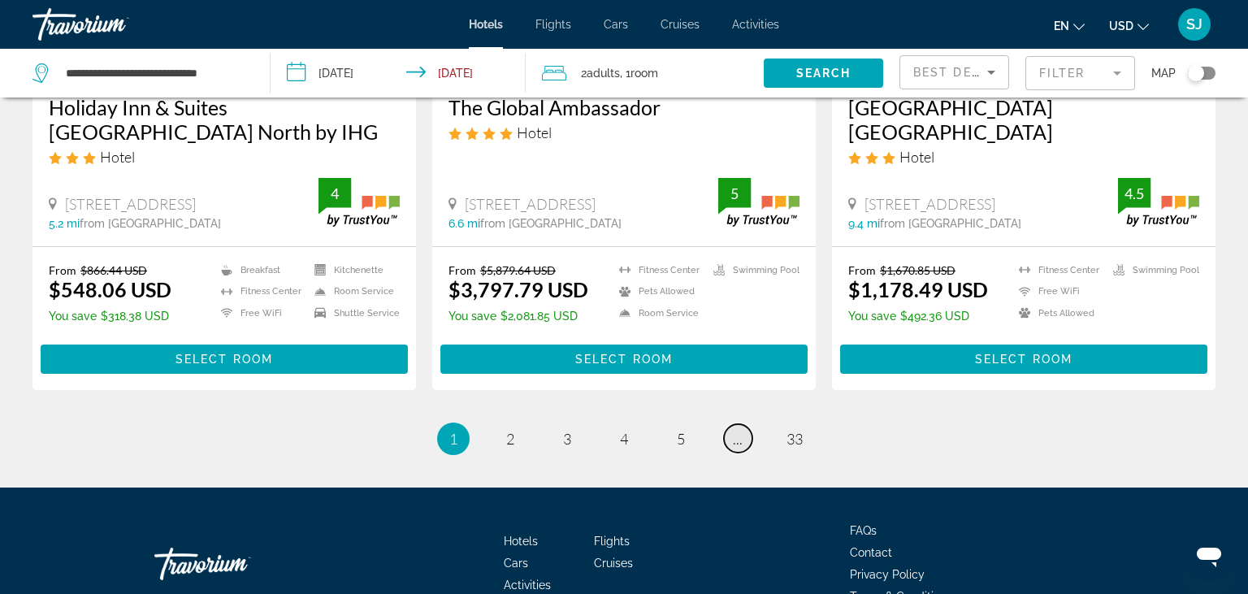
click at [739, 440] on span "..." at bounding box center [738, 439] width 10 height 18
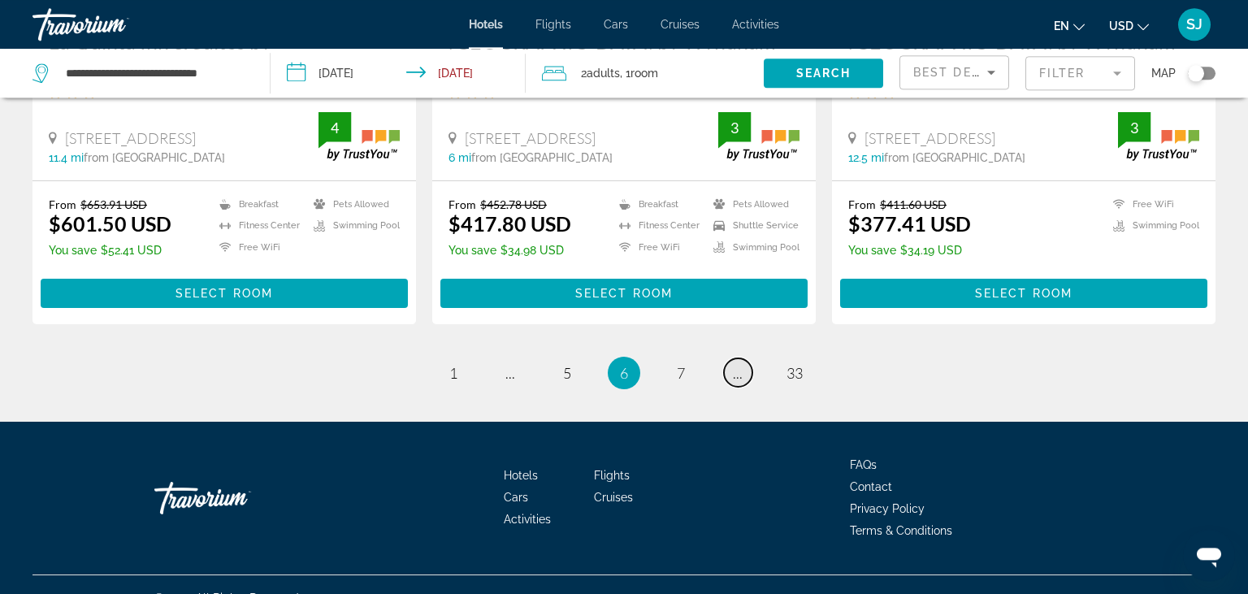
scroll to position [2237, 0]
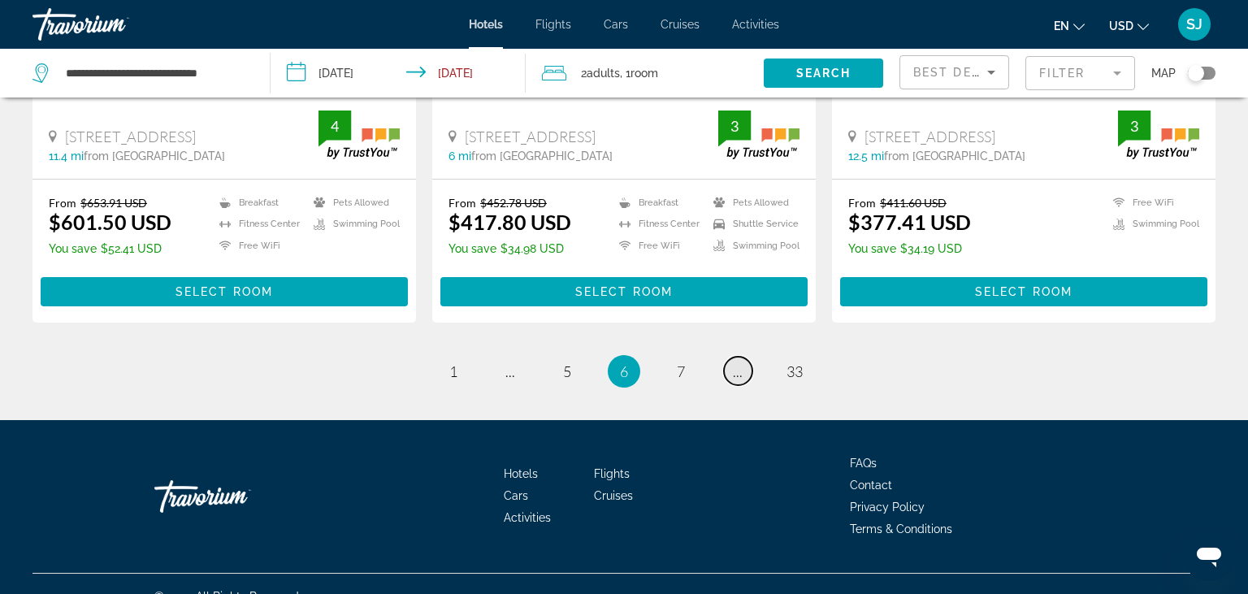
click at [733, 357] on link "page ..." at bounding box center [738, 371] width 28 height 28
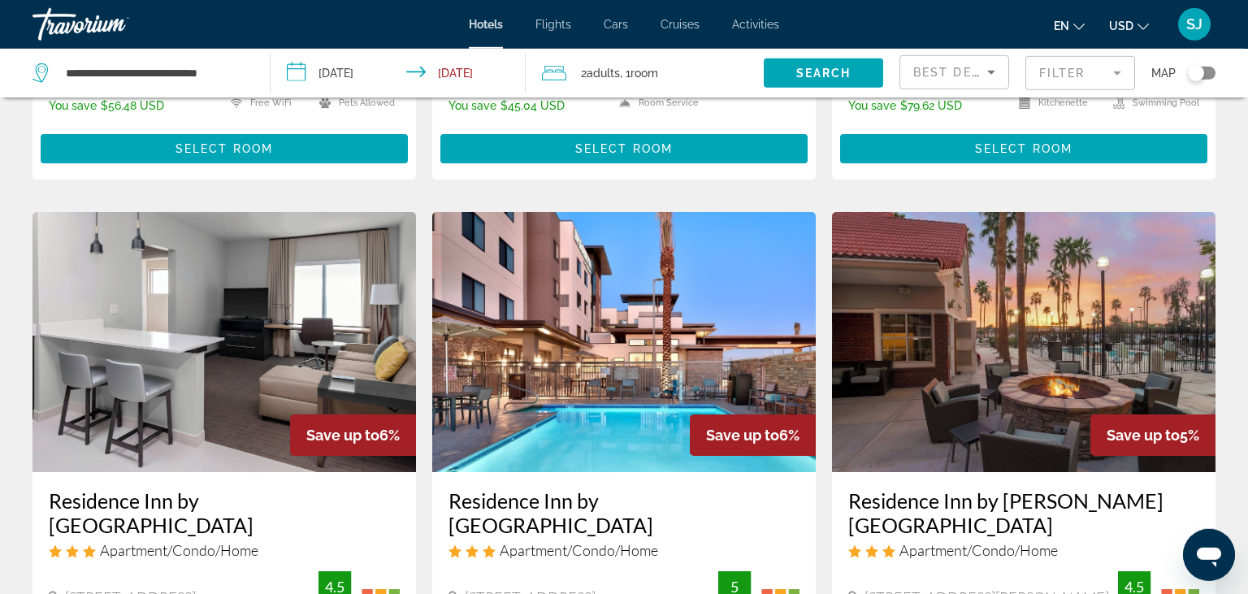
scroll to position [2231, 0]
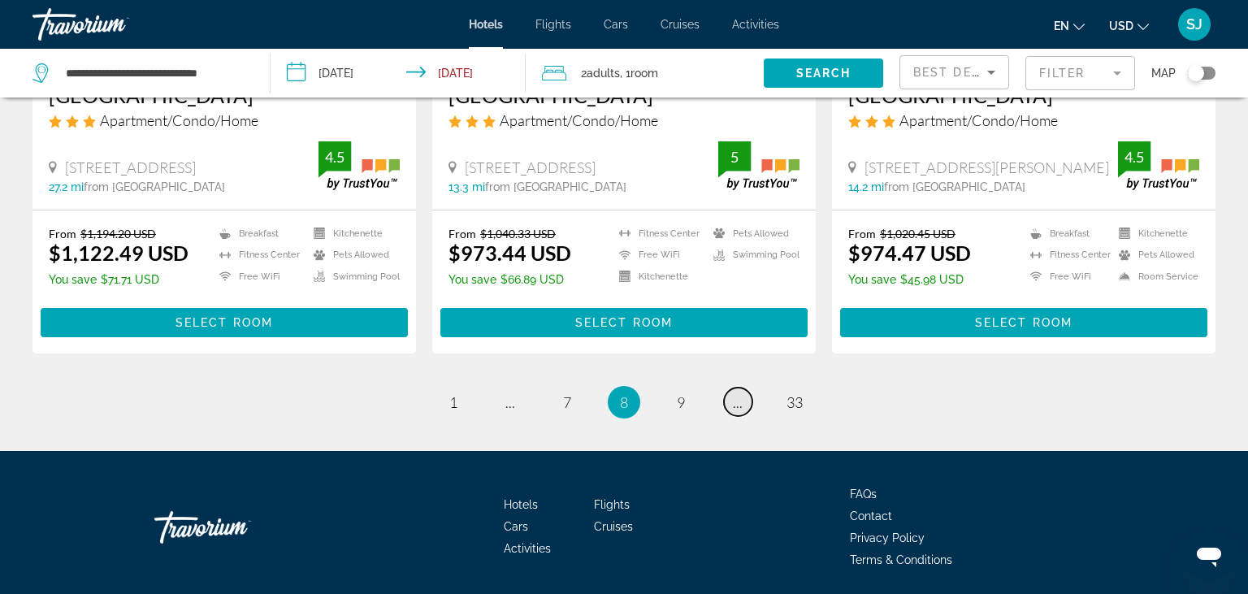
click at [738, 393] on span "..." at bounding box center [738, 402] width 10 height 18
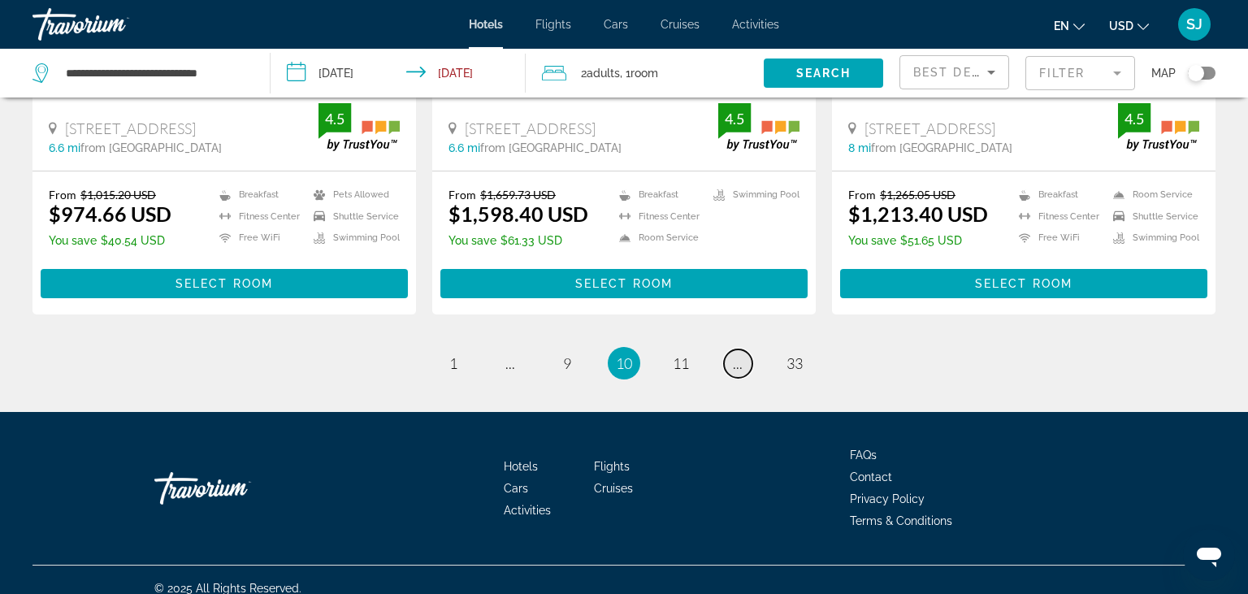
scroll to position [2237, 0]
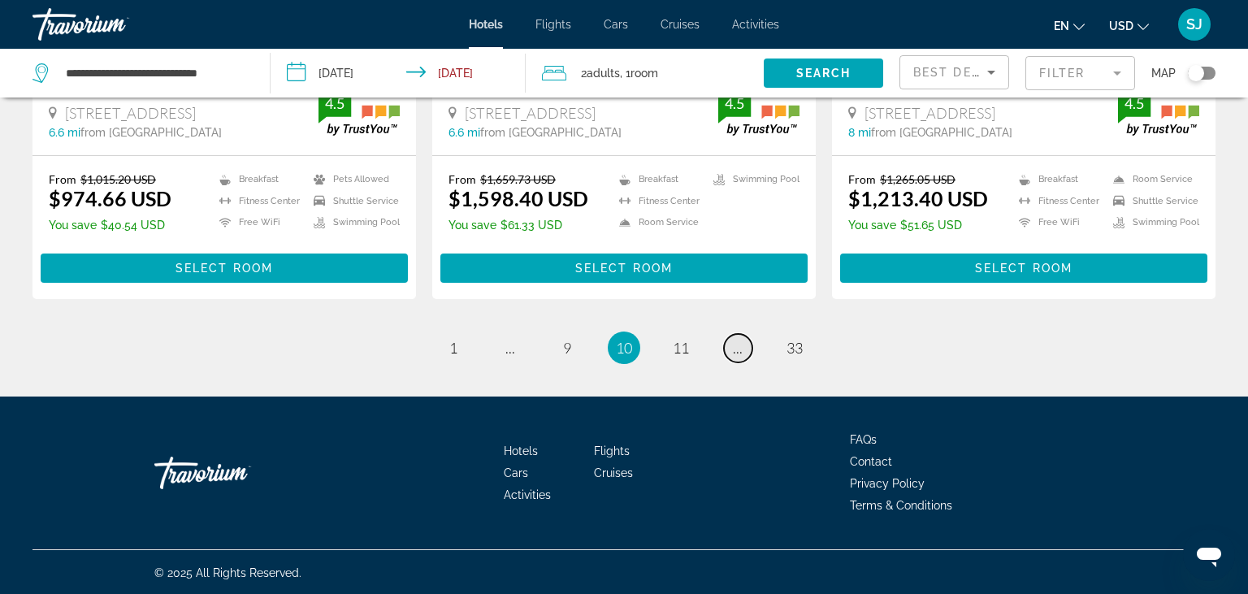
click at [738, 352] on span "..." at bounding box center [738, 348] width 10 height 18
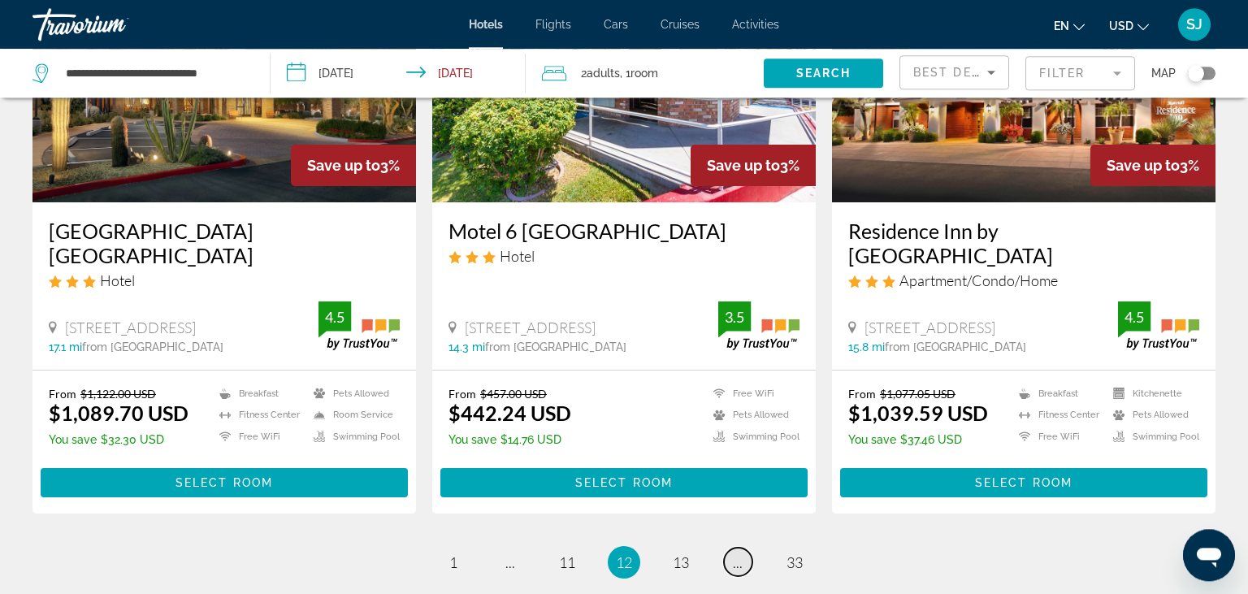
scroll to position [2145, 0]
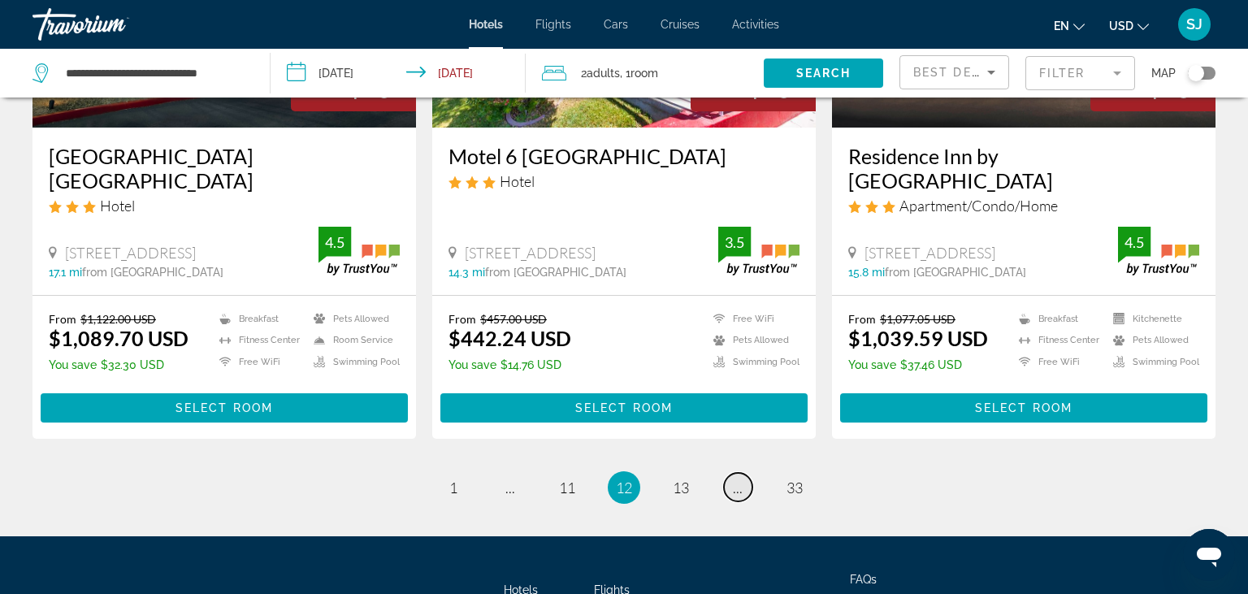
click at [743, 473] on link "page ..." at bounding box center [738, 487] width 28 height 28
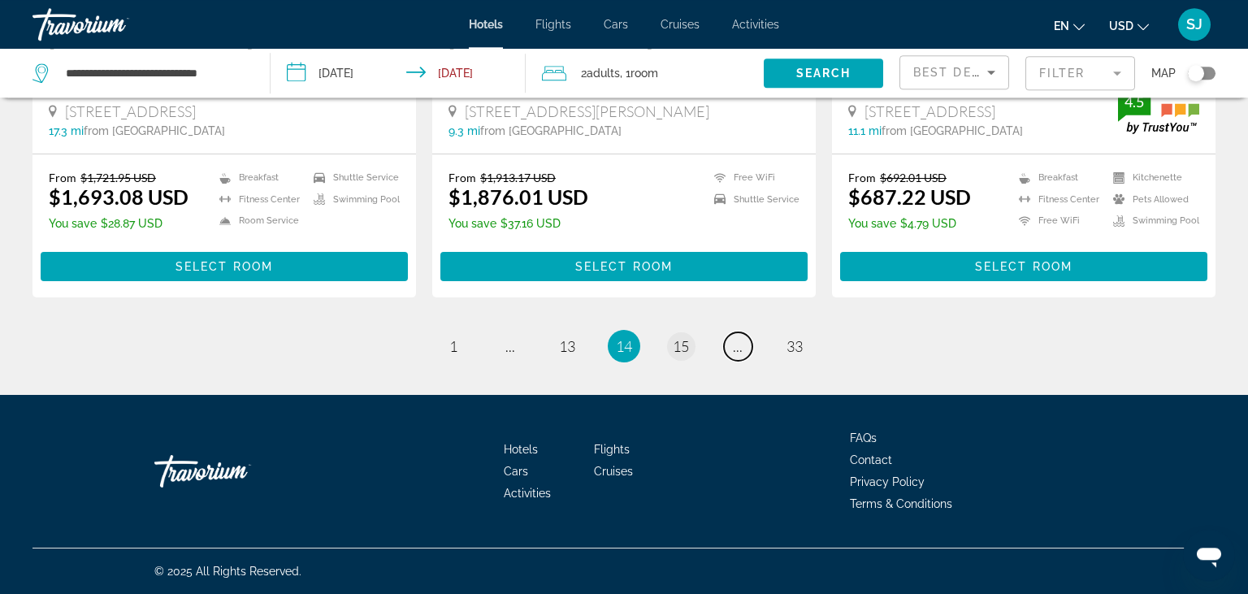
scroll to position [2262, 0]
click at [576, 349] on link "page 13" at bounding box center [567, 346] width 28 height 28
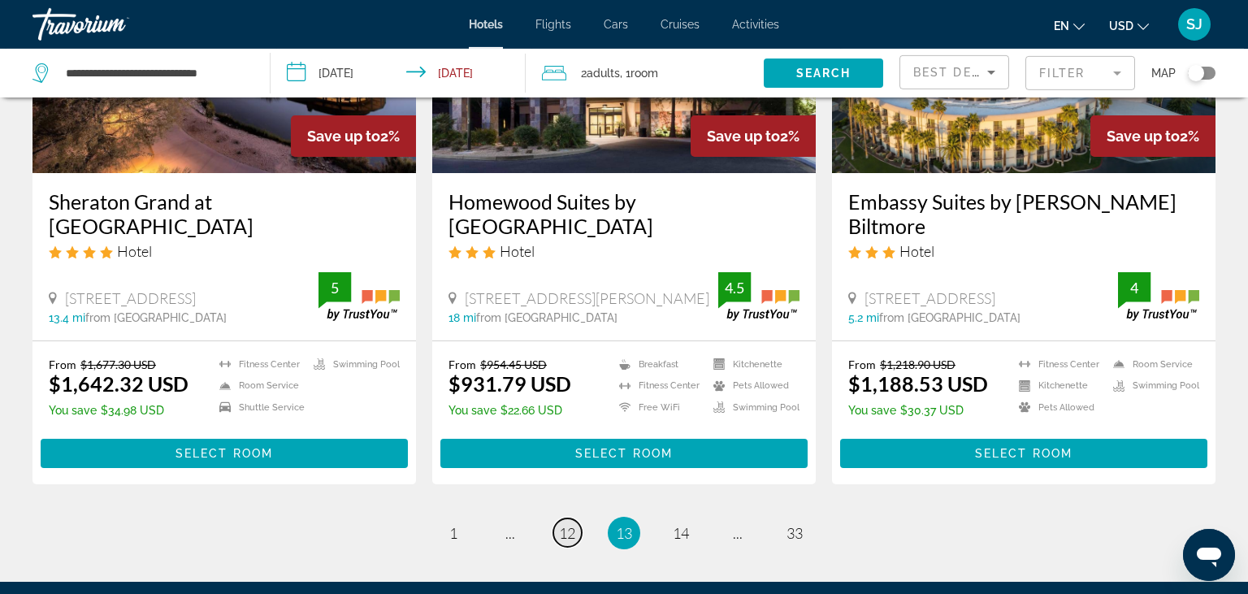
scroll to position [2059, 0]
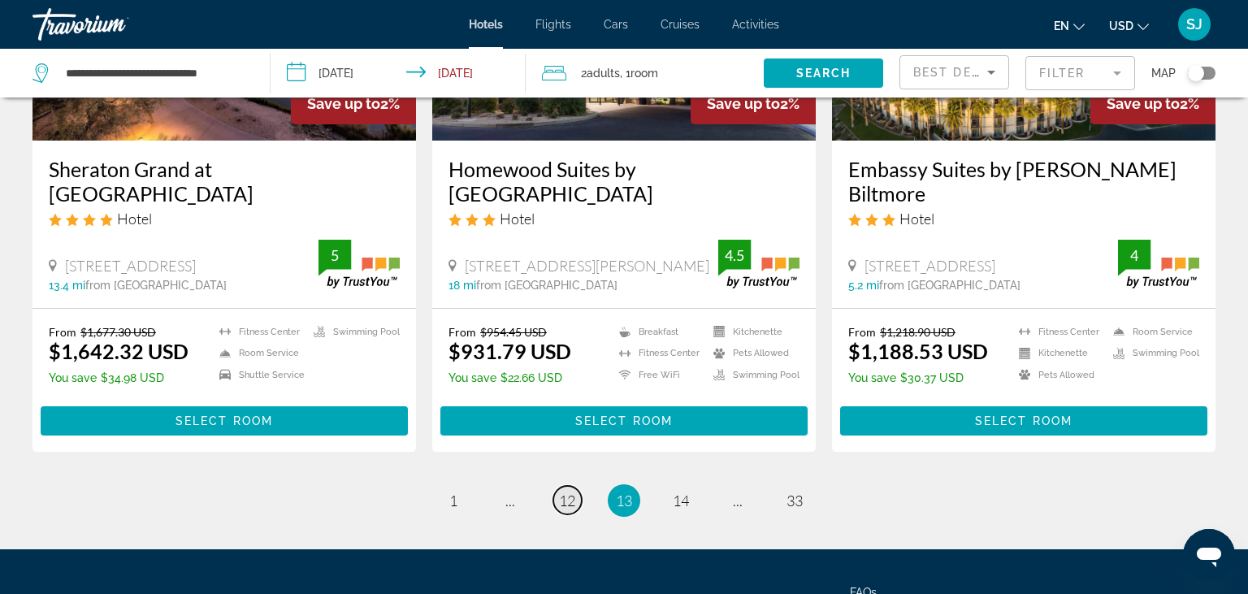
click at [571, 496] on span "12" at bounding box center [567, 501] width 16 height 18
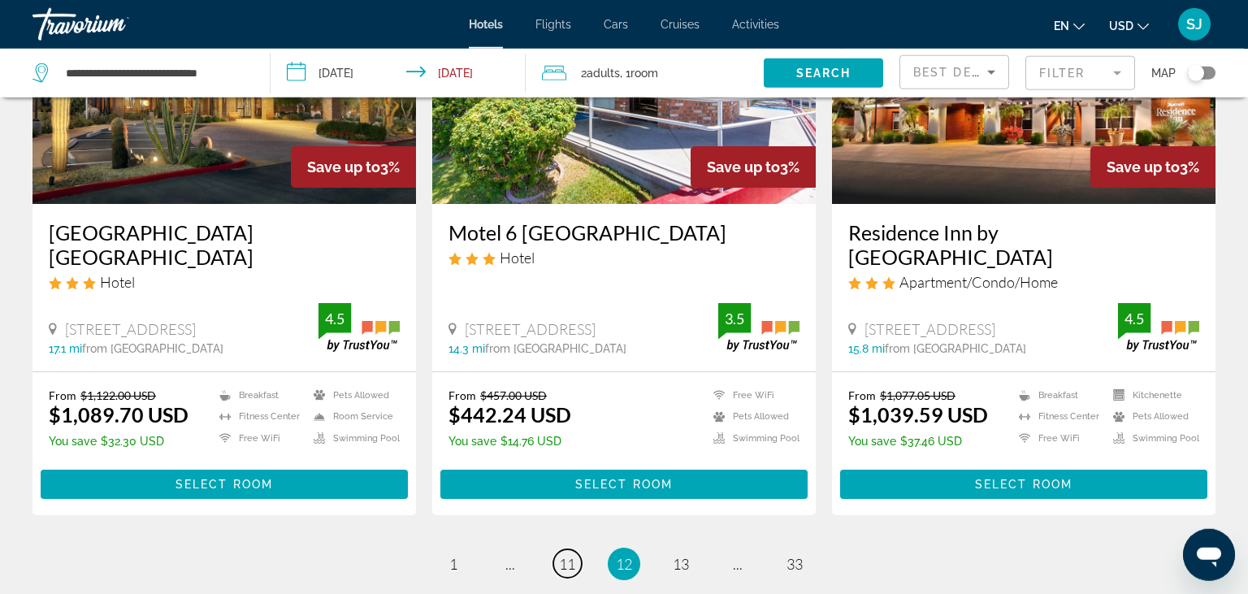
scroll to position [2145, 0]
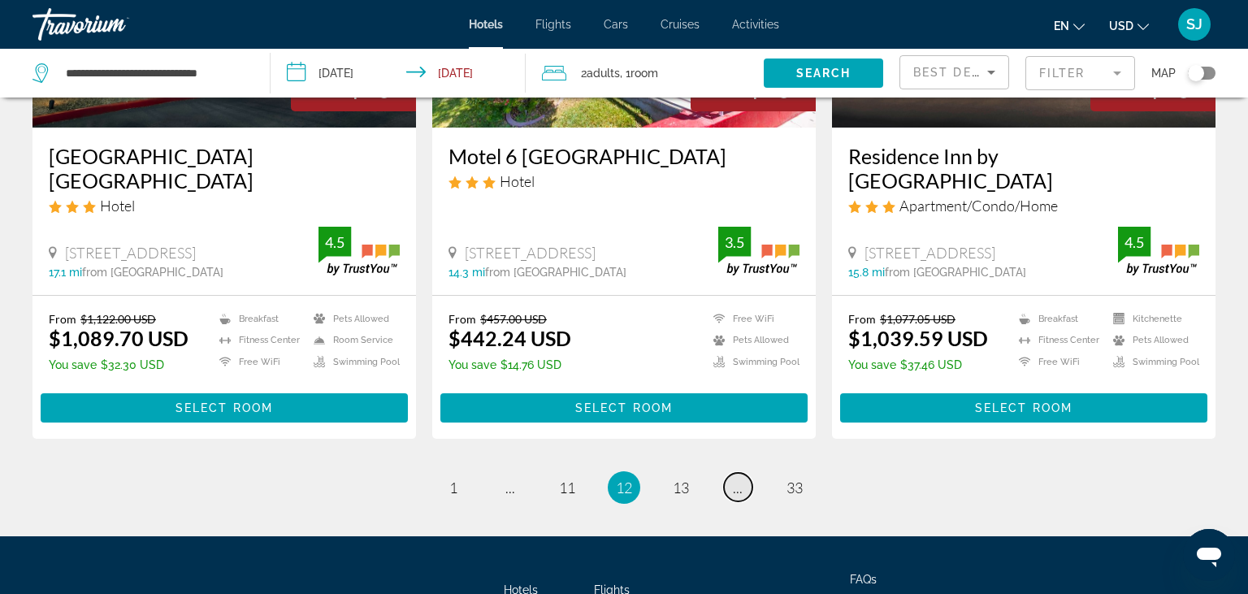
click at [734, 479] on span "..." at bounding box center [738, 488] width 10 height 18
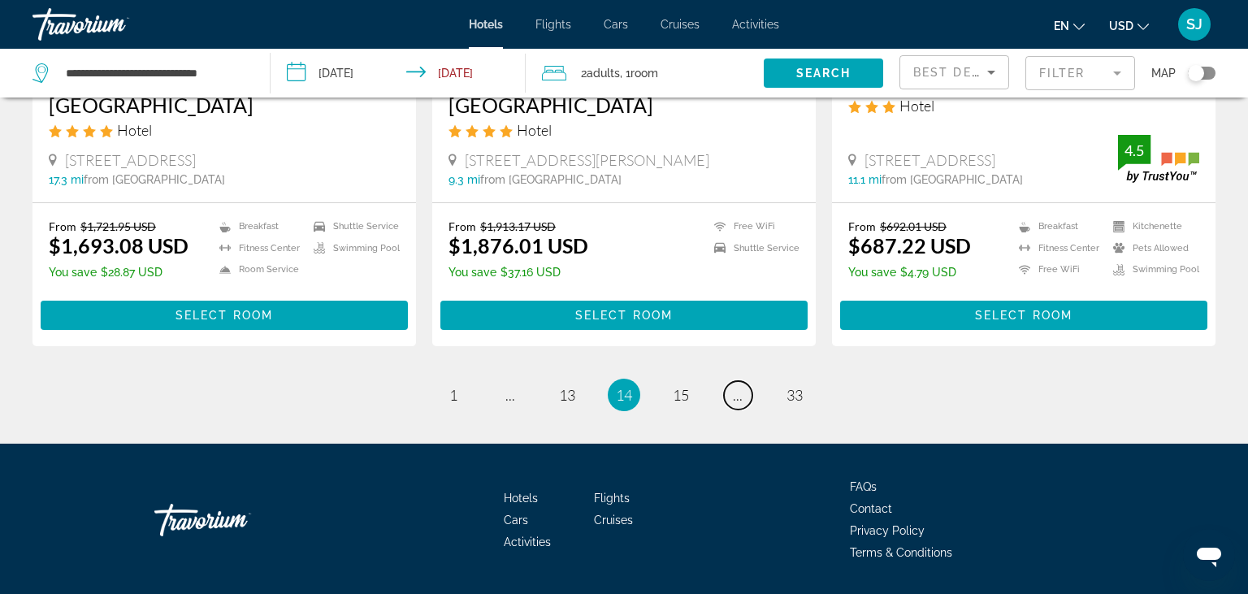
scroll to position [2231, 0]
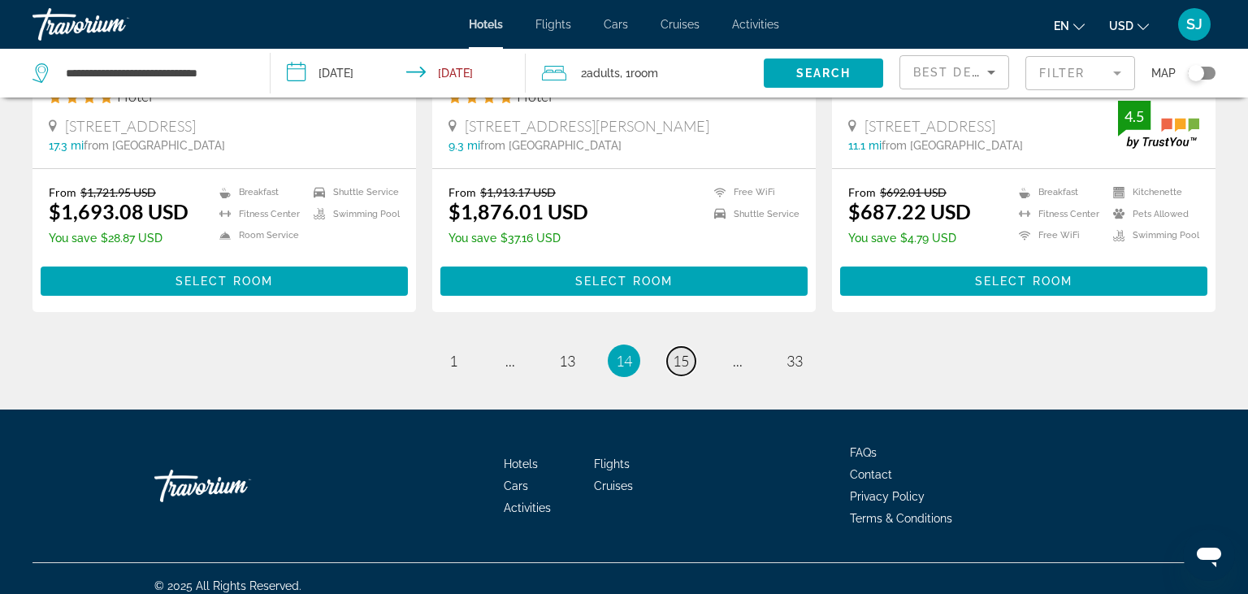
click at [679, 370] on span "15" at bounding box center [681, 361] width 16 height 18
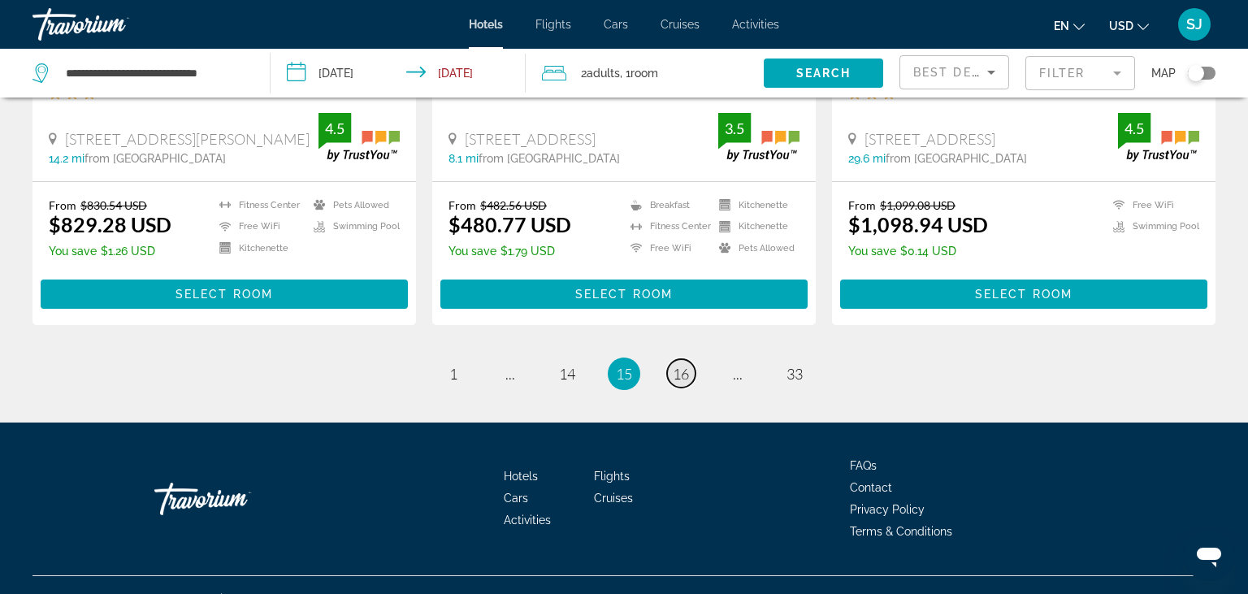
scroll to position [2237, 0]
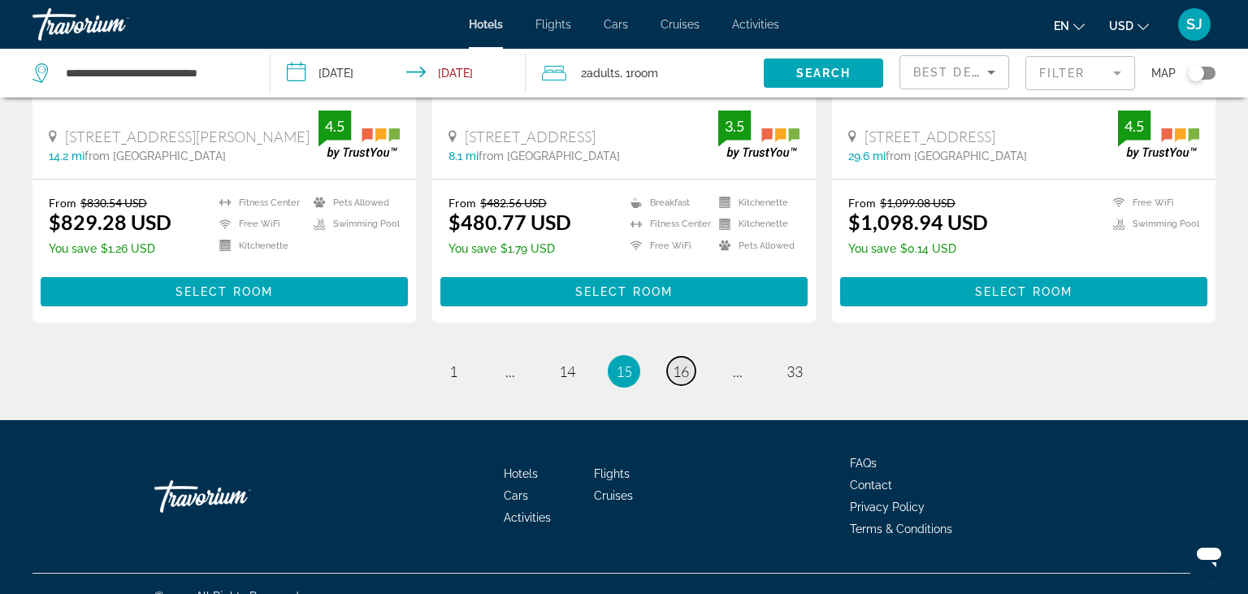
click at [681, 362] on span "16" at bounding box center [681, 371] width 16 height 18
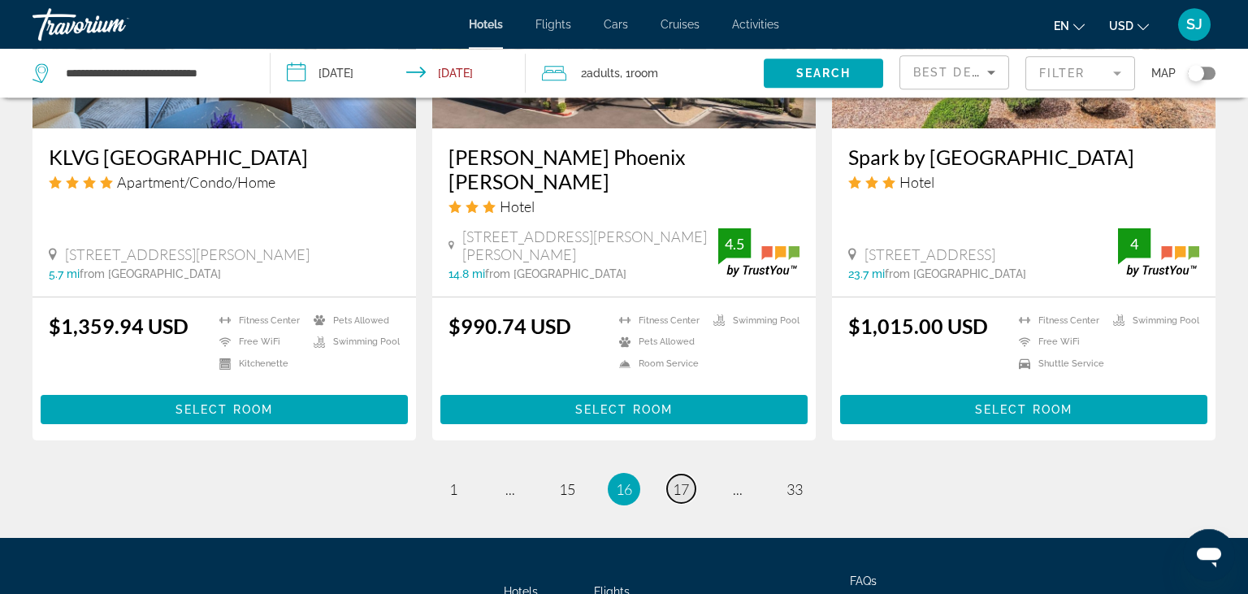
scroll to position [2145, 0]
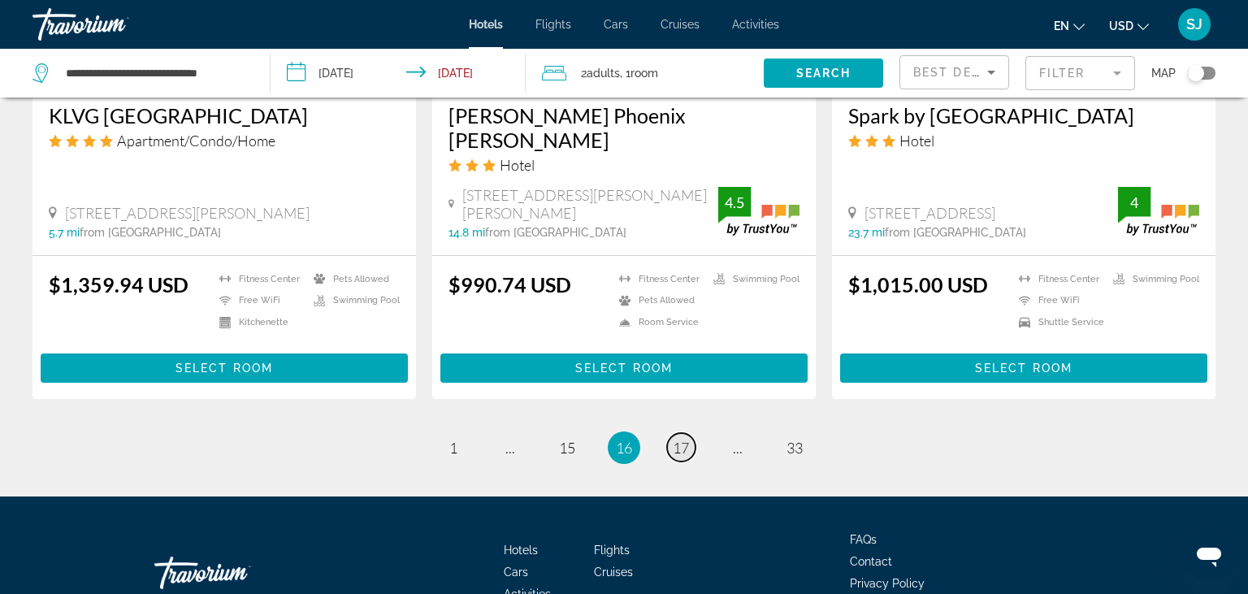
click at [679, 439] on span "17" at bounding box center [681, 448] width 16 height 18
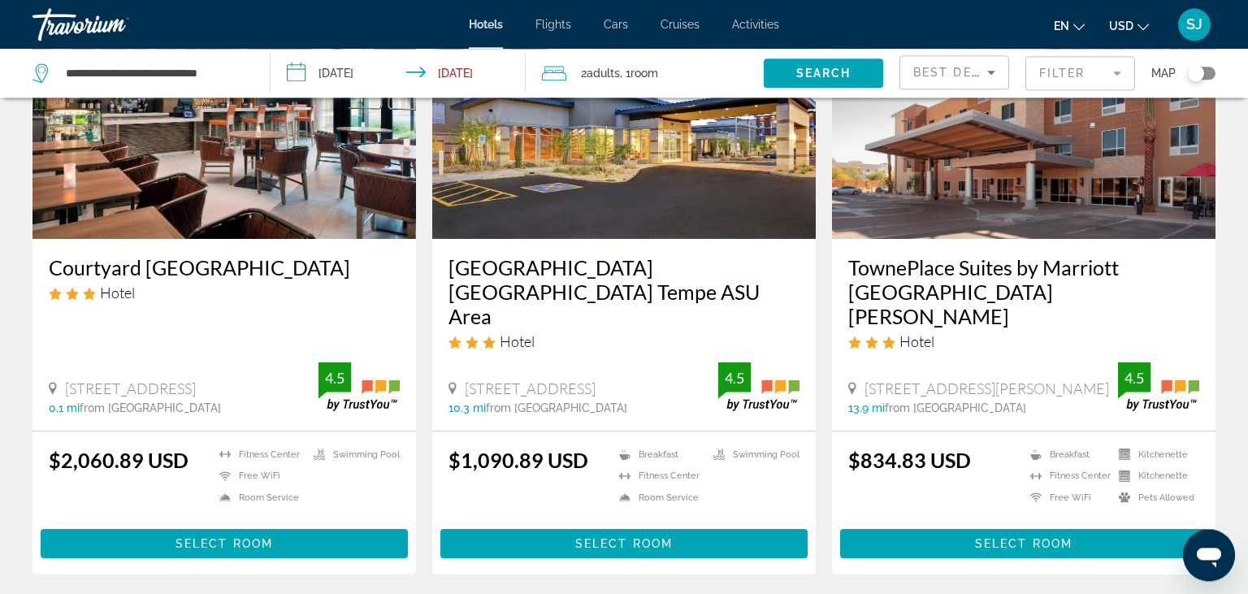
scroll to position [2059, 0]
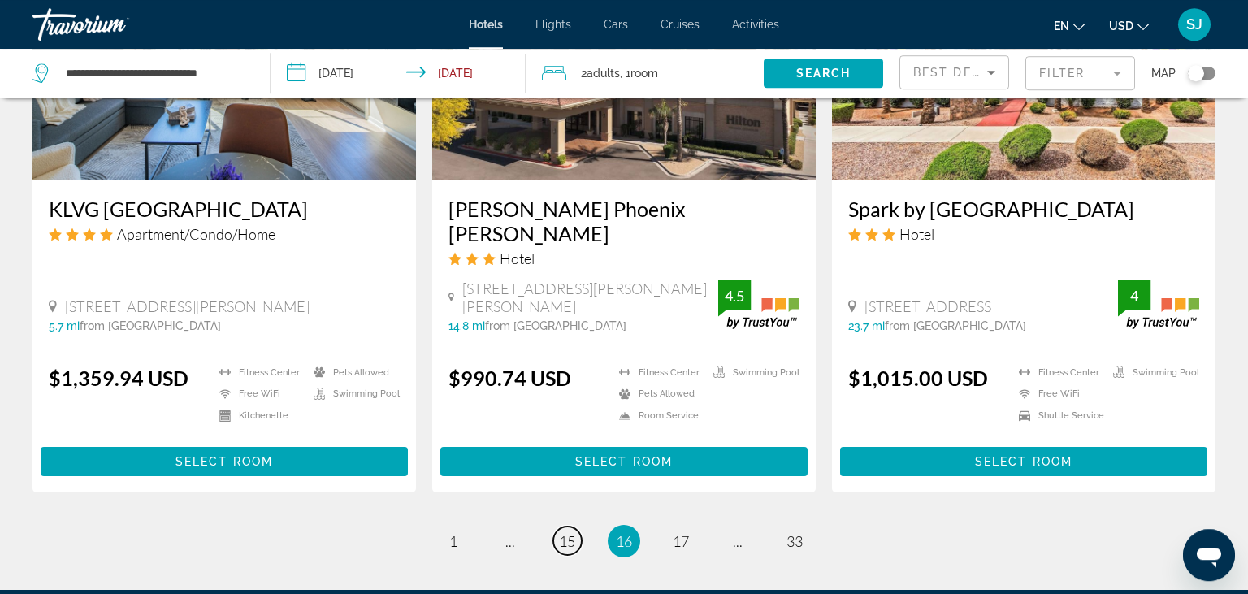
scroll to position [2059, 0]
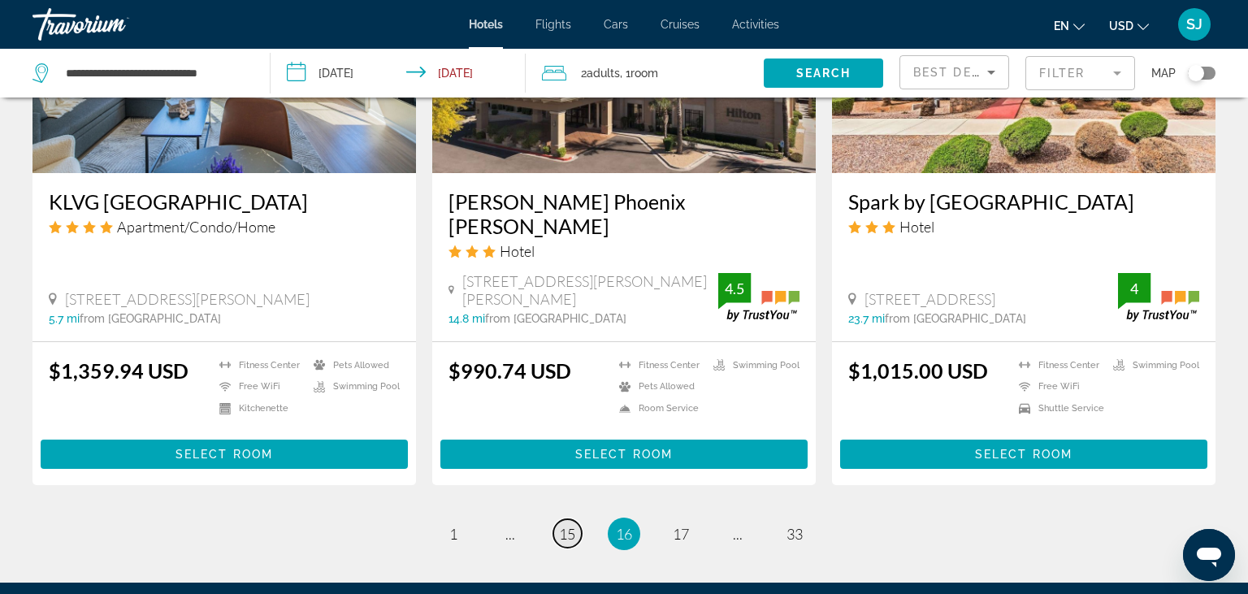
click at [573, 525] on span "15" at bounding box center [567, 534] width 16 height 18
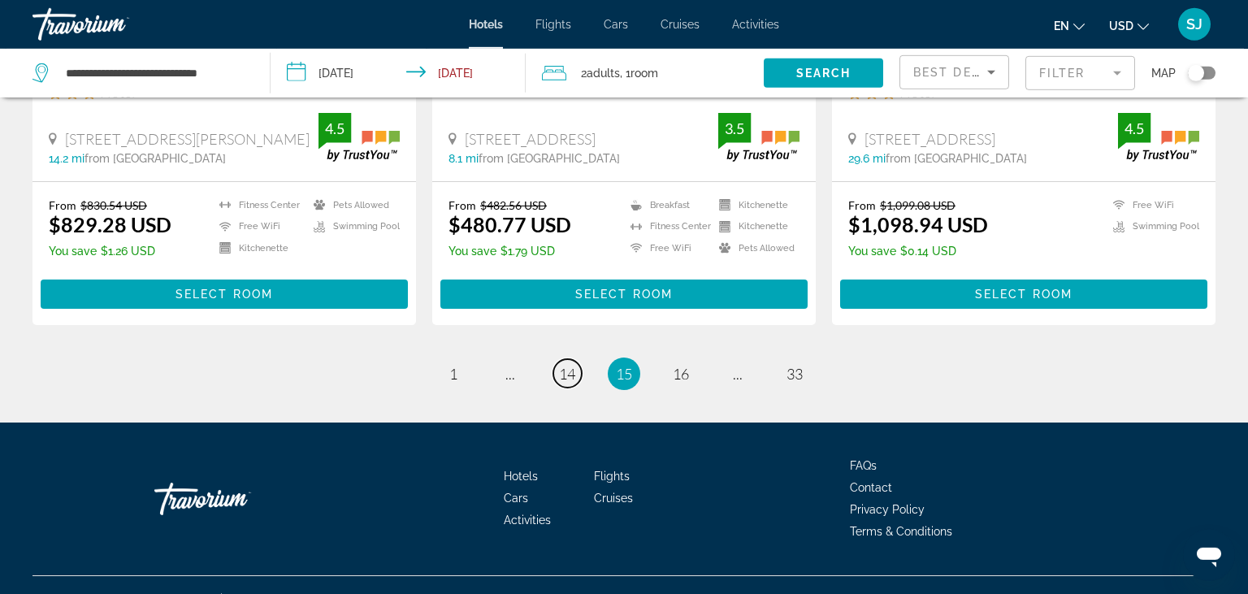
scroll to position [2237, 0]
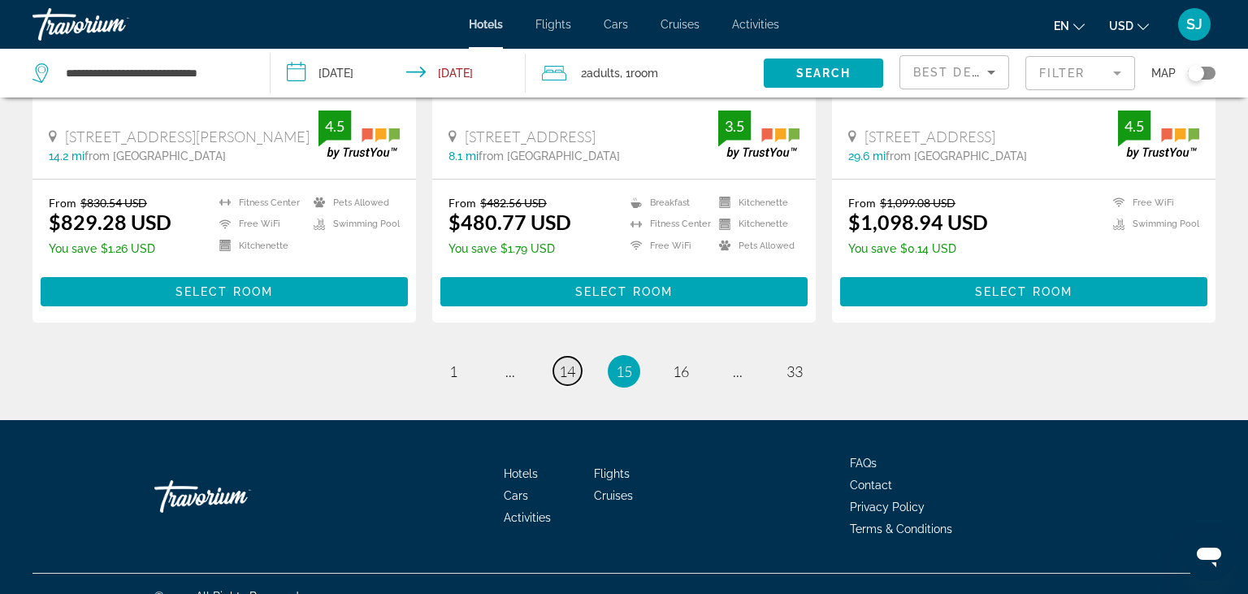
click at [563, 362] on span "14" at bounding box center [567, 371] width 16 height 18
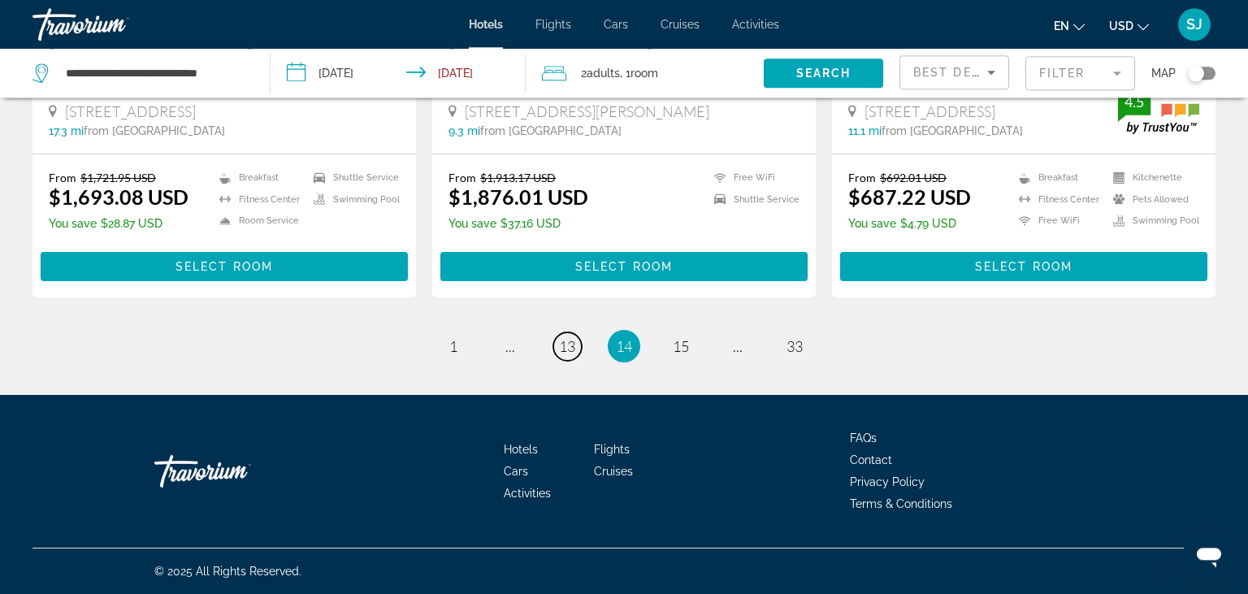
scroll to position [2262, 0]
click at [572, 347] on span "13" at bounding box center [567, 346] width 16 height 18
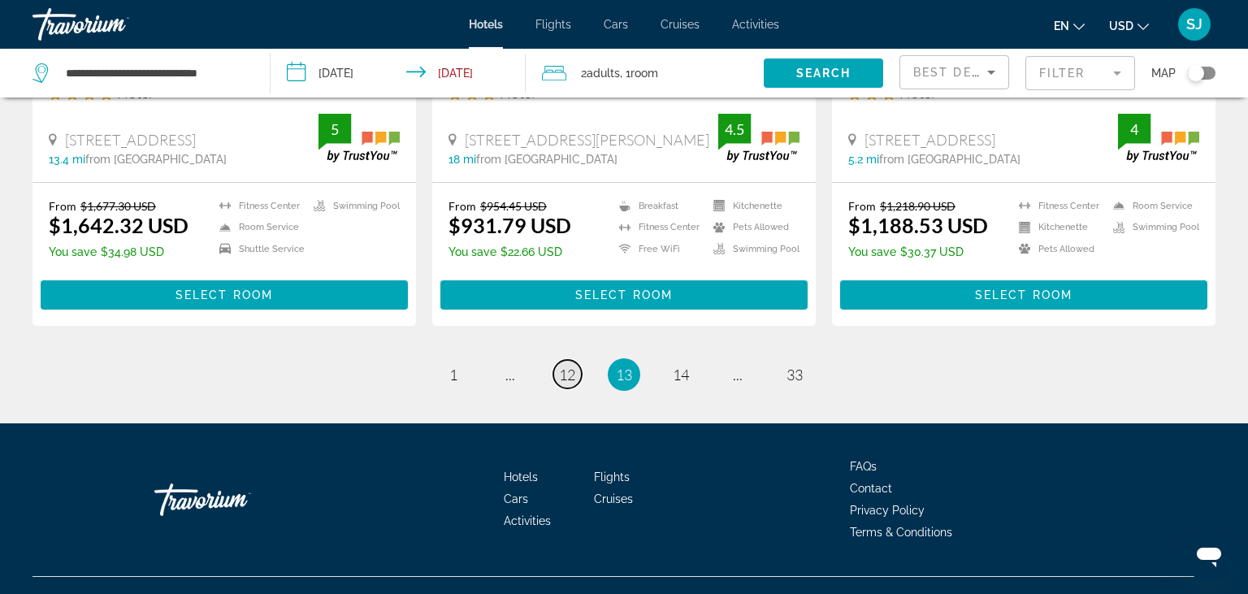
scroll to position [2213, 0]
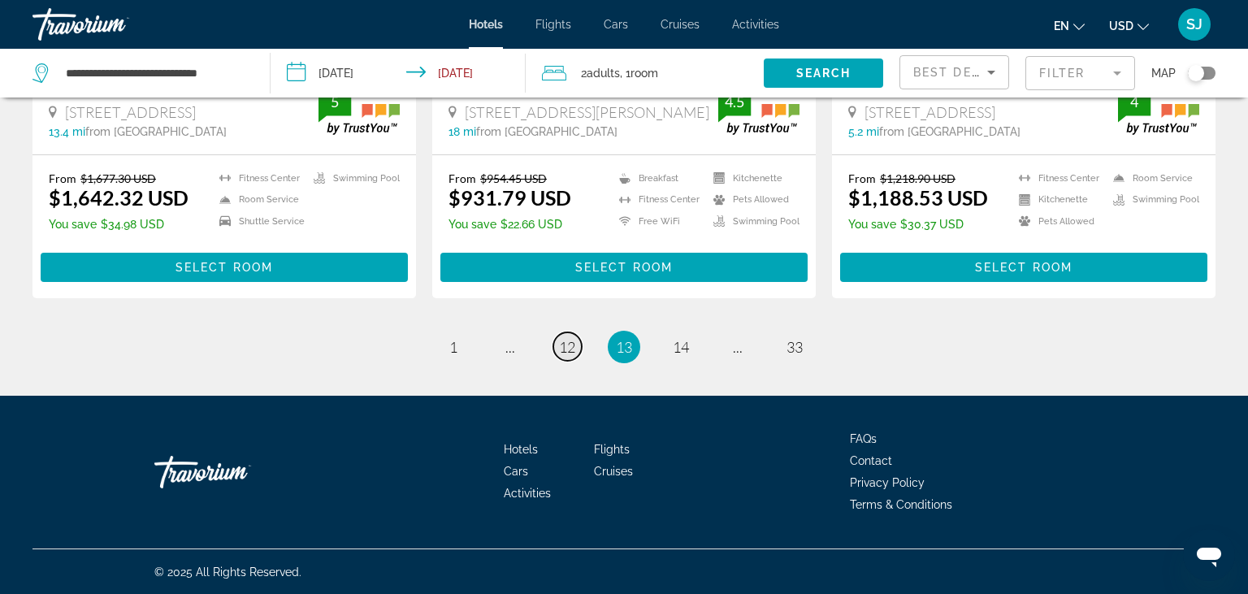
click at [572, 347] on span "12" at bounding box center [567, 347] width 16 height 18
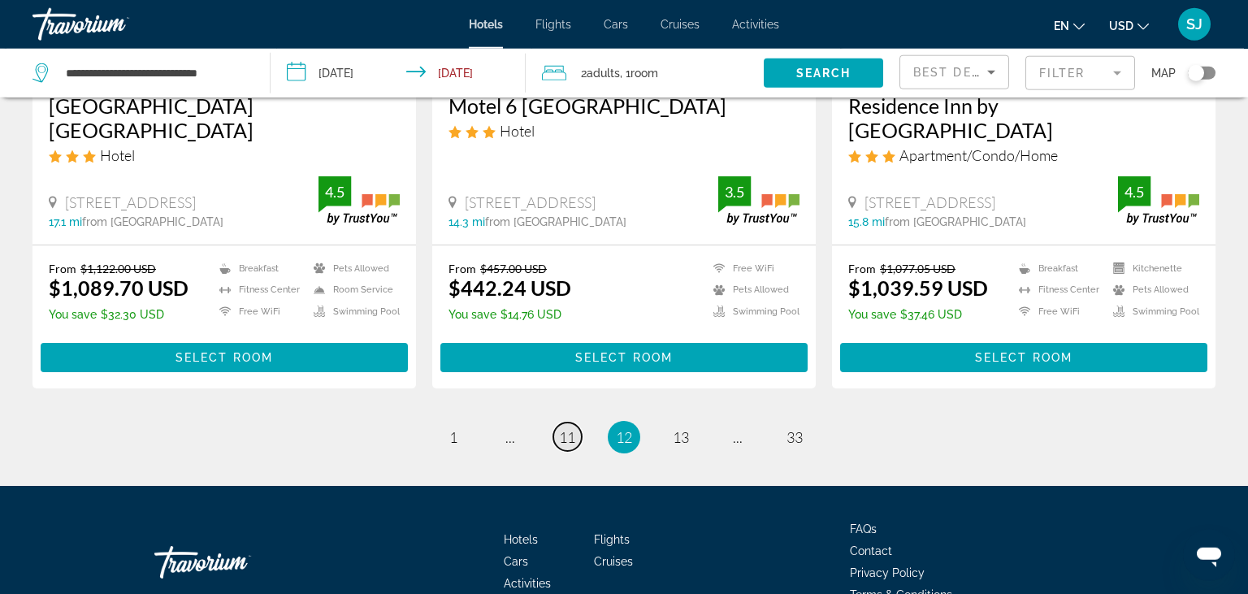
scroll to position [2231, 0]
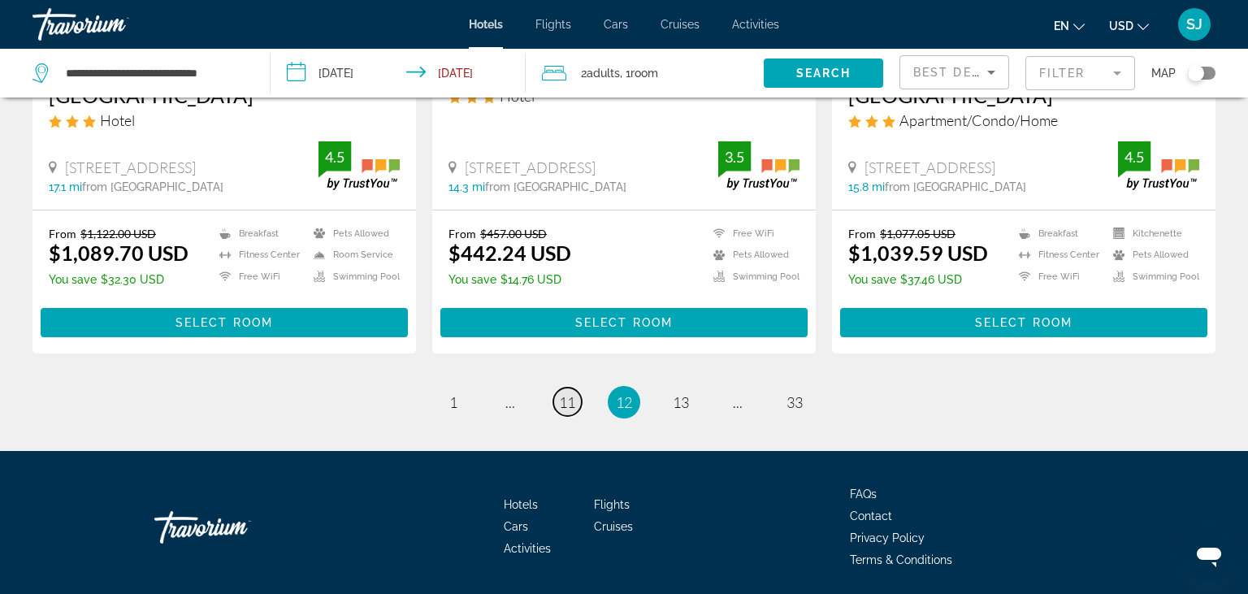
click at [572, 393] on span "11" at bounding box center [567, 402] width 16 height 18
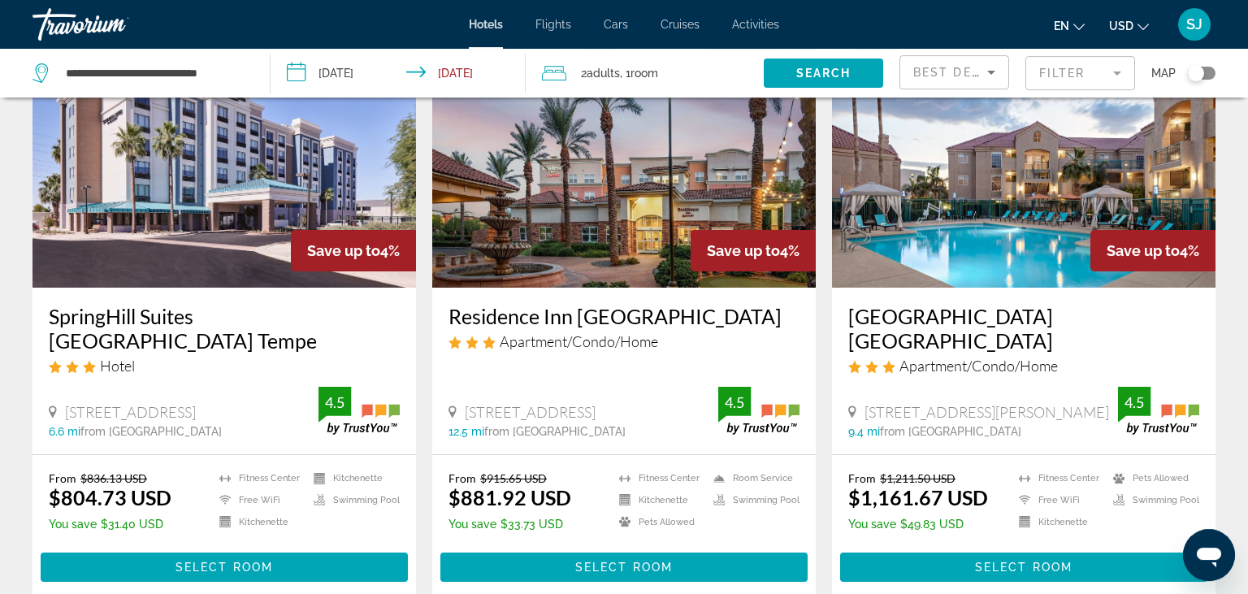
scroll to position [171, 0]
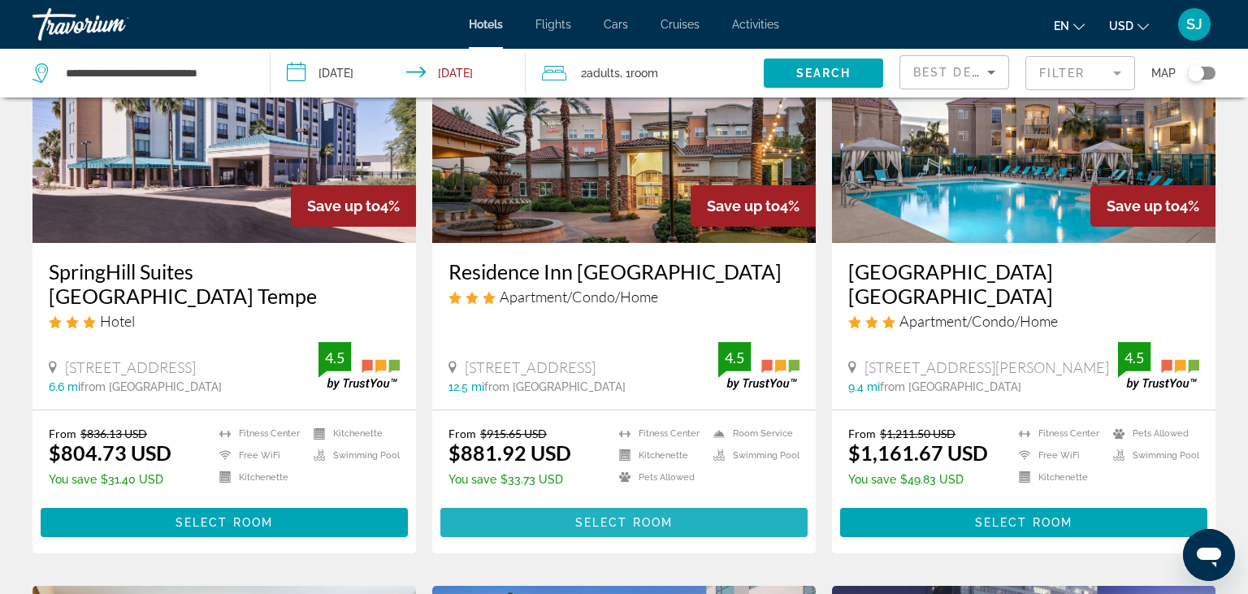
click at [632, 527] on span "Select Room" at bounding box center [624, 522] width 98 height 13
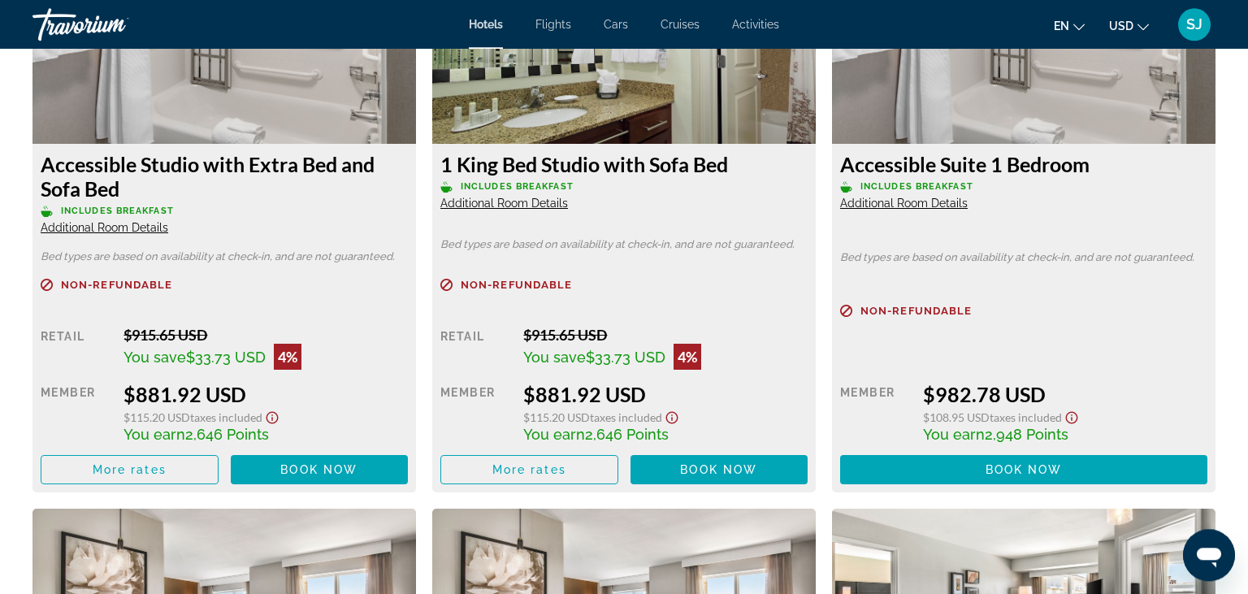
scroll to position [2231, 0]
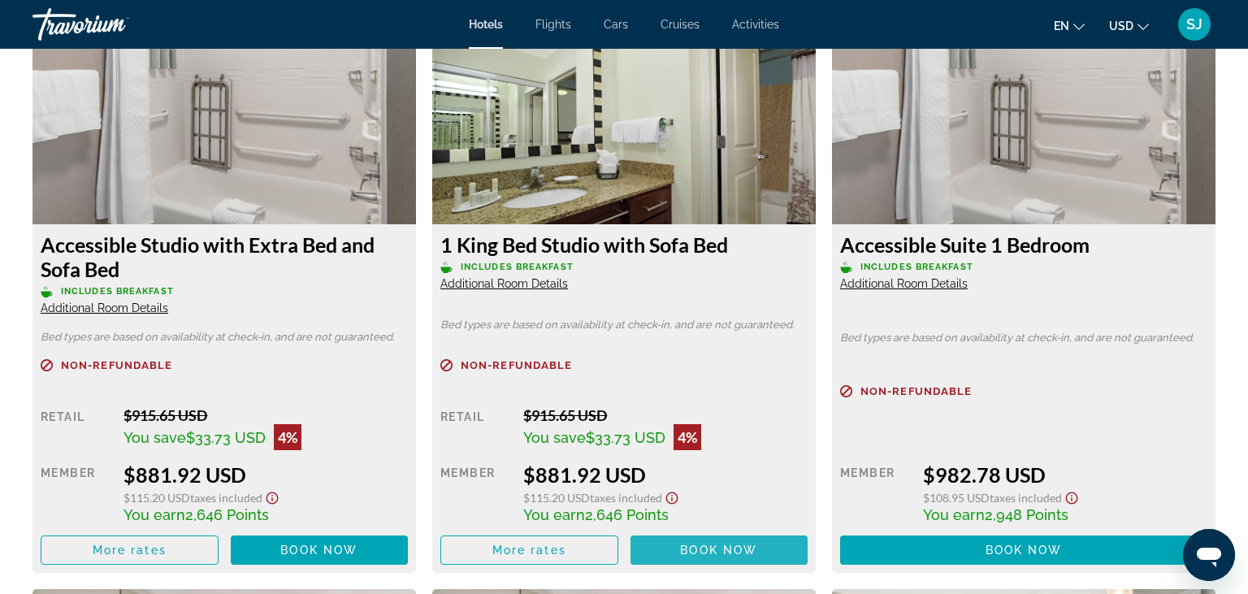
click at [681, 557] on span "Book now" at bounding box center [718, 550] width 77 height 13
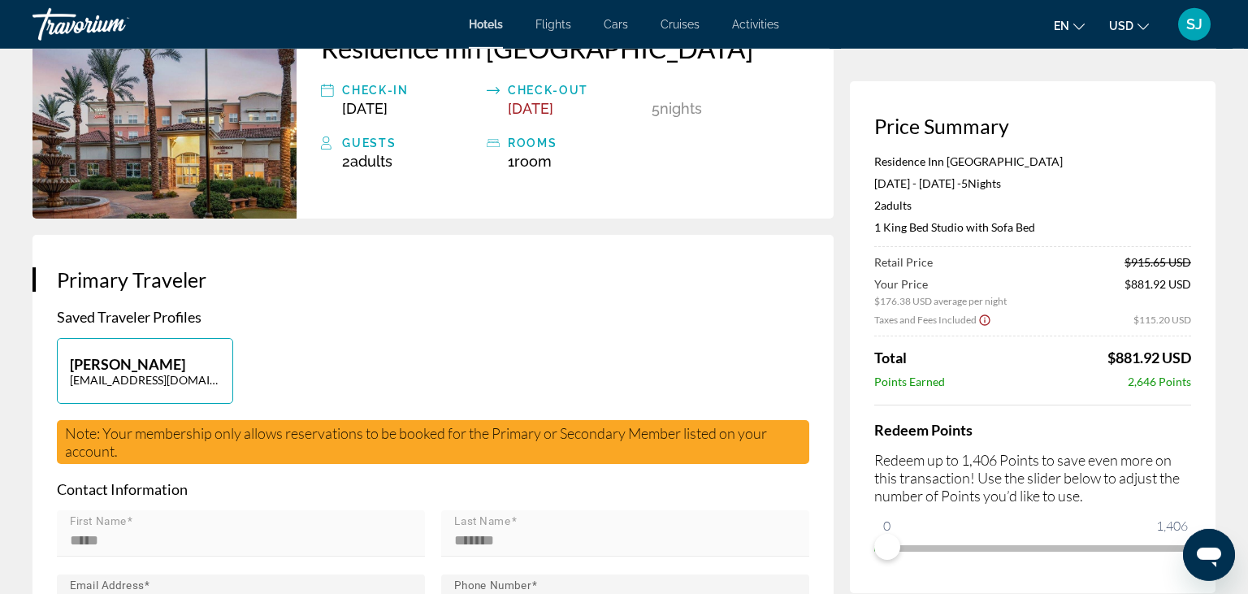
scroll to position [171, 0]
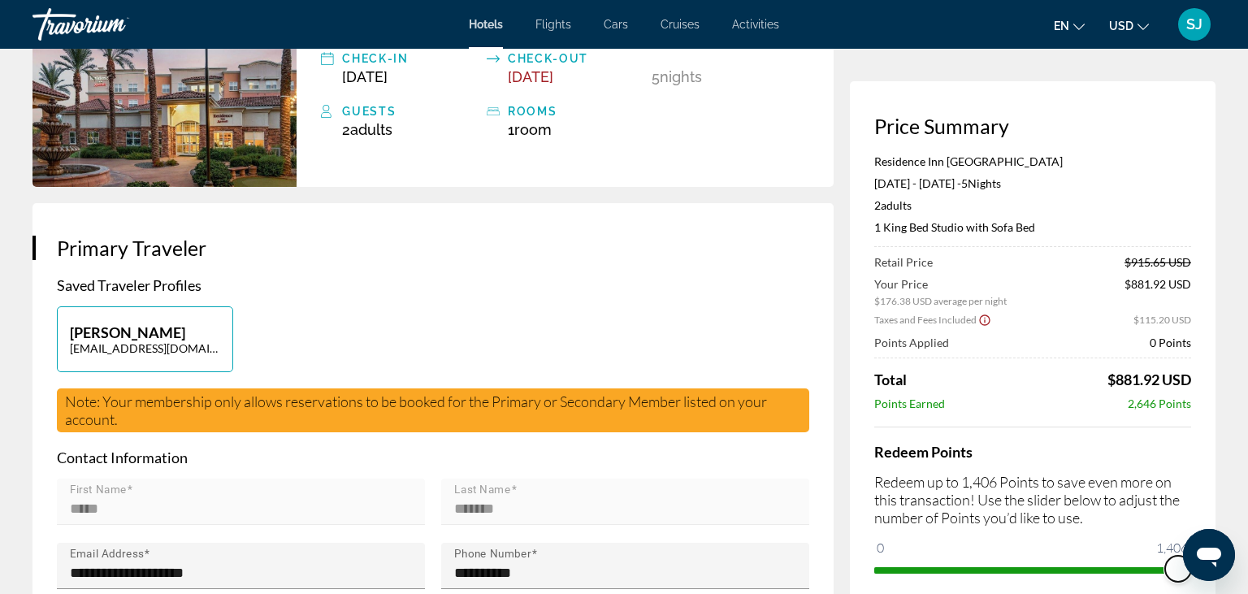
drag, startPoint x: 882, startPoint y: 565, endPoint x: 1202, endPoint y: 584, distance: 319.9
click at [1202, 584] on div "Price Summary Residence Inn [GEOGRAPHIC_DATA] Sports & Entertainment District […" at bounding box center [1033, 348] width 366 height 534
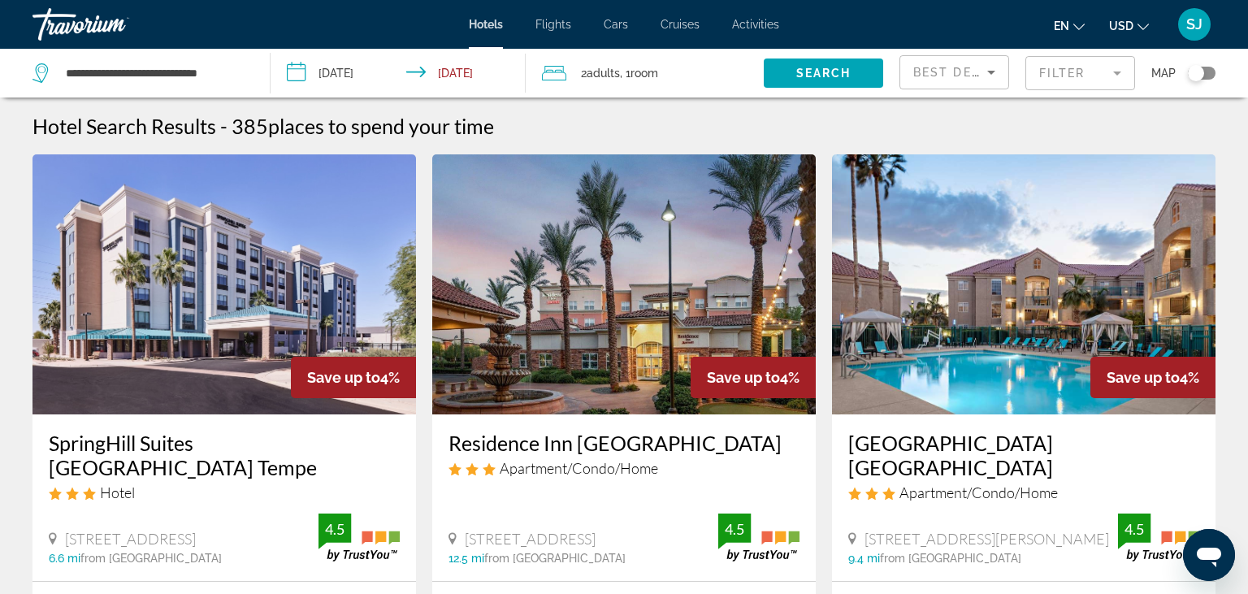
click at [301, 73] on input "**********" at bounding box center [401, 76] width 261 height 54
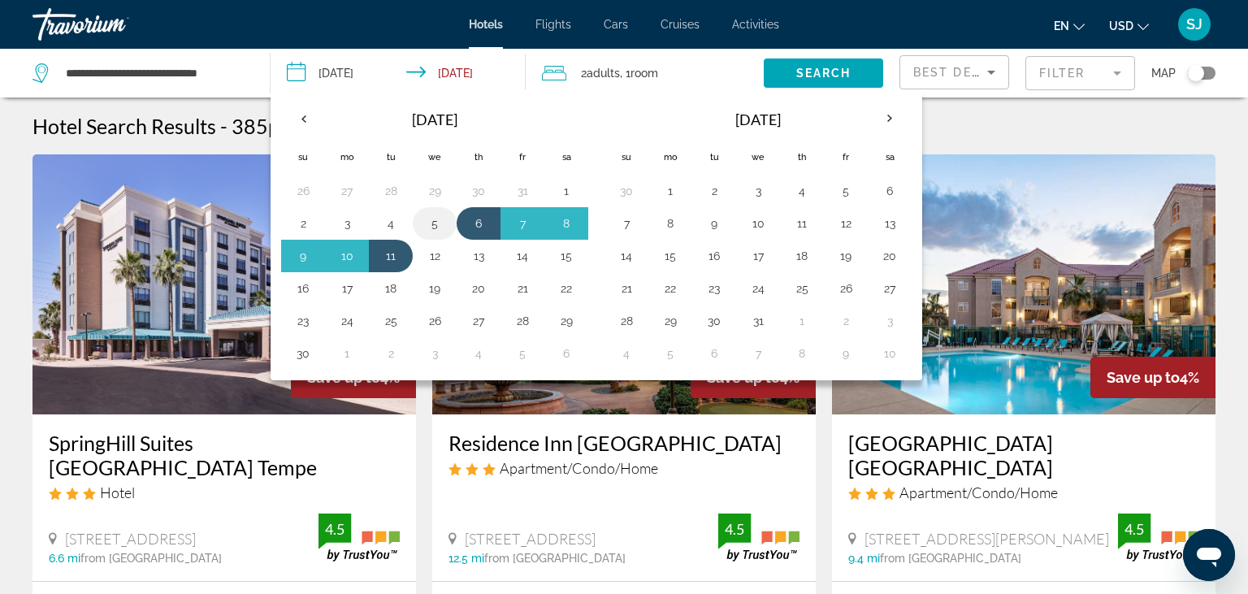
click at [439, 223] on button "5" at bounding box center [435, 223] width 26 height 23
click at [392, 258] on button "11" at bounding box center [391, 256] width 26 height 23
type input "**********"
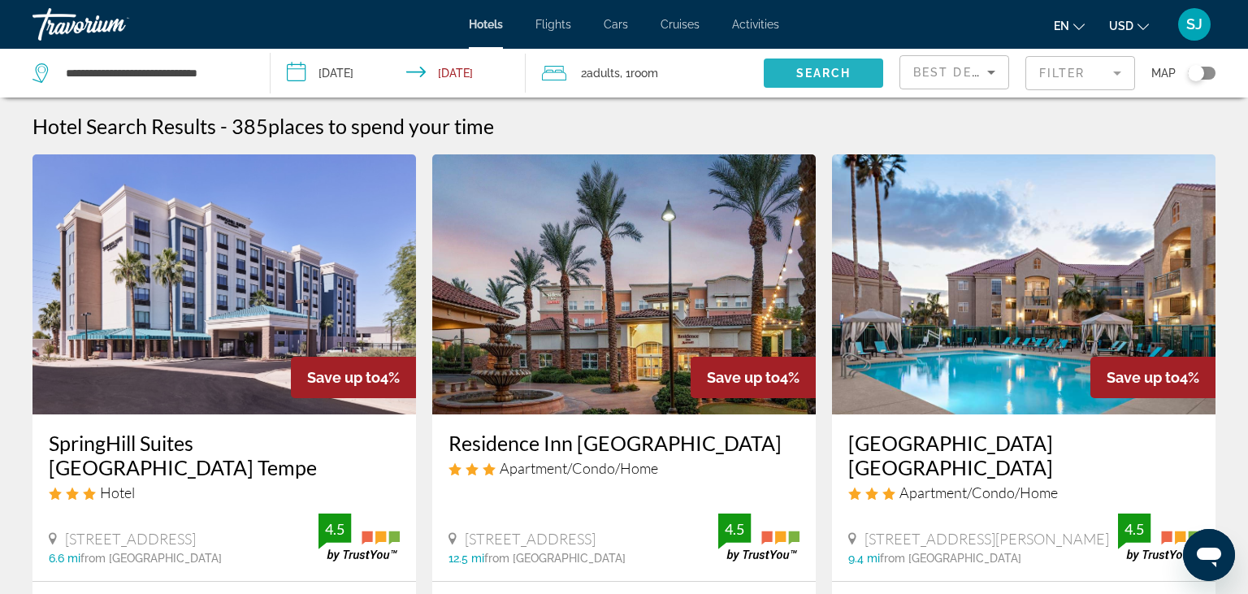
click at [807, 74] on span "Search" at bounding box center [823, 73] width 55 height 13
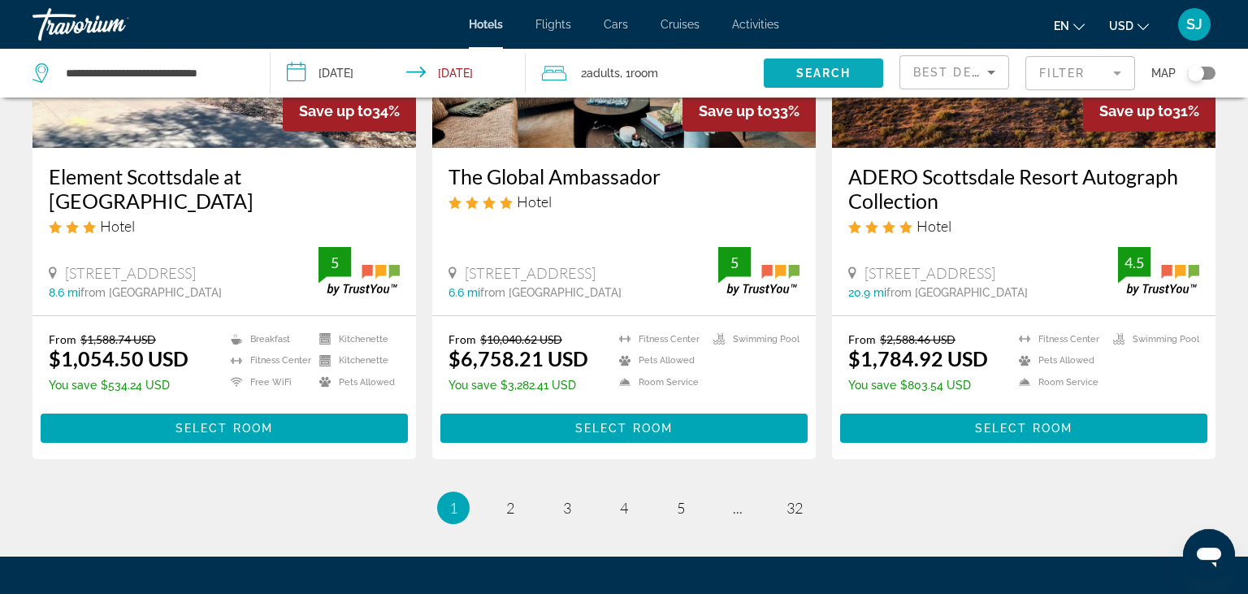
scroll to position [2238, 0]
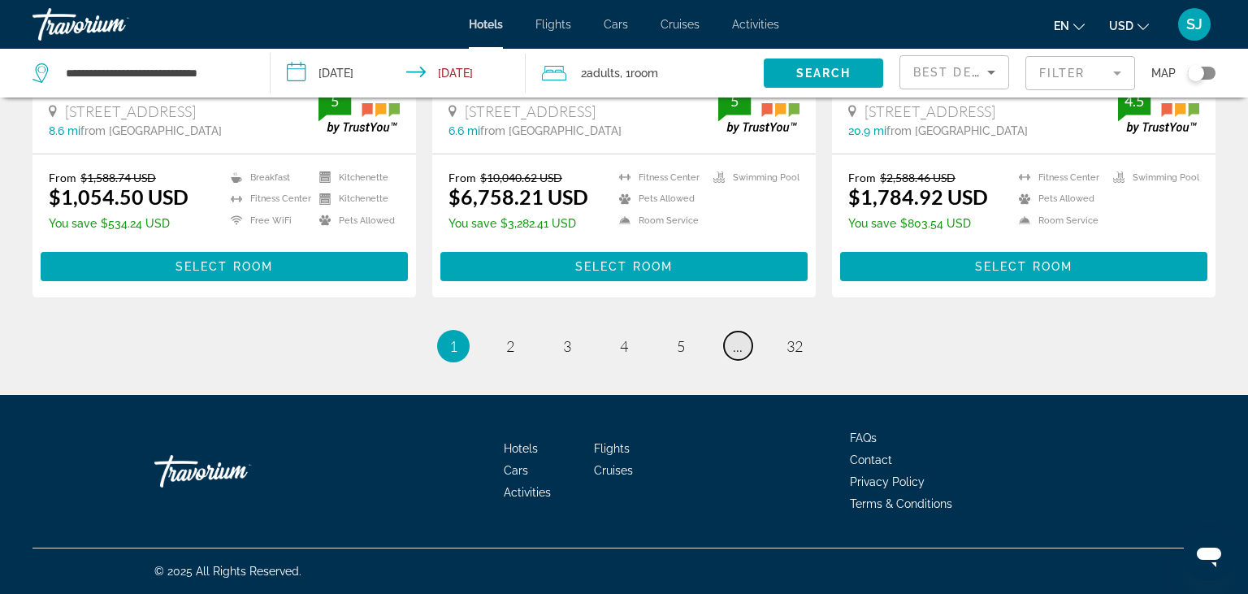
click at [737, 348] on span "..." at bounding box center [738, 346] width 10 height 18
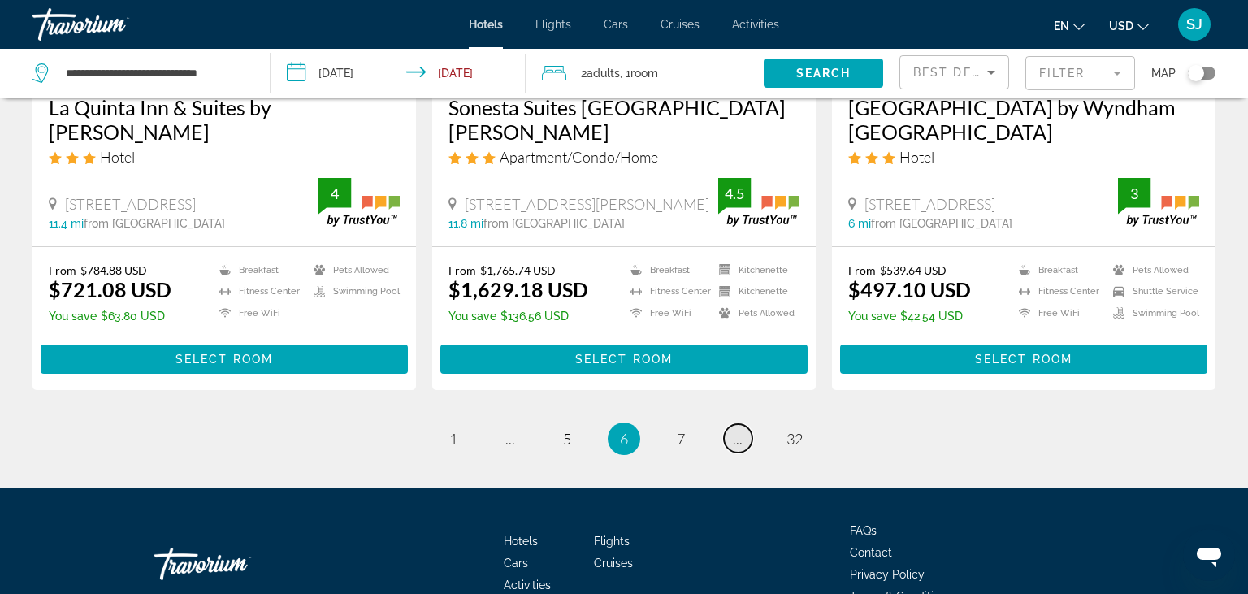
scroll to position [2238, 0]
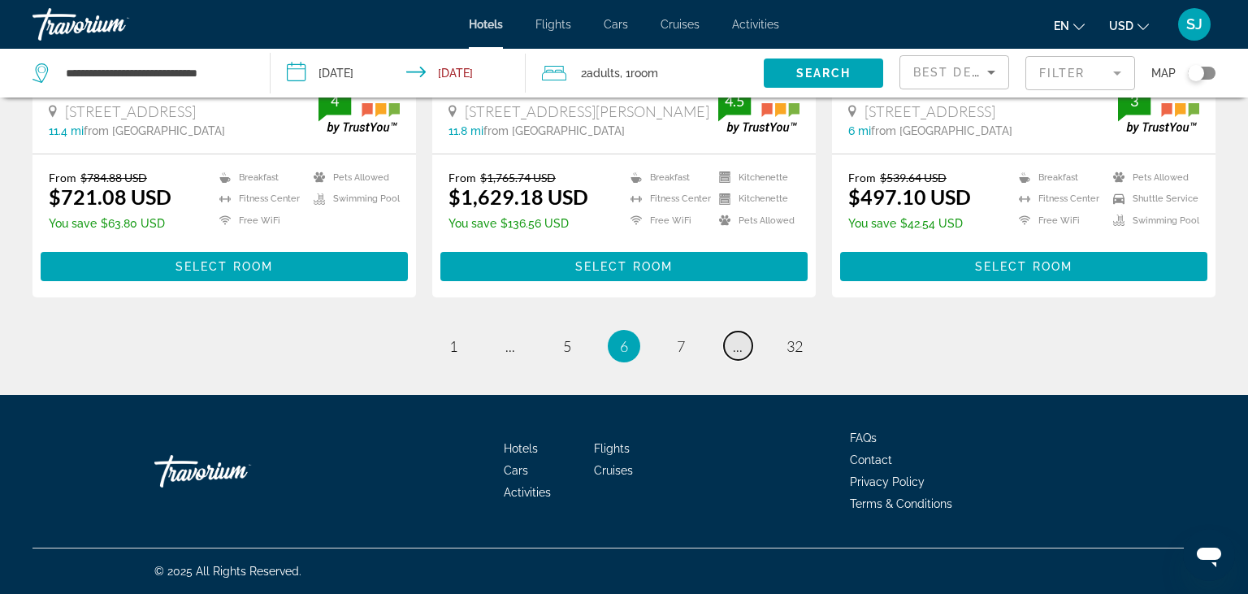
click at [737, 348] on span "..." at bounding box center [738, 346] width 10 height 18
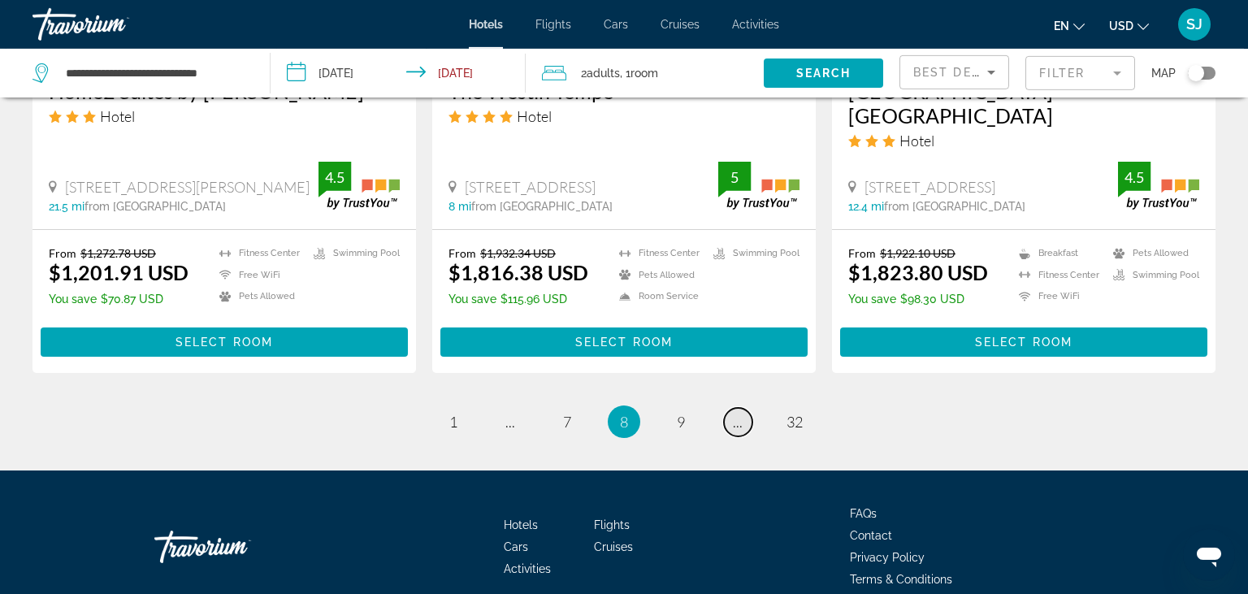
scroll to position [2213, 0]
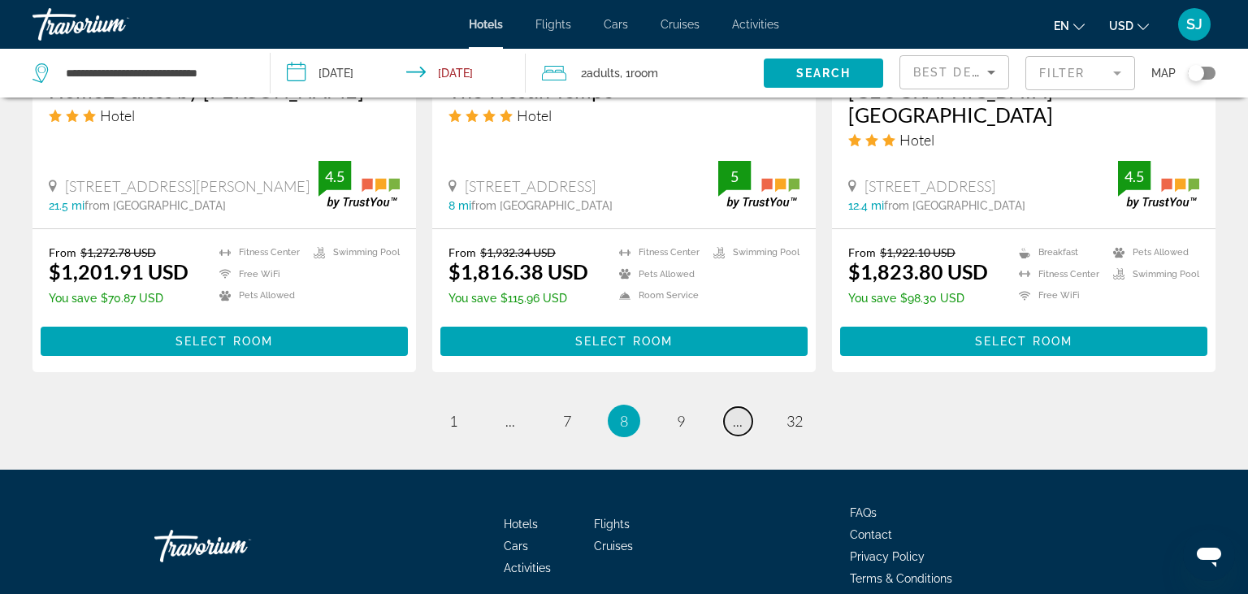
click at [737, 412] on span "..." at bounding box center [738, 421] width 10 height 18
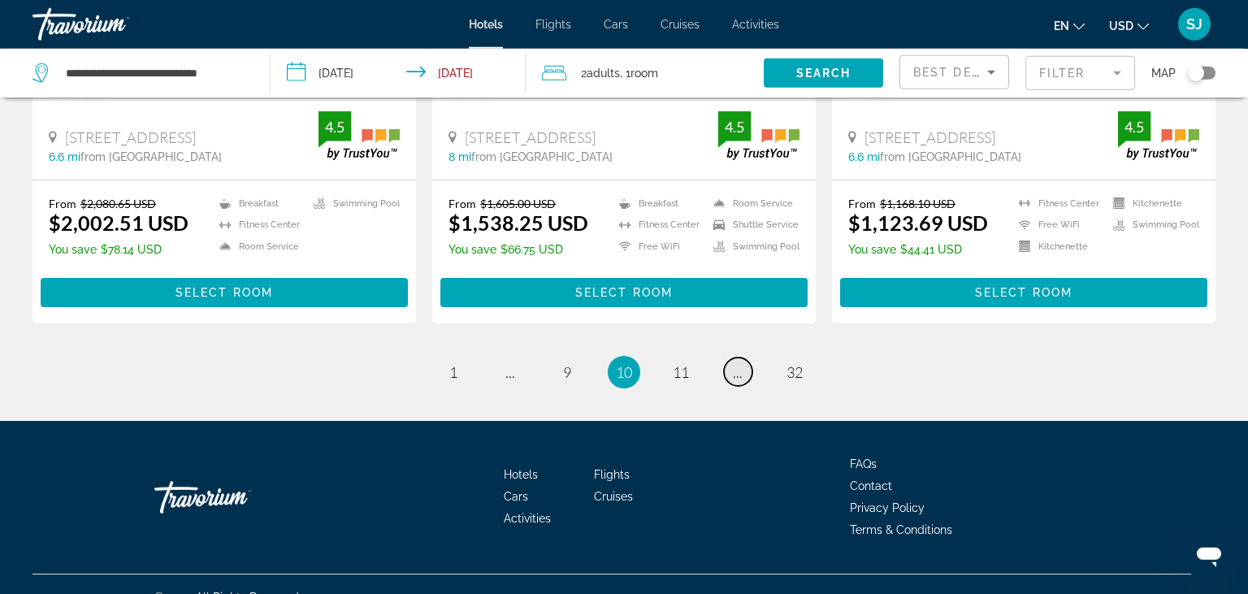
scroll to position [2237, 0]
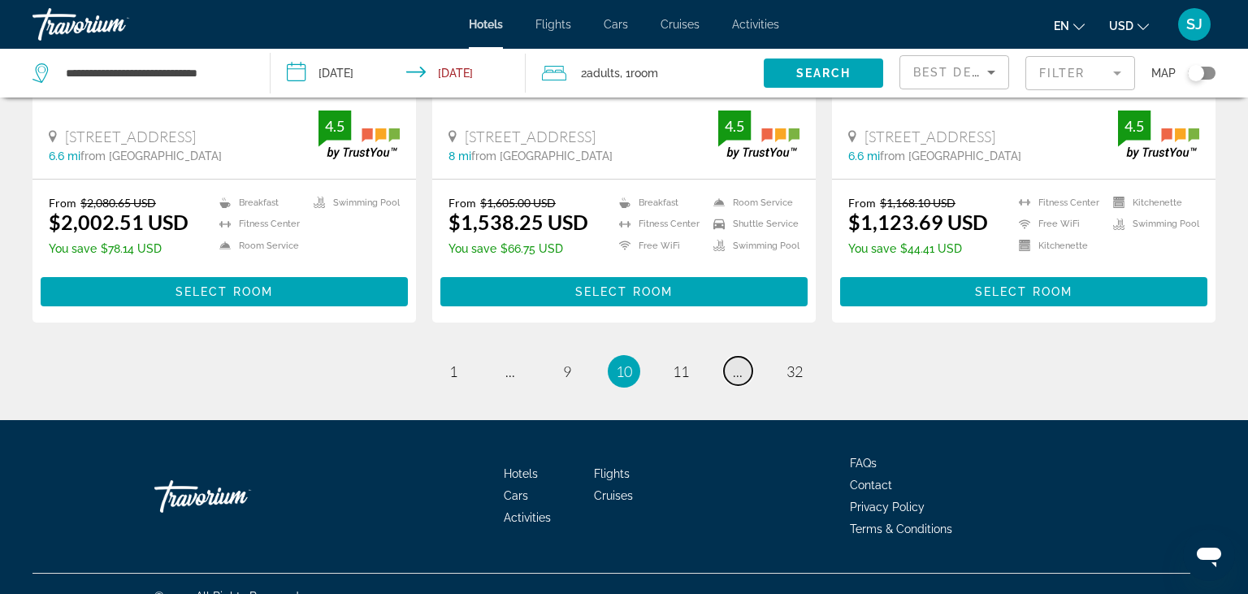
click at [737, 362] on span "..." at bounding box center [738, 371] width 10 height 18
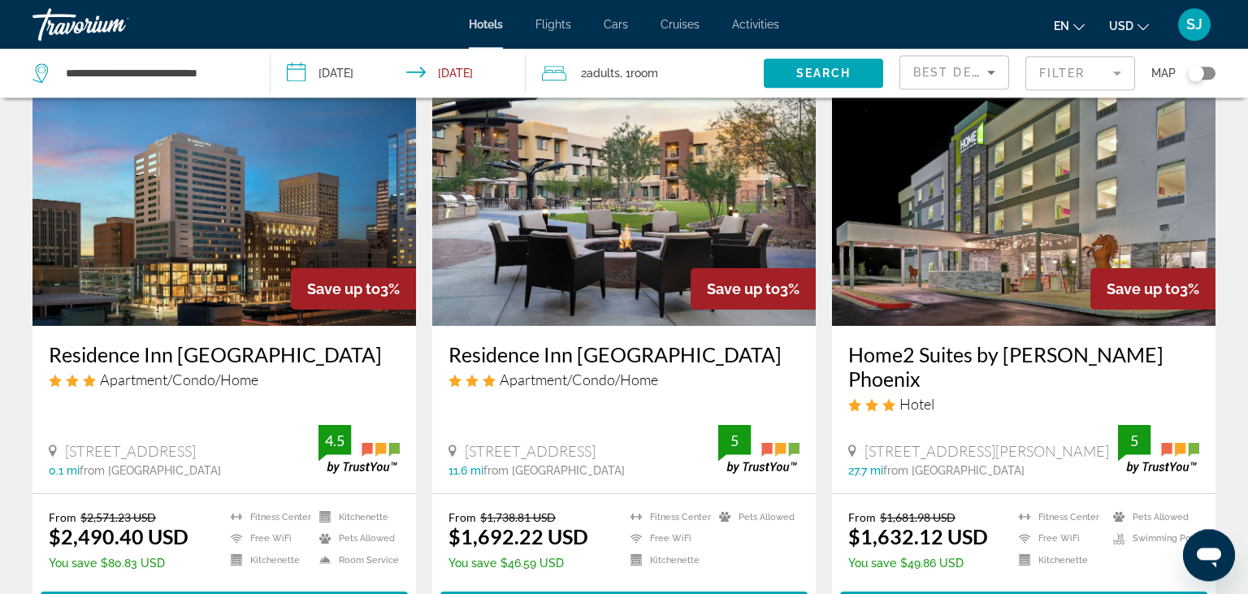
scroll to position [2237, 0]
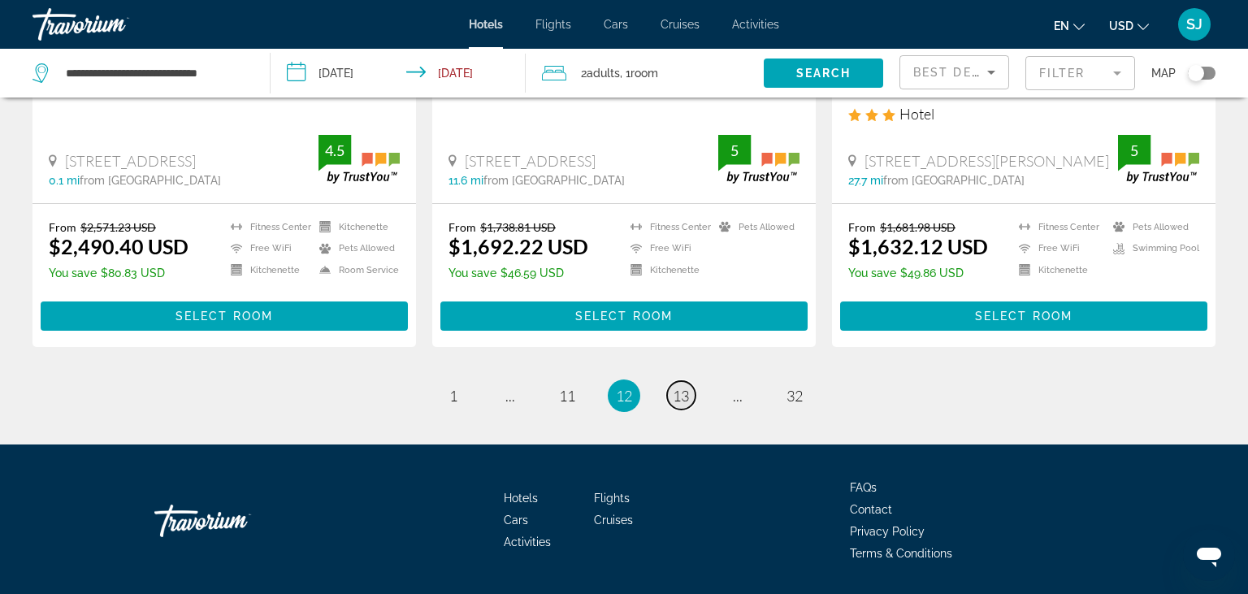
click at [684, 387] on span "13" at bounding box center [681, 396] width 16 height 18
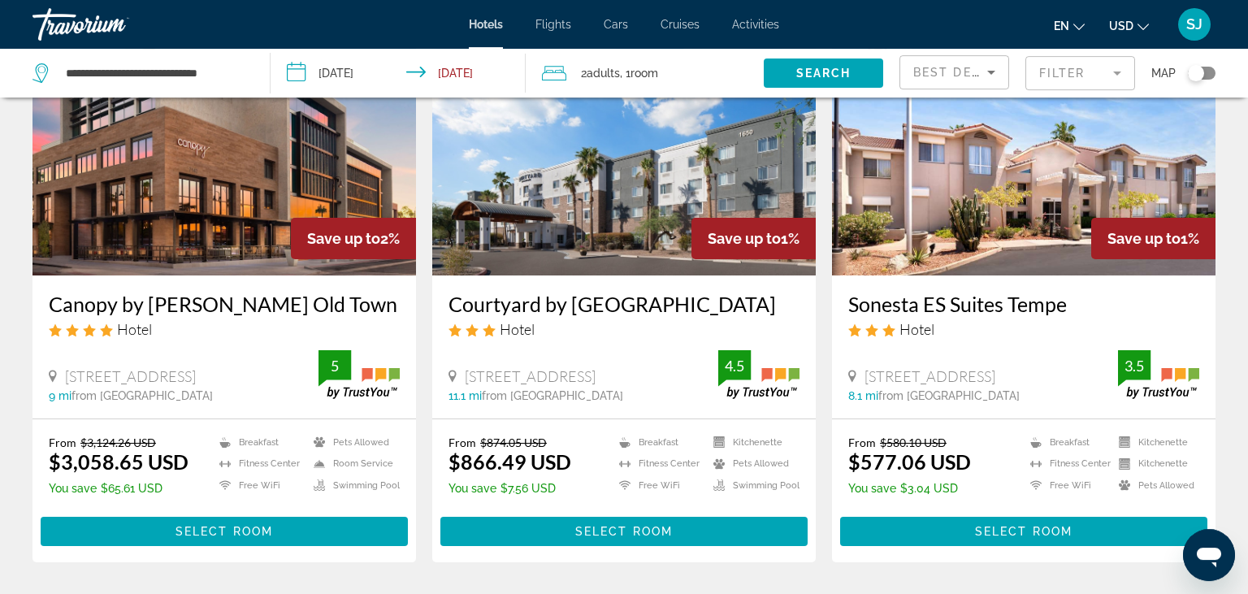
scroll to position [2059, 0]
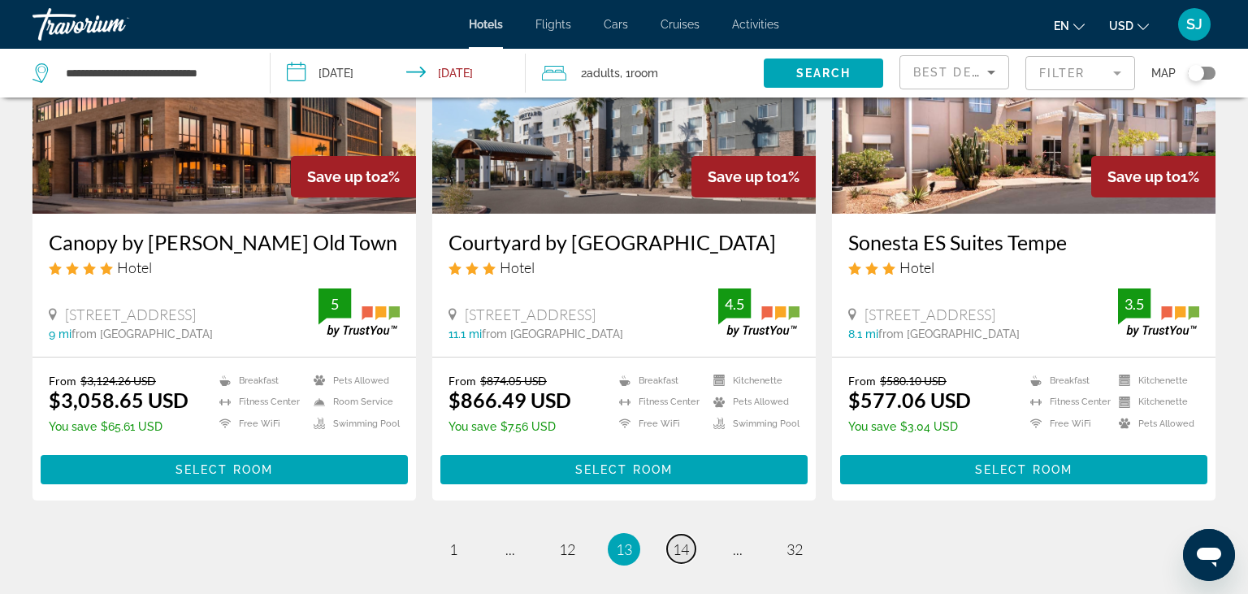
click at [679, 540] on span "14" at bounding box center [681, 549] width 16 height 18
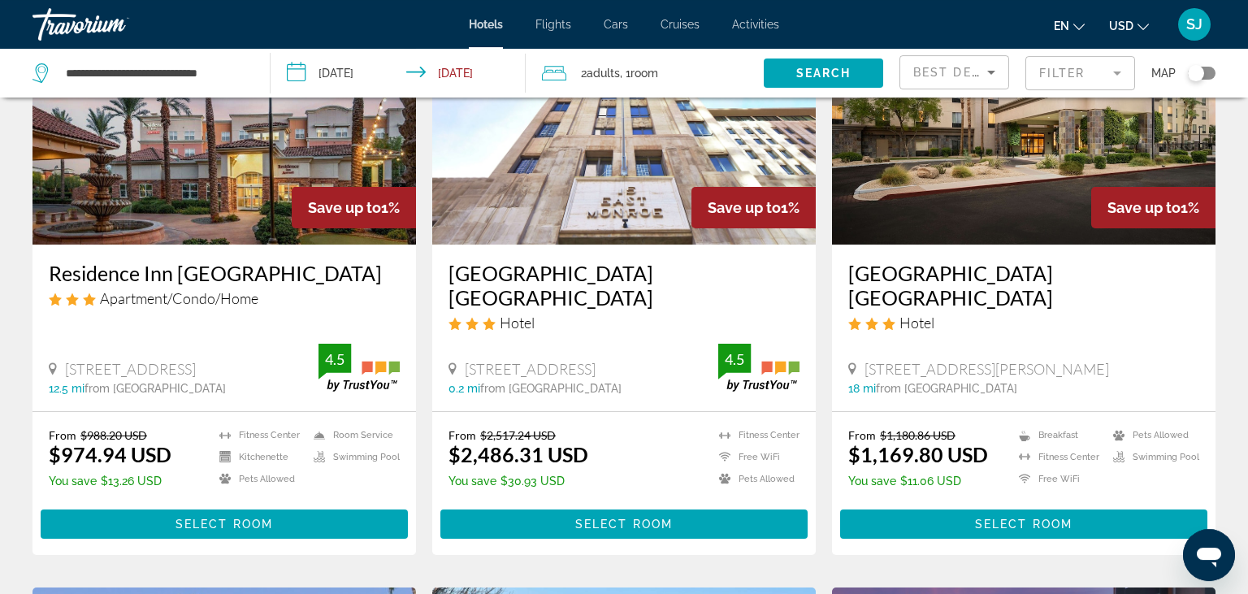
scroll to position [171, 0]
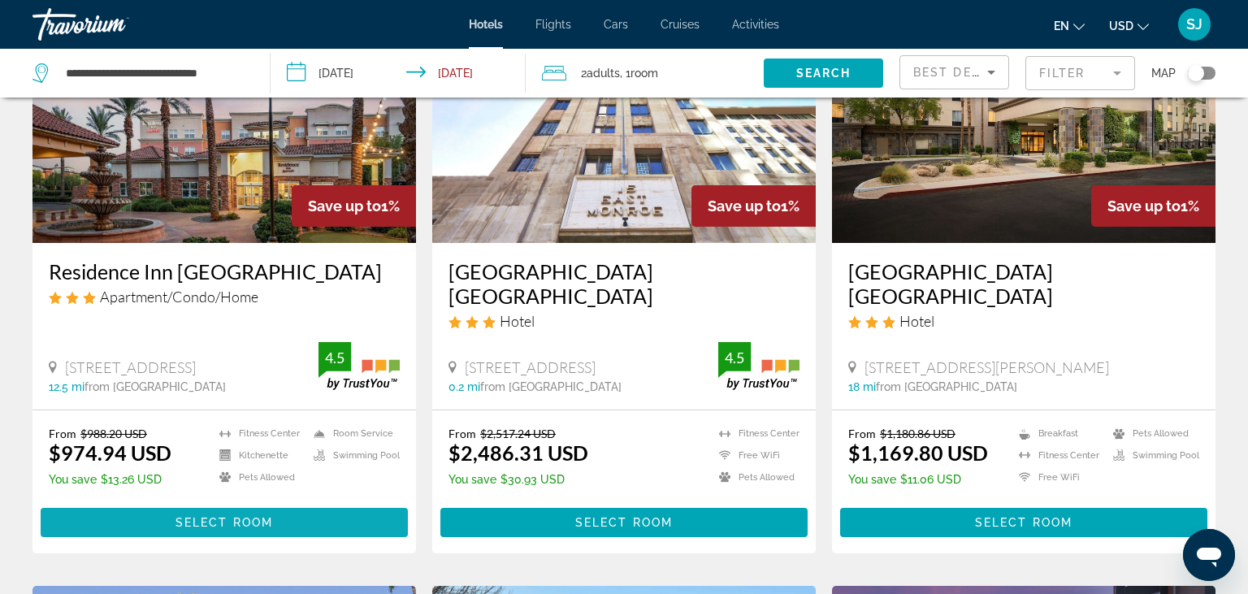
click at [267, 521] on span "Select Room" at bounding box center [225, 522] width 98 height 13
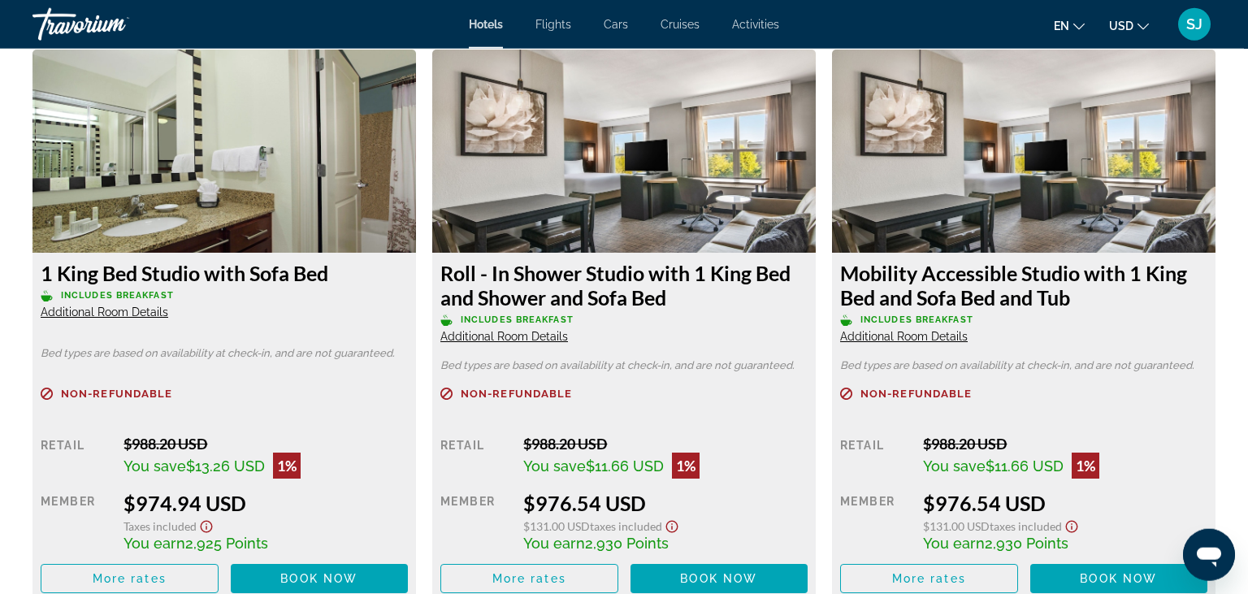
scroll to position [2231, 0]
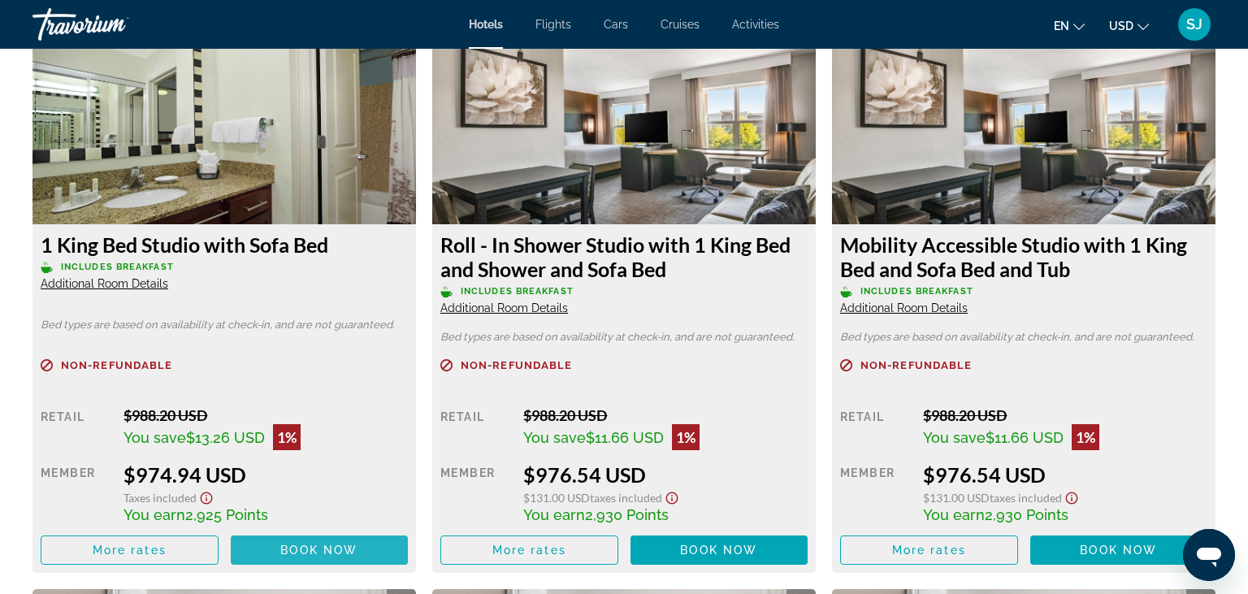
click at [301, 557] on span "Book now" at bounding box center [318, 550] width 77 height 13
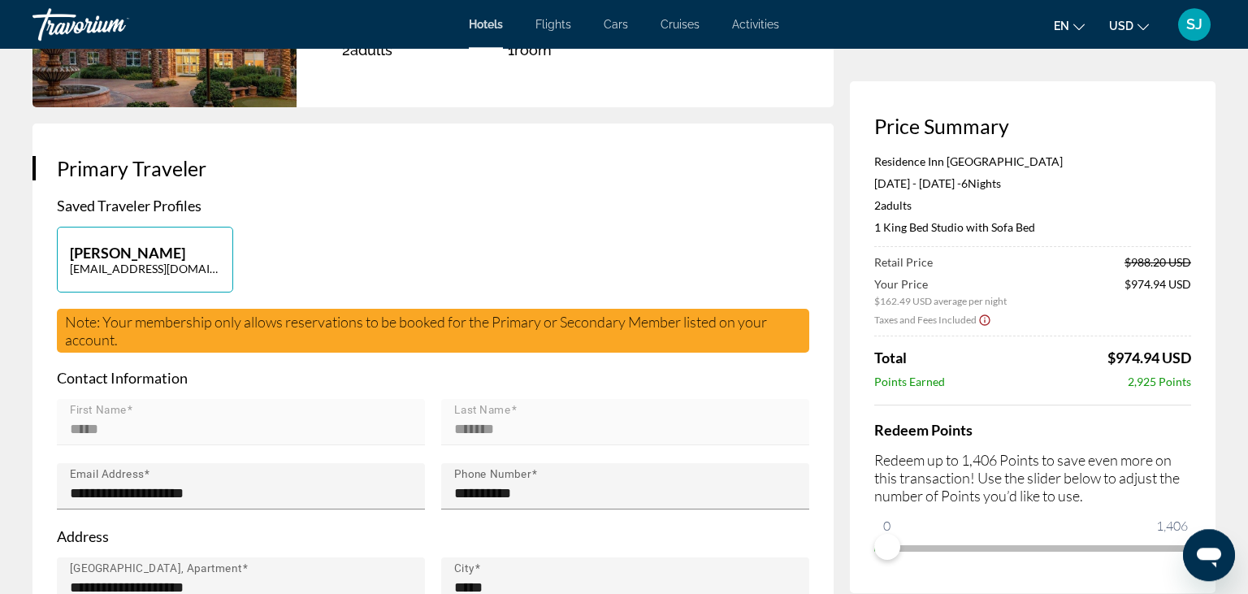
scroll to position [257, 0]
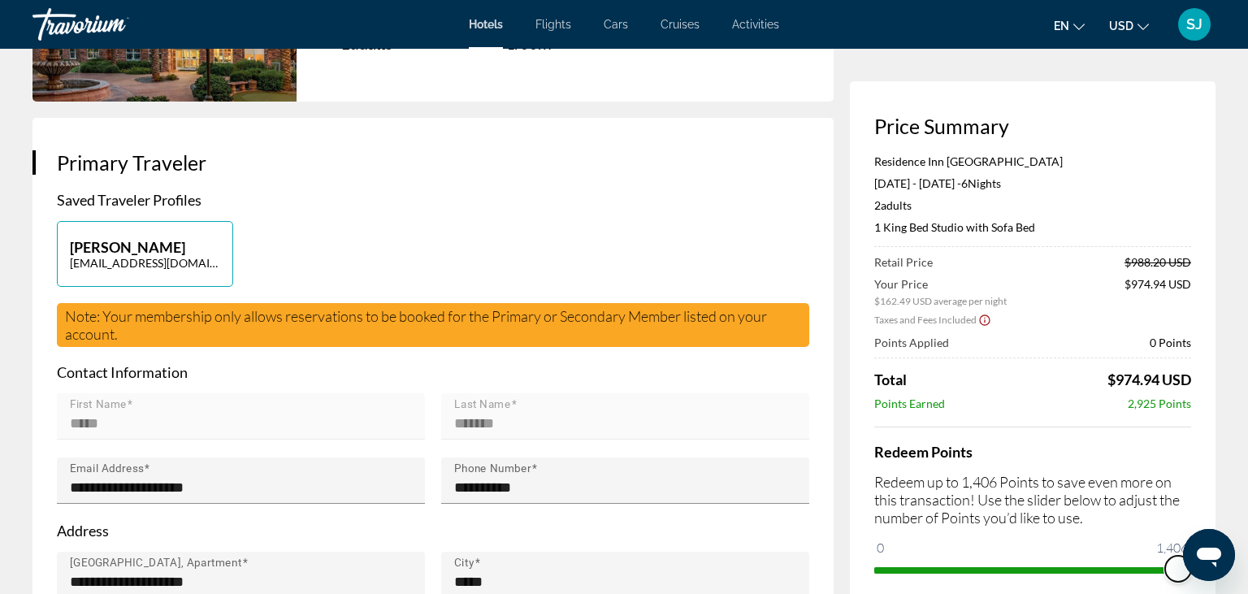
drag, startPoint x: 882, startPoint y: 562, endPoint x: 1224, endPoint y: 606, distance: 344.1
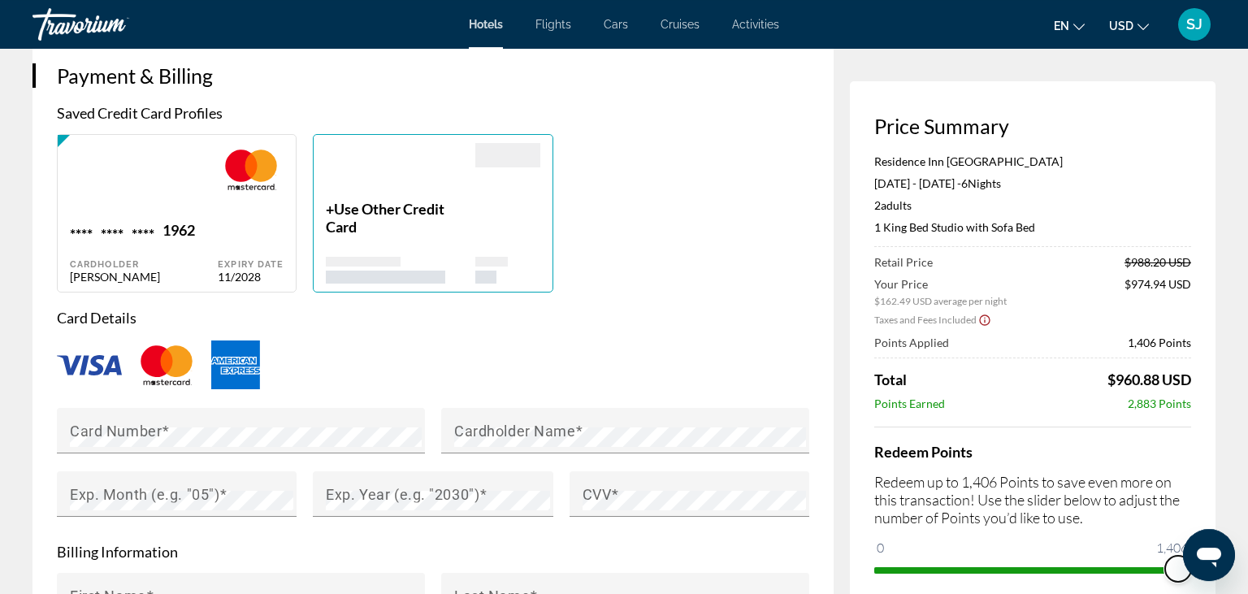
scroll to position [1201, 0]
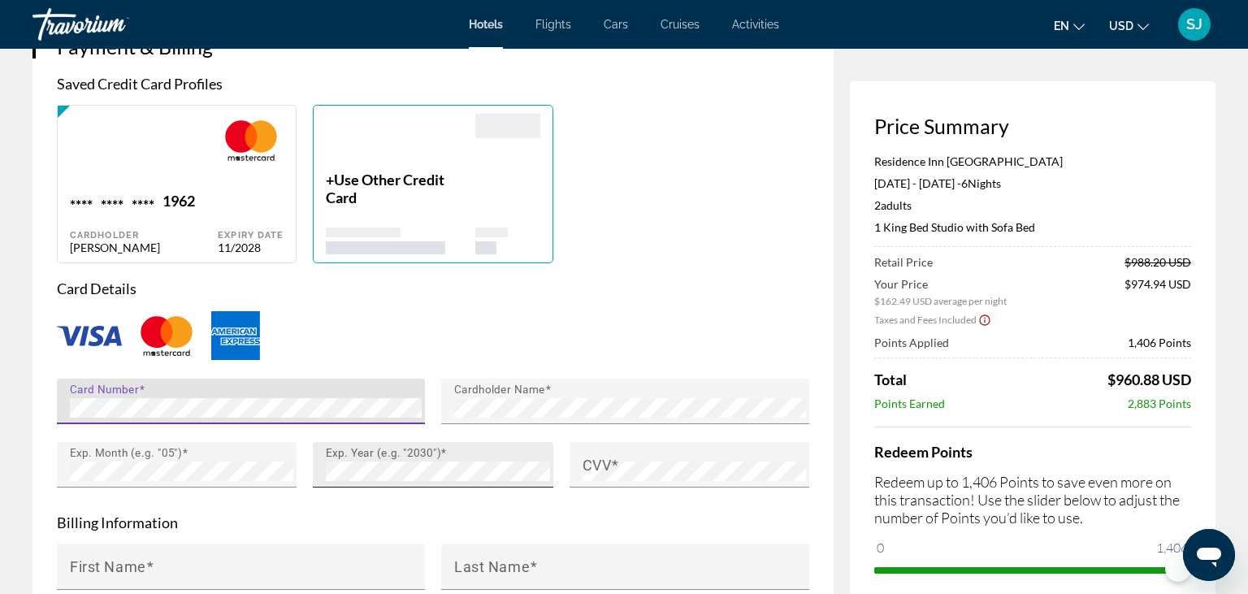
click at [465, 486] on div "Exp. Year (e.g. "2030")" at bounding box center [437, 465] width 223 height 46
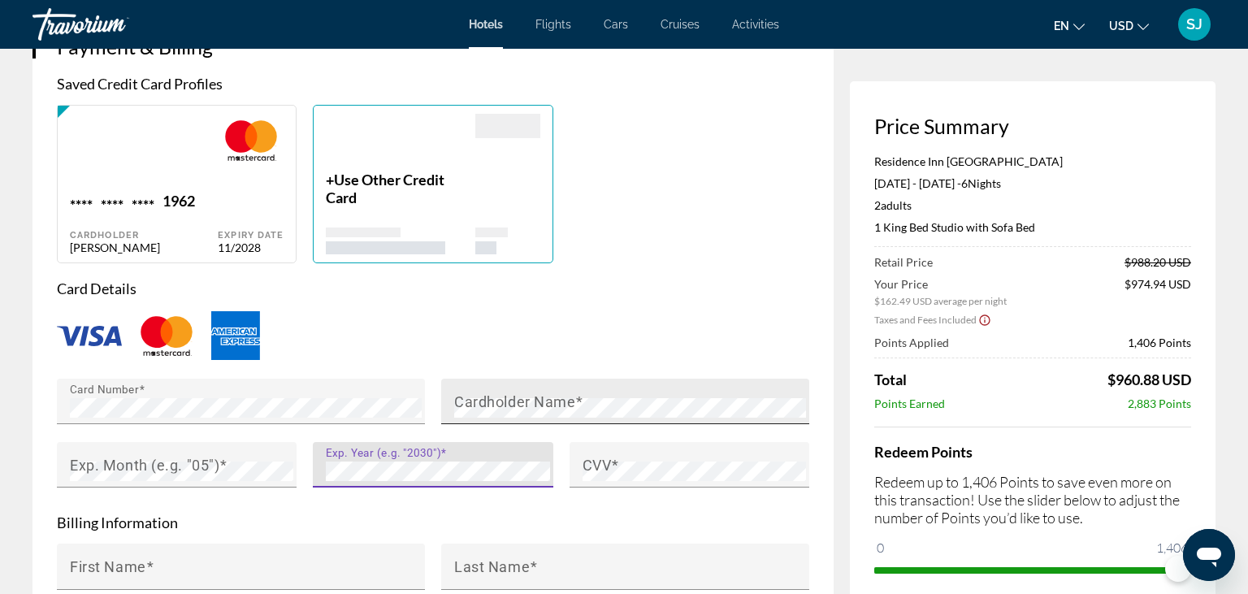
click at [493, 410] on mat-label "Cardholder Name" at bounding box center [514, 401] width 121 height 17
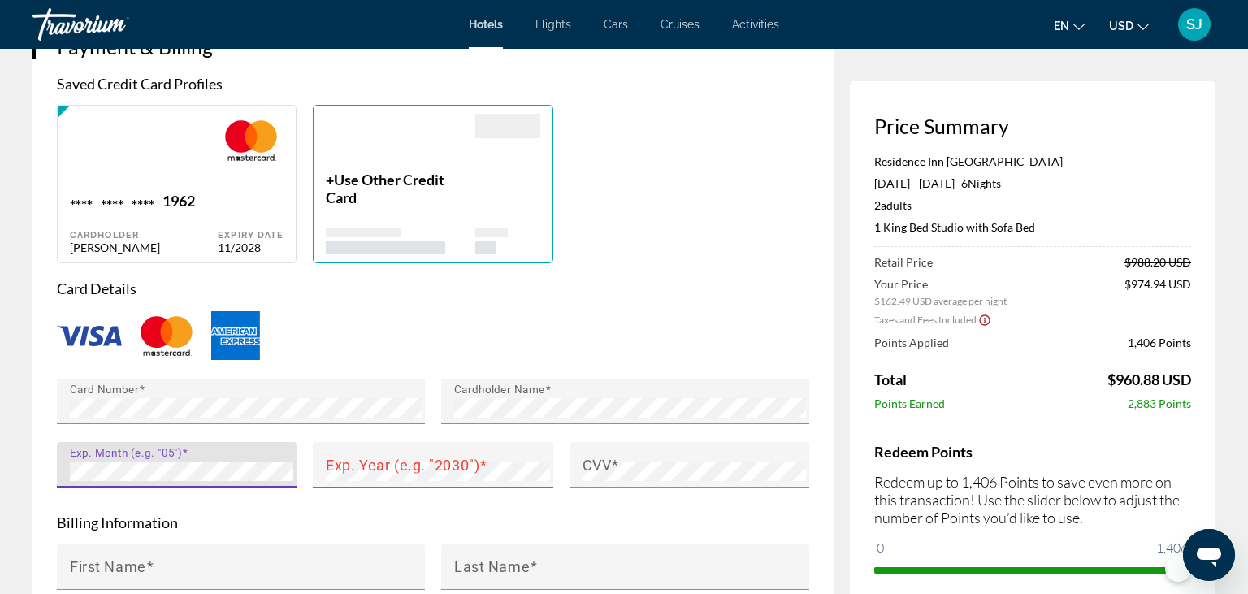
click at [311, 499] on div "Exp. Year (e.g. "2030")" at bounding box center [433, 473] width 256 height 63
click at [342, 474] on mat-label "Exp. Year (e.g. "2030")" at bounding box center [403, 465] width 154 height 17
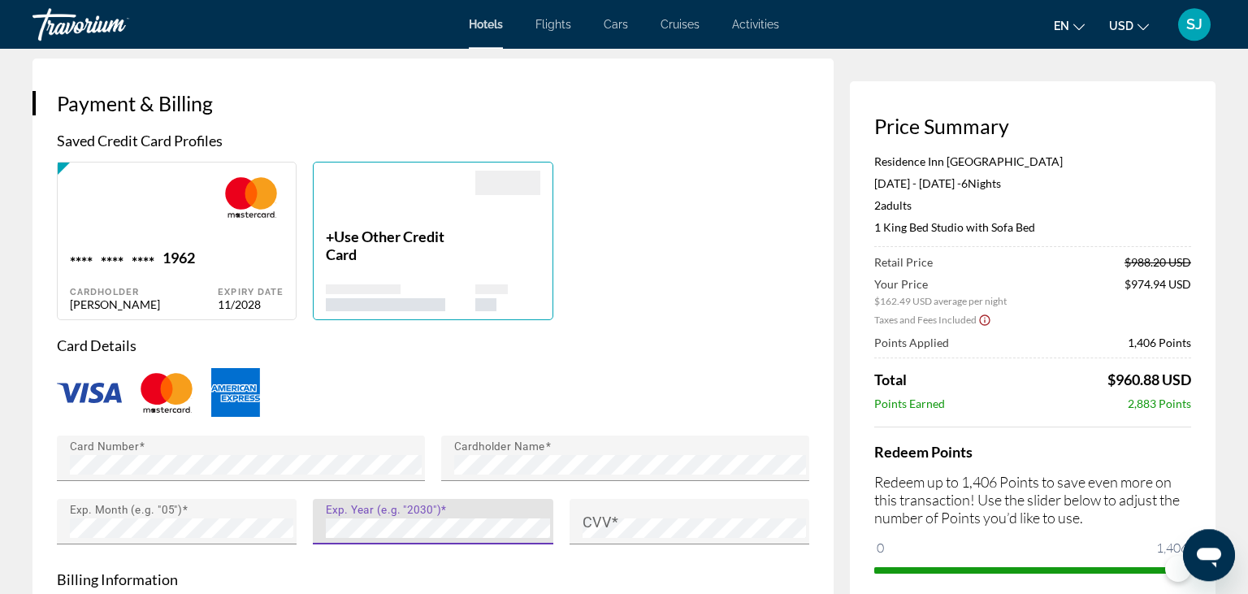
scroll to position [1115, 0]
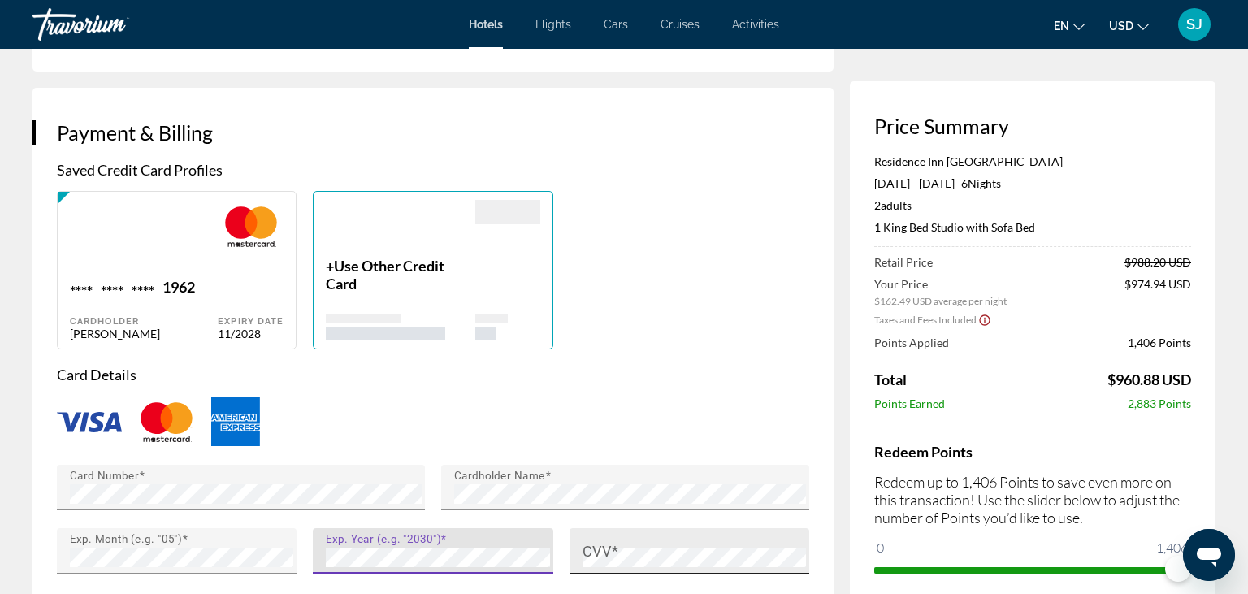
click at [625, 572] on div "CVV" at bounding box center [694, 551] width 223 height 46
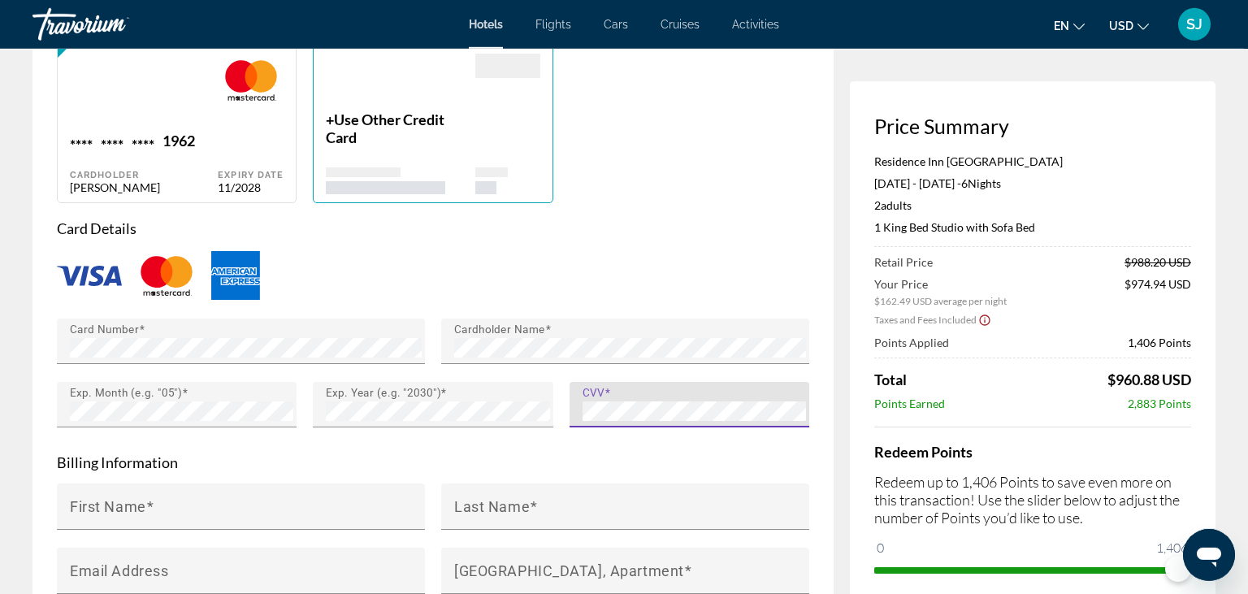
scroll to position [1287, 0]
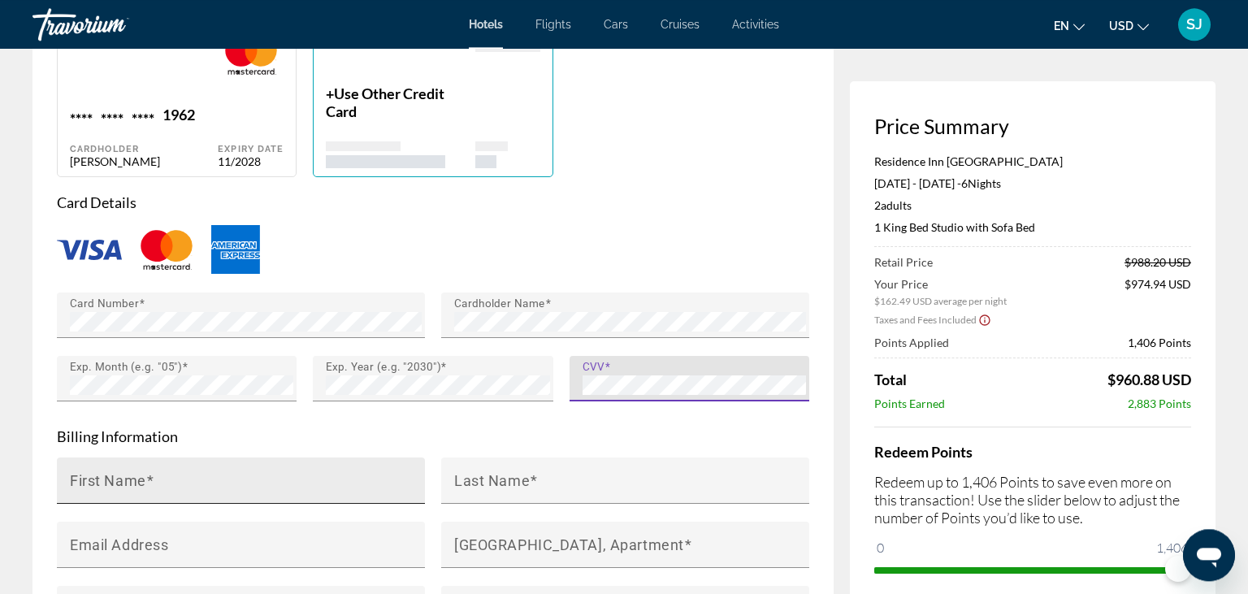
click at [253, 497] on input "First Name" at bounding box center [246, 488] width 352 height 20
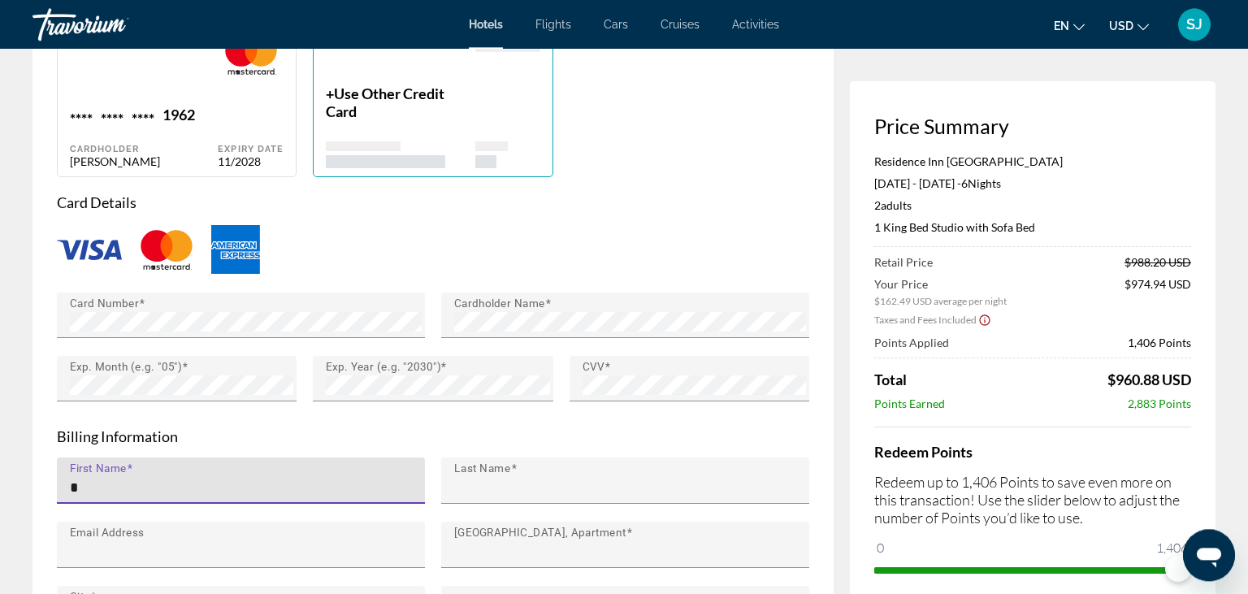
type input "*****"
type input "*******"
type input "**********"
type input "*****"
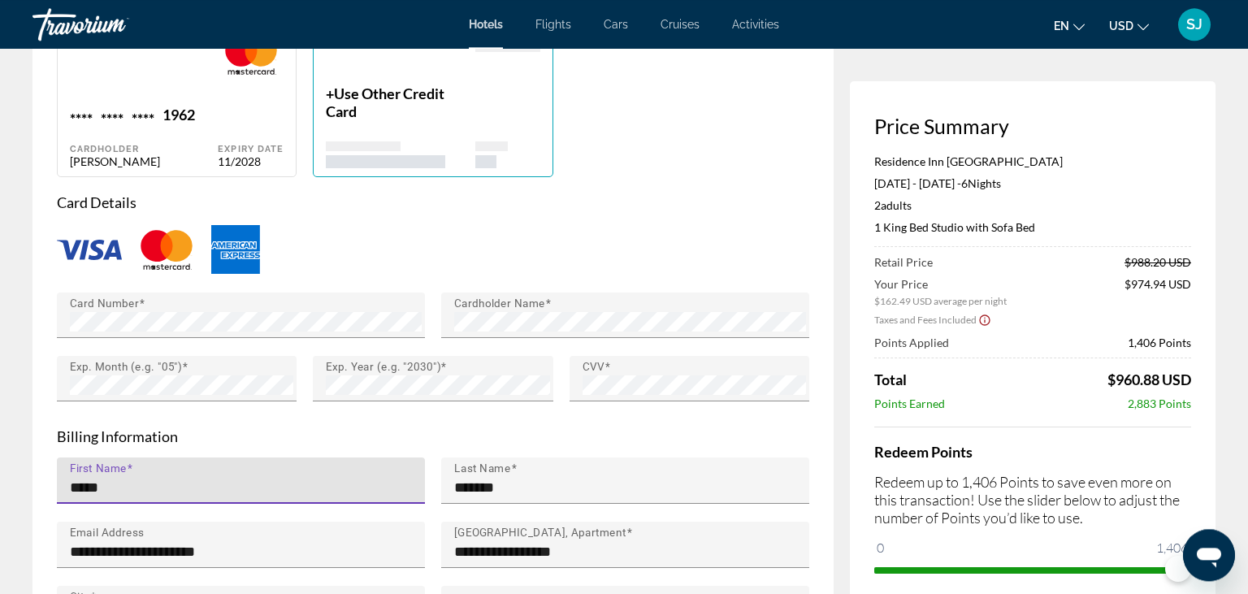
type input "**"
type input "*****"
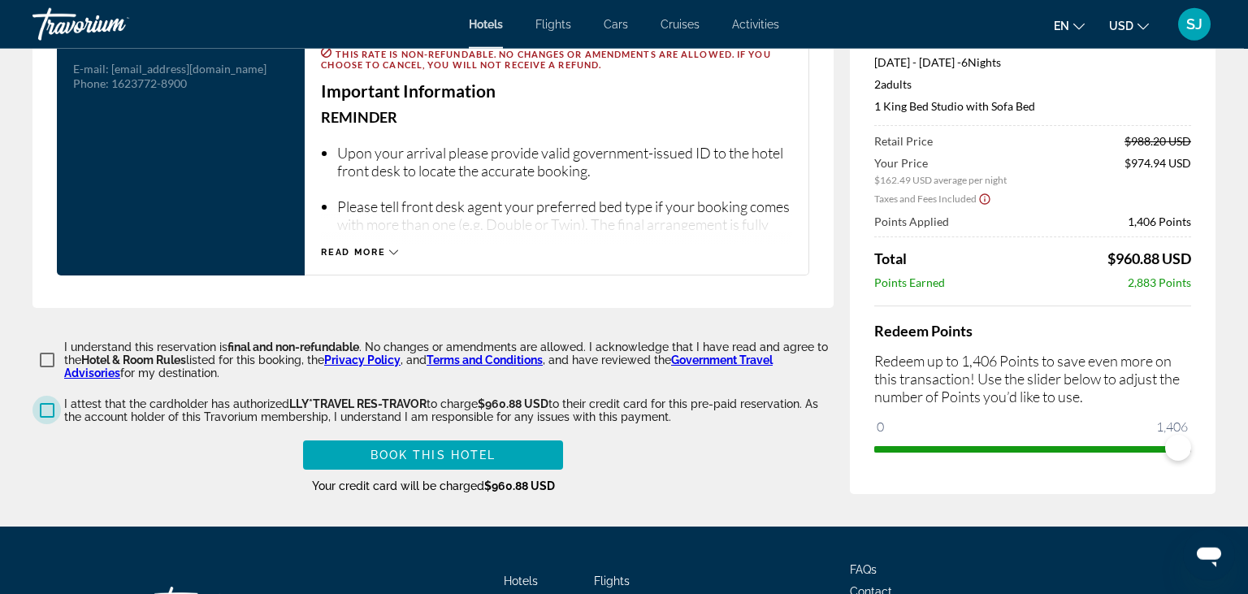
scroll to position [2231, 0]
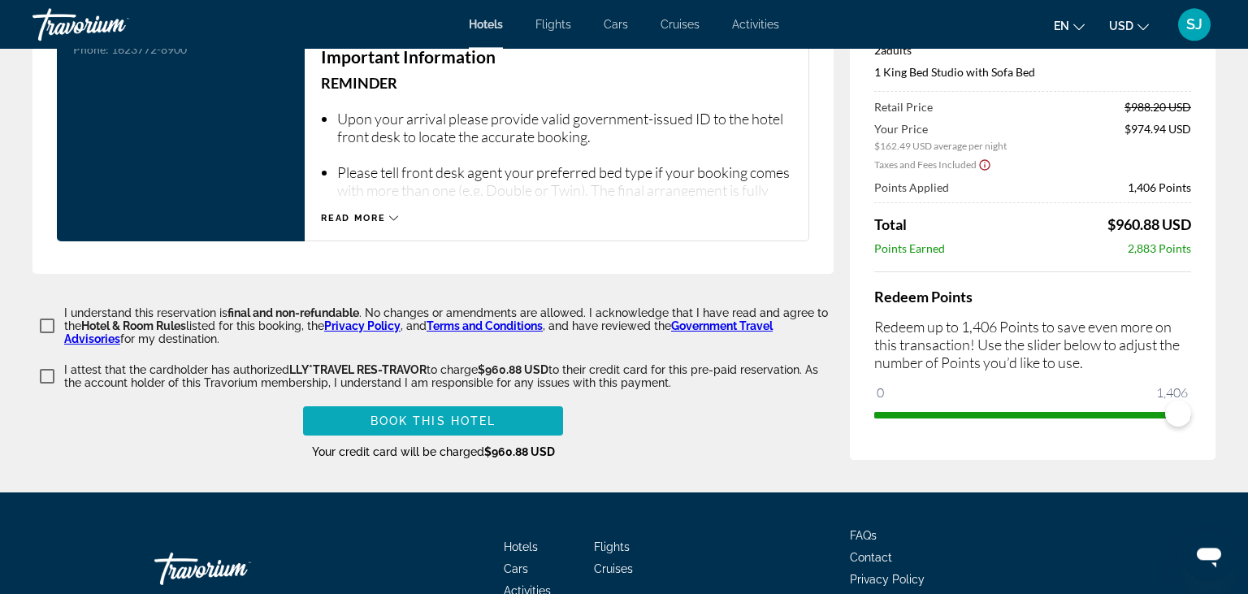
click at [371, 427] on span "Book this hotel" at bounding box center [434, 420] width 126 height 13
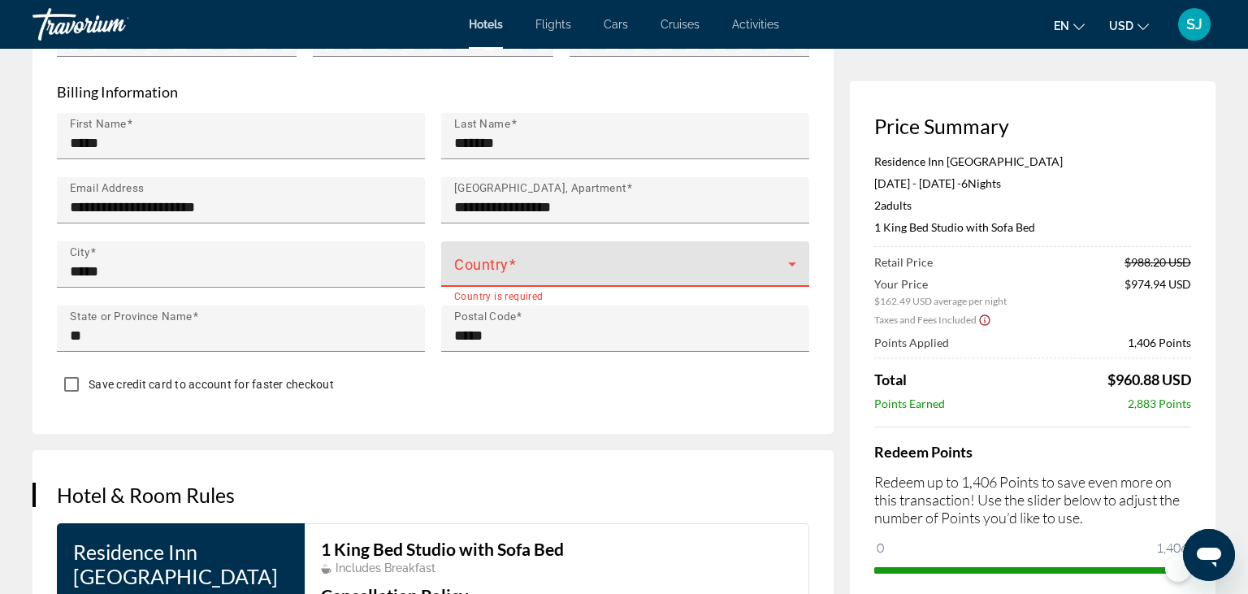
click at [788, 274] on icon "Main content" at bounding box center [793, 264] width 20 height 20
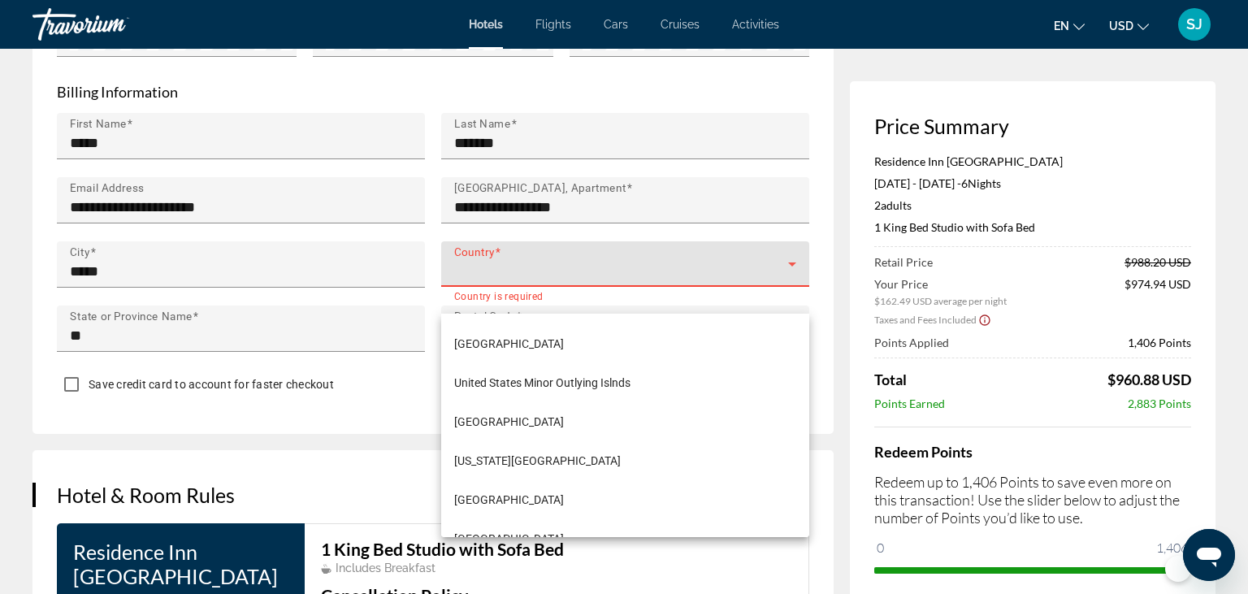
scroll to position [9431, 0]
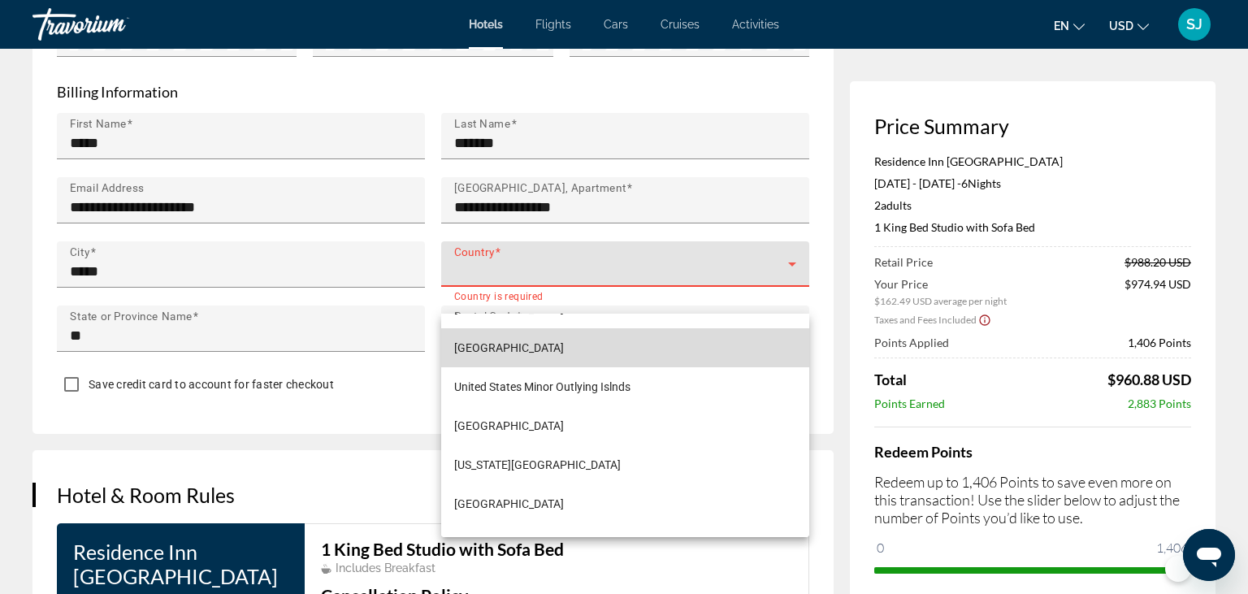
click at [557, 349] on span "[GEOGRAPHIC_DATA]" at bounding box center [509, 348] width 110 height 20
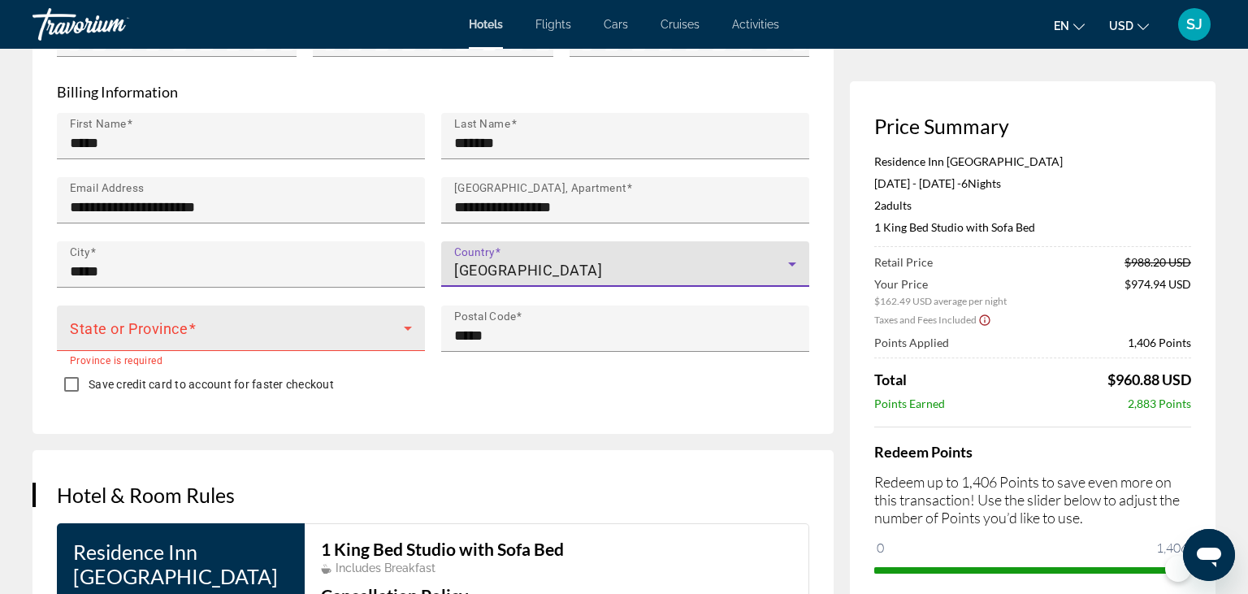
click at [411, 338] on icon "Main content" at bounding box center [408, 329] width 20 height 20
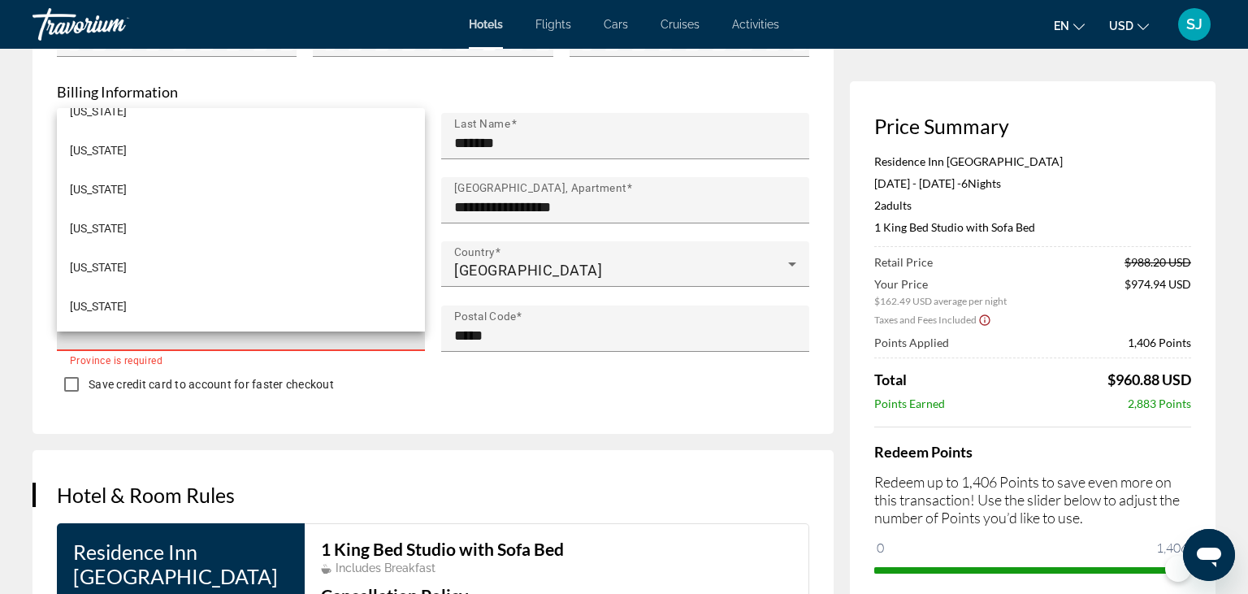
scroll to position [737, 0]
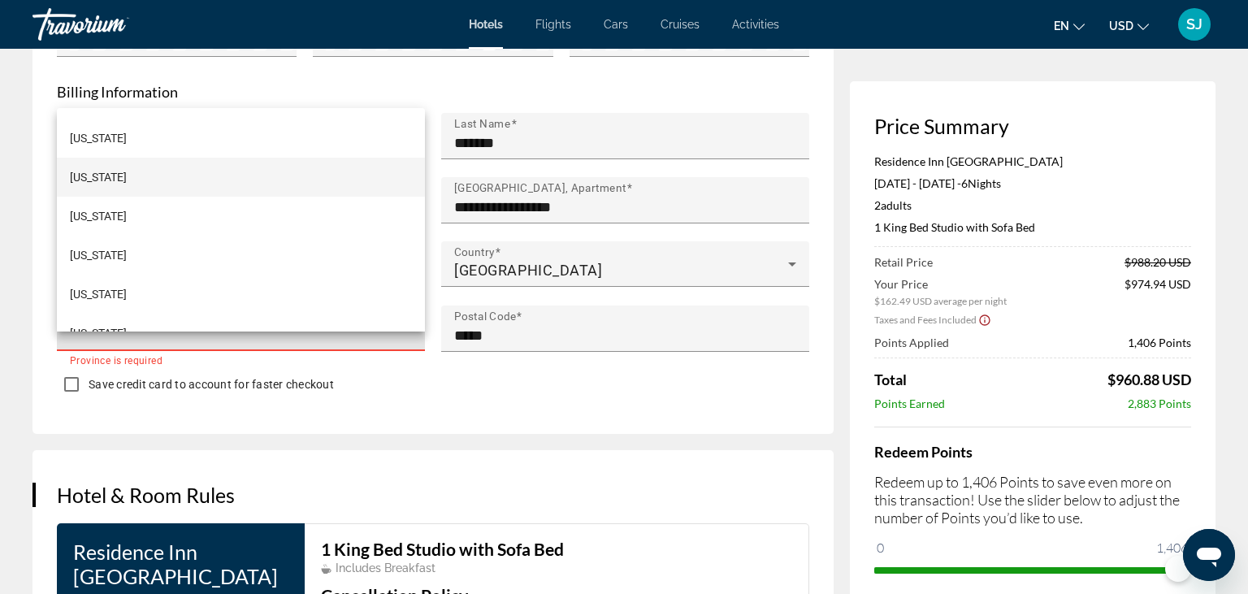
click at [124, 176] on mat-option "[US_STATE]" at bounding box center [241, 177] width 368 height 39
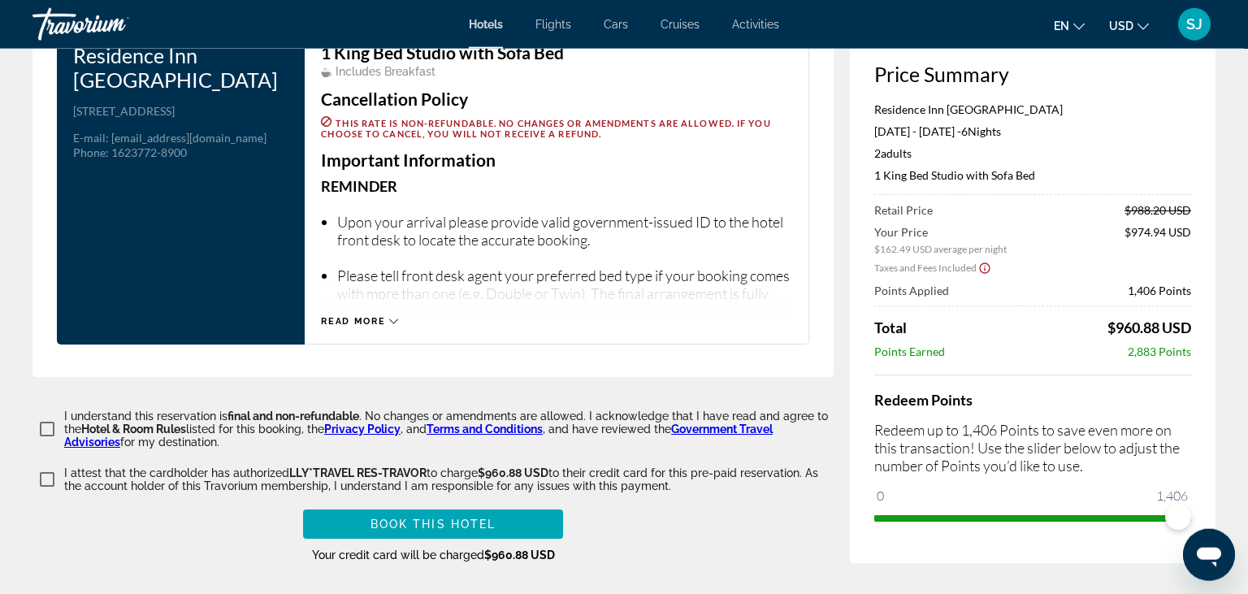
scroll to position [2147, 0]
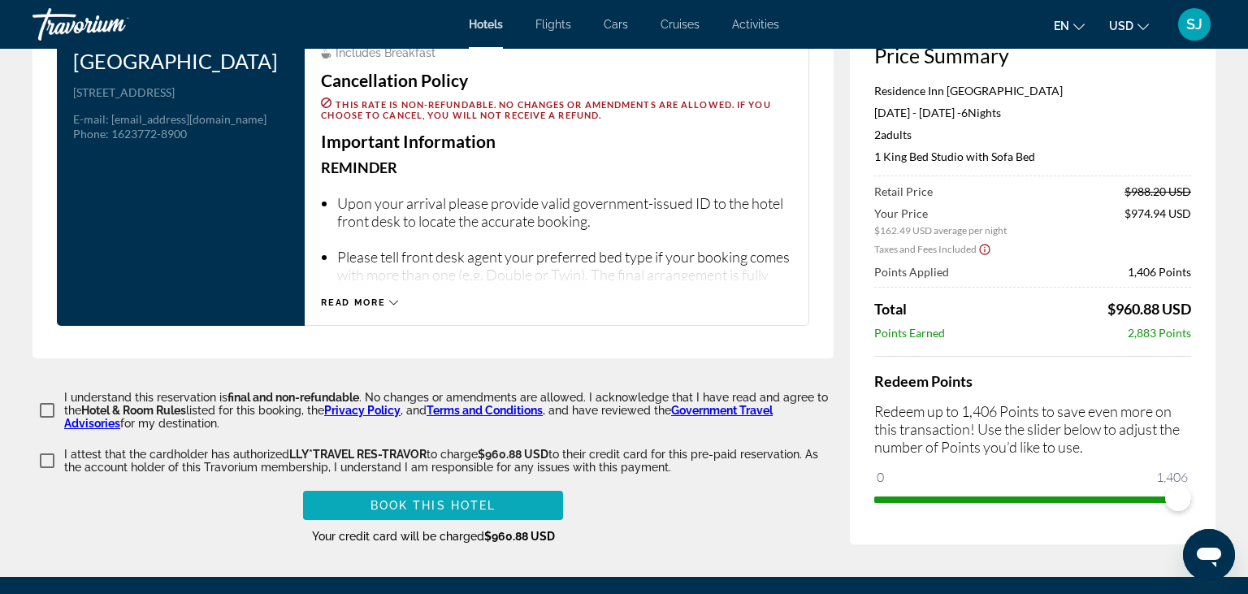
click at [416, 512] on span "Book this hotel" at bounding box center [434, 505] width 126 height 13
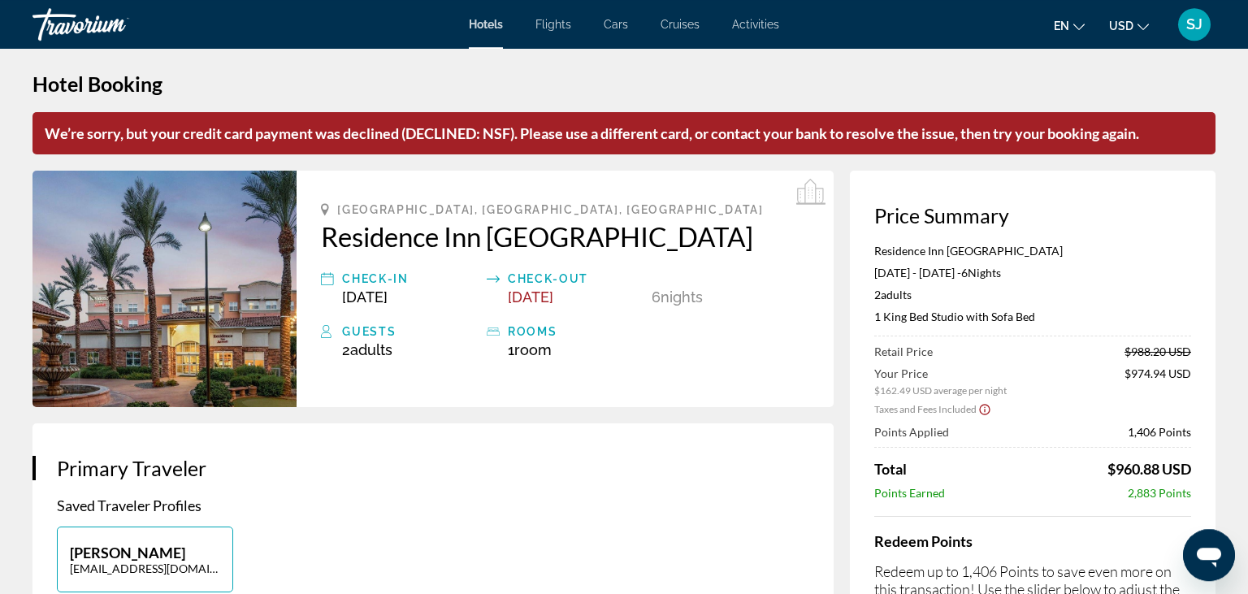
scroll to position [0, 0]
